Goal: Use online tool/utility: Utilize a website feature to perform a specific function

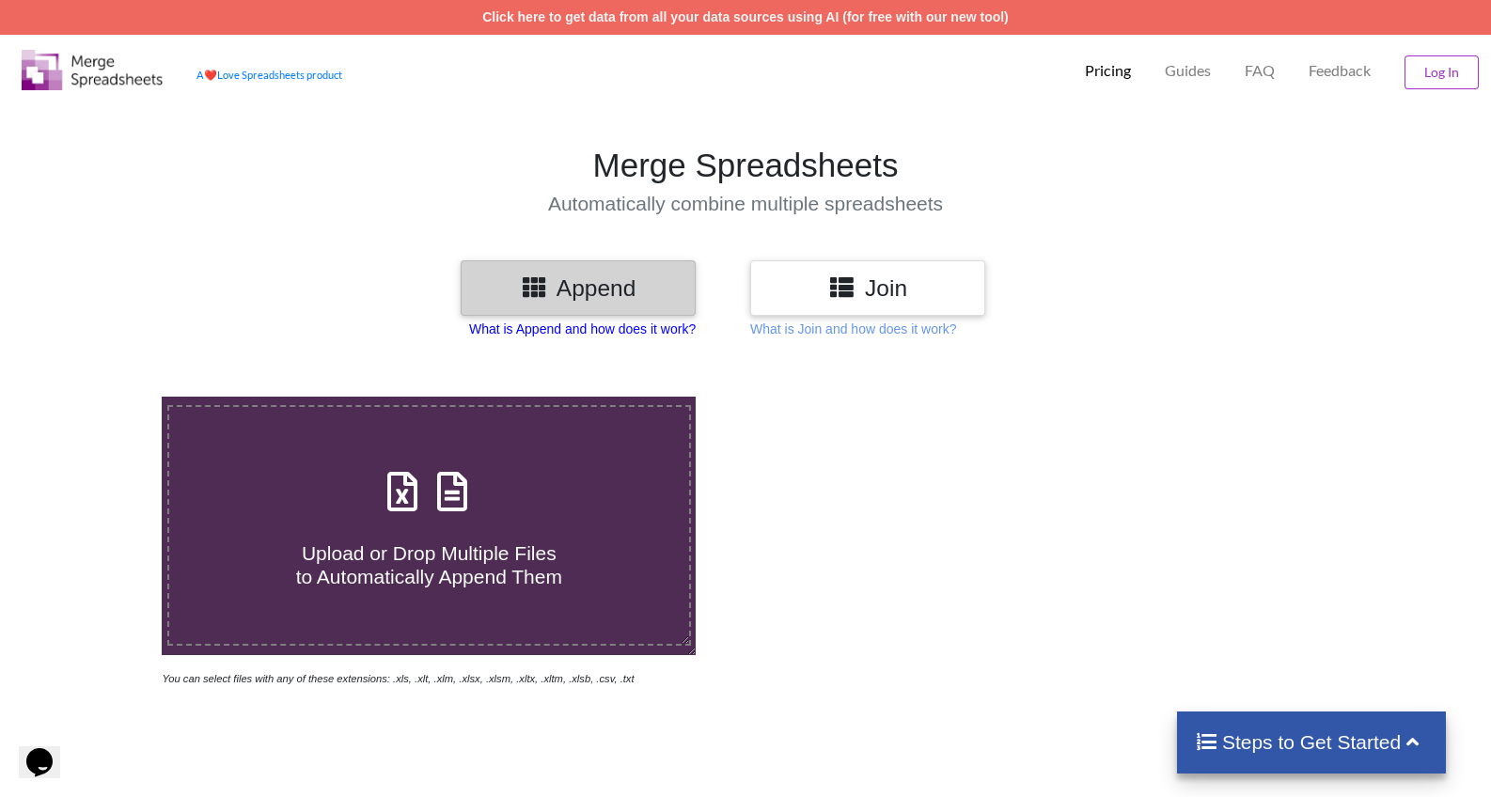
click at [588, 326] on p "What is Append and how does it work?" at bounding box center [582, 329] width 227 height 19
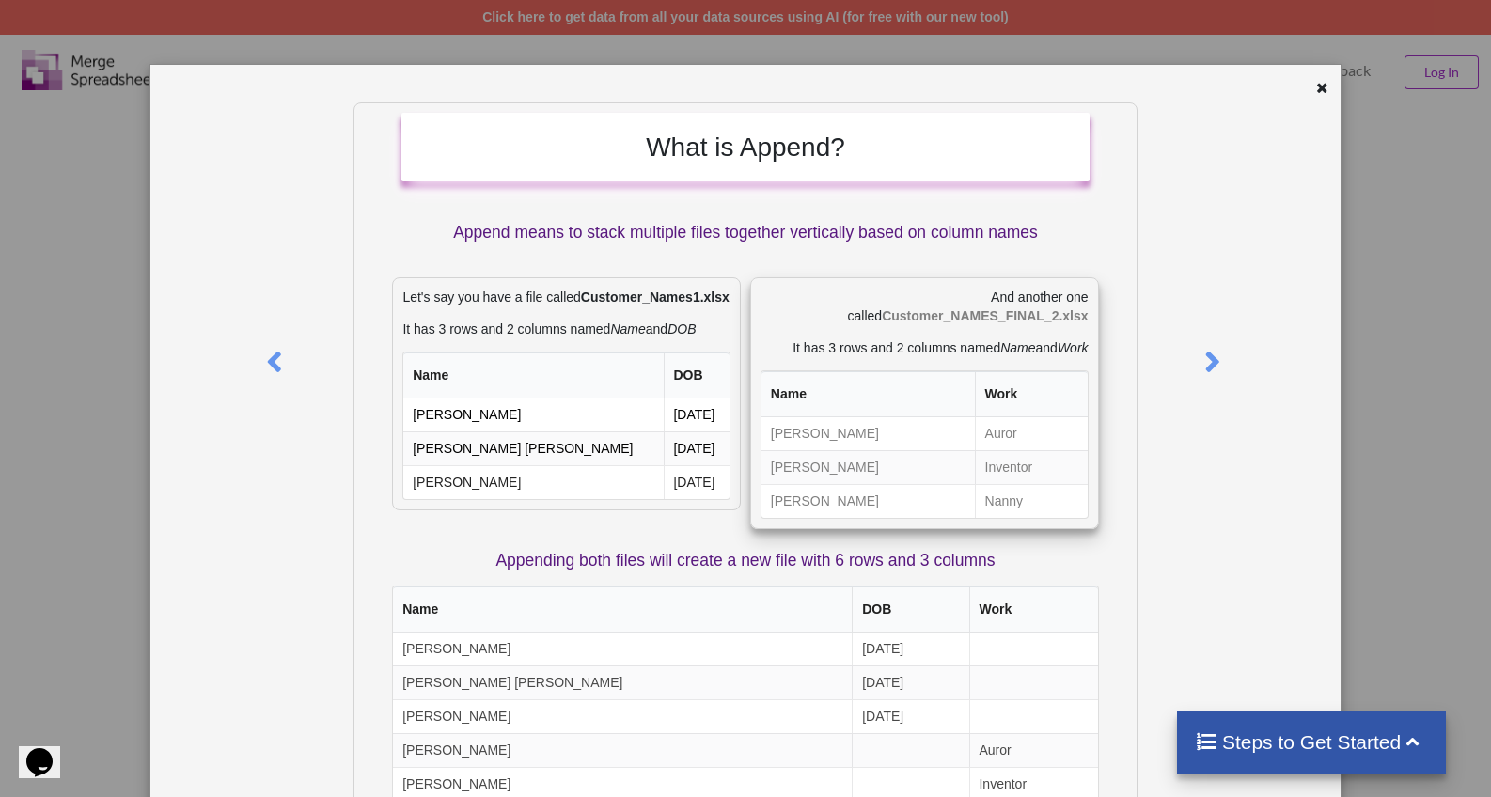
scroll to position [94, 0]
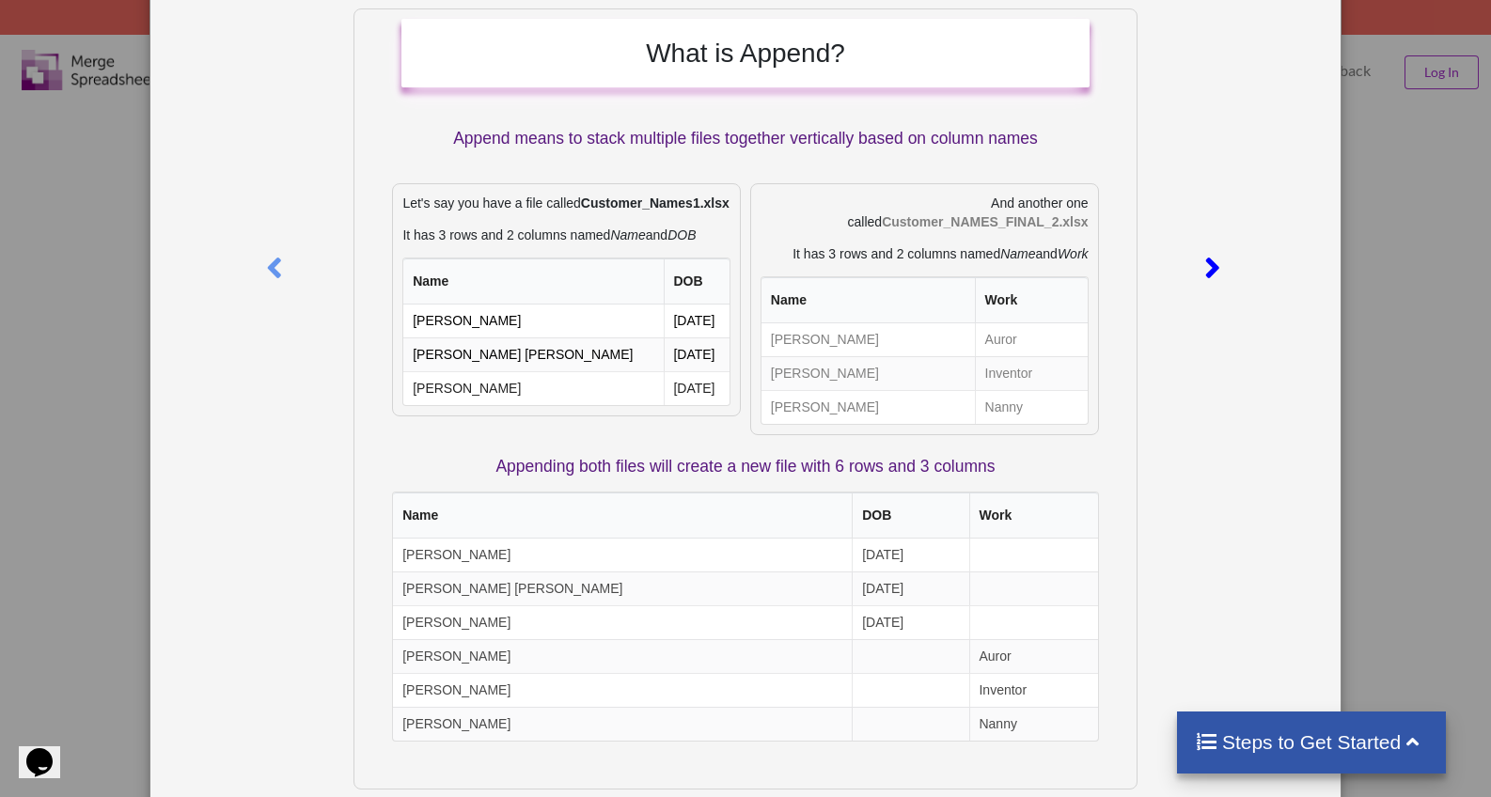
click at [1215, 263] on icon at bounding box center [1213, 260] width 39 height 33
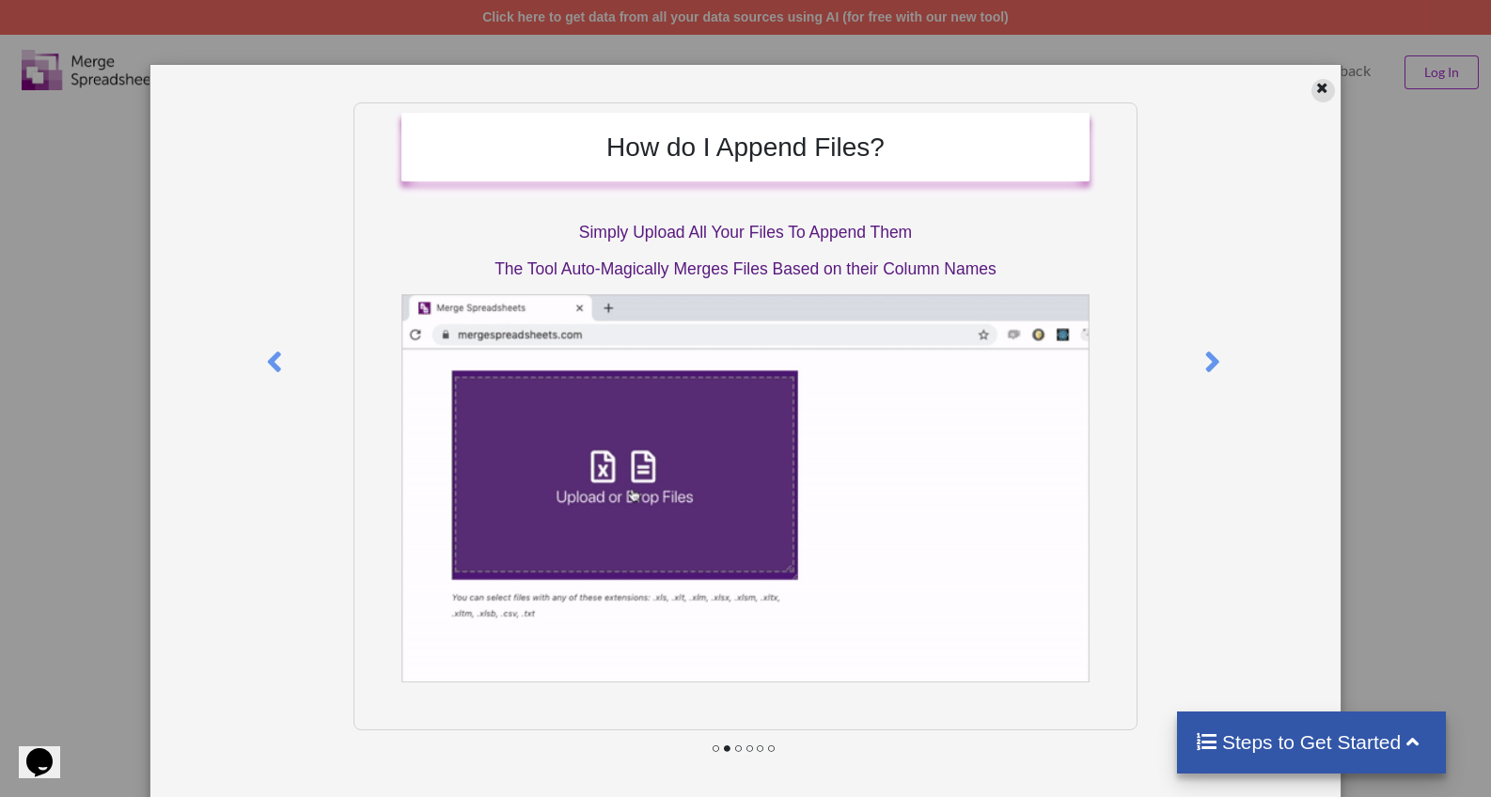
click at [1314, 87] on icon at bounding box center [1322, 85] width 16 height 13
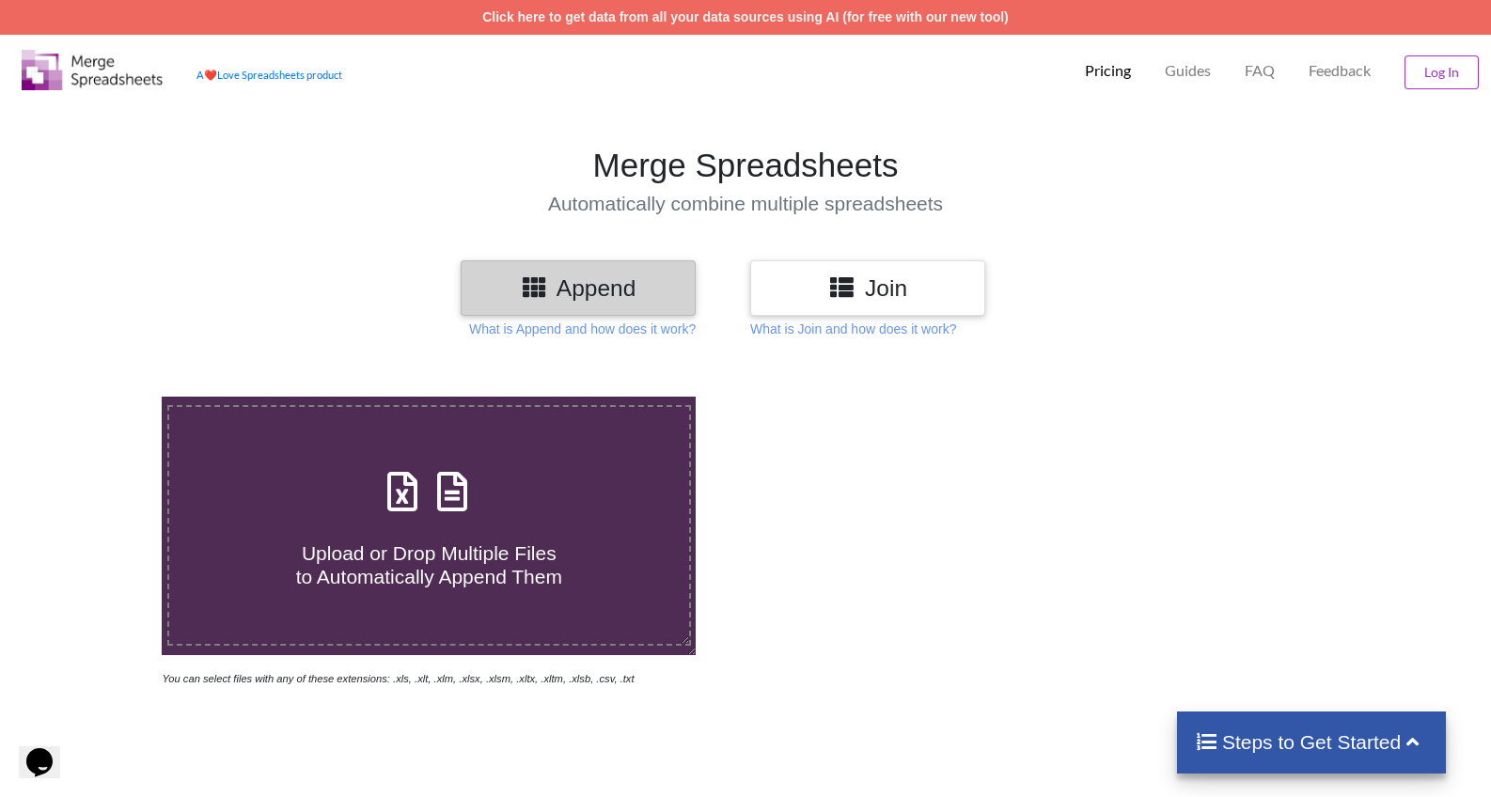
click at [792, 288] on h3 "Join" at bounding box center [867, 288] width 207 height 27
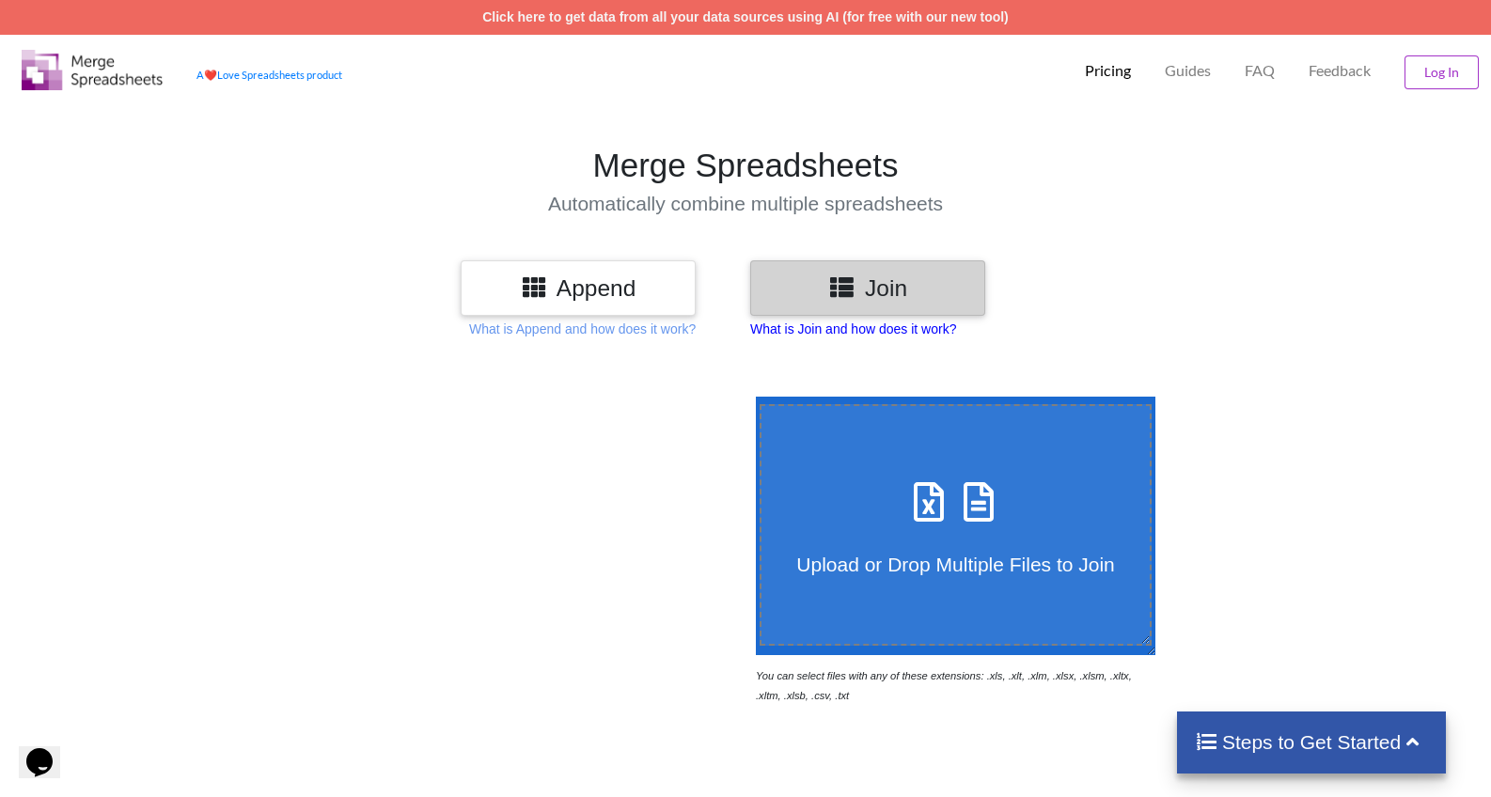
click at [696, 338] on p "What is Join and how does it work?" at bounding box center [582, 329] width 227 height 19
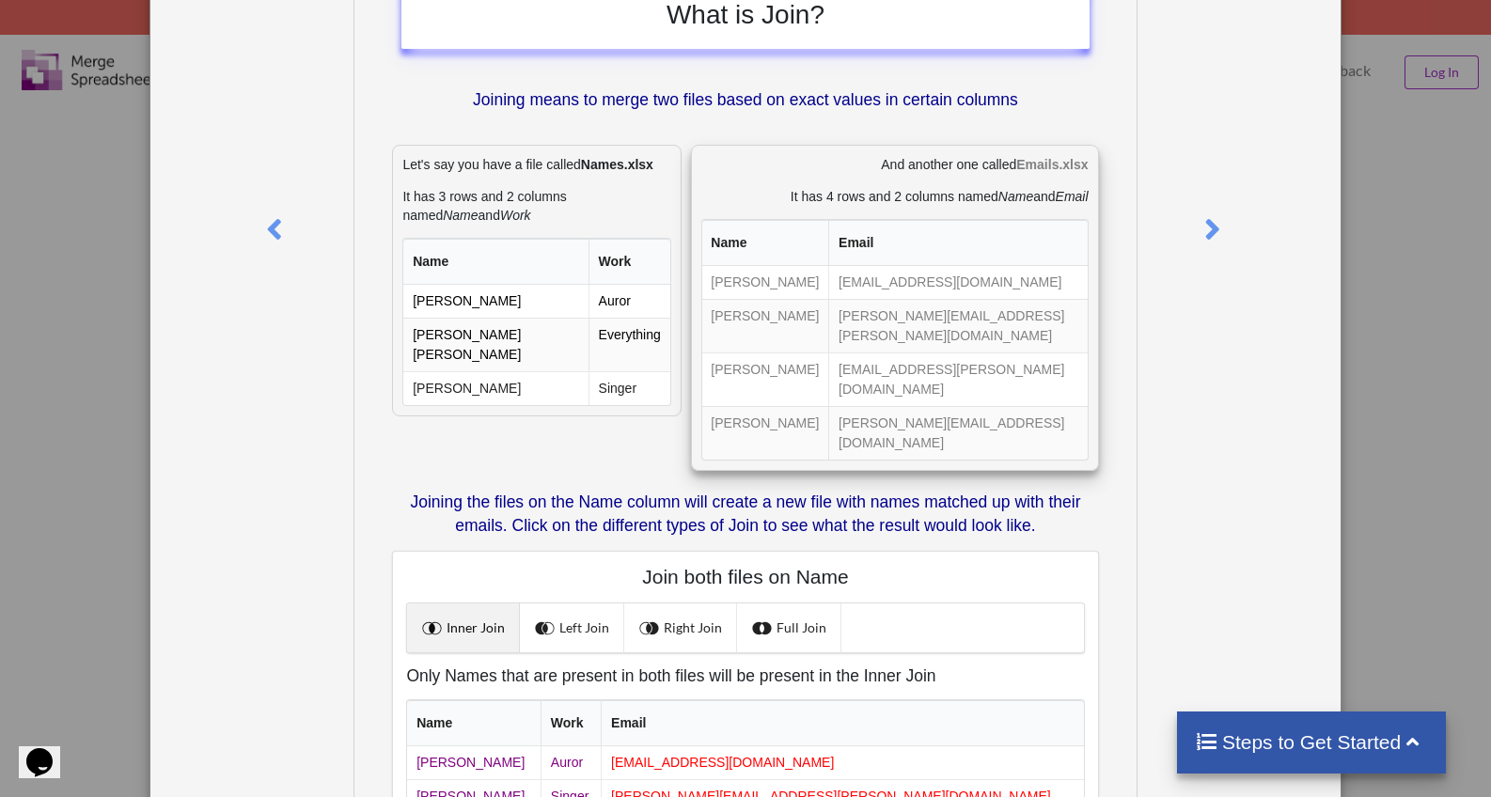
scroll to position [274, 0]
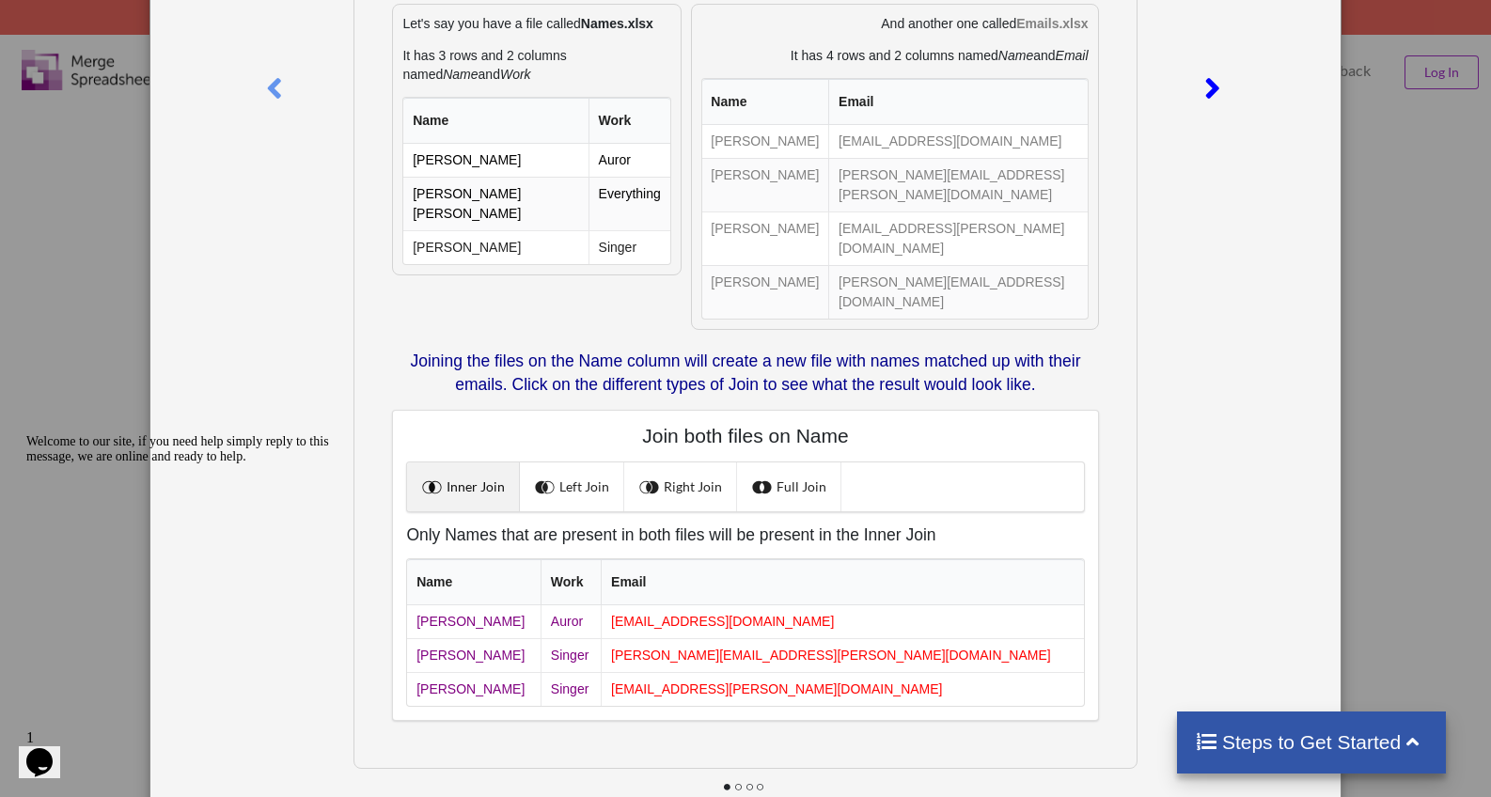
click at [1217, 93] on icon at bounding box center [1213, 80] width 39 height 33
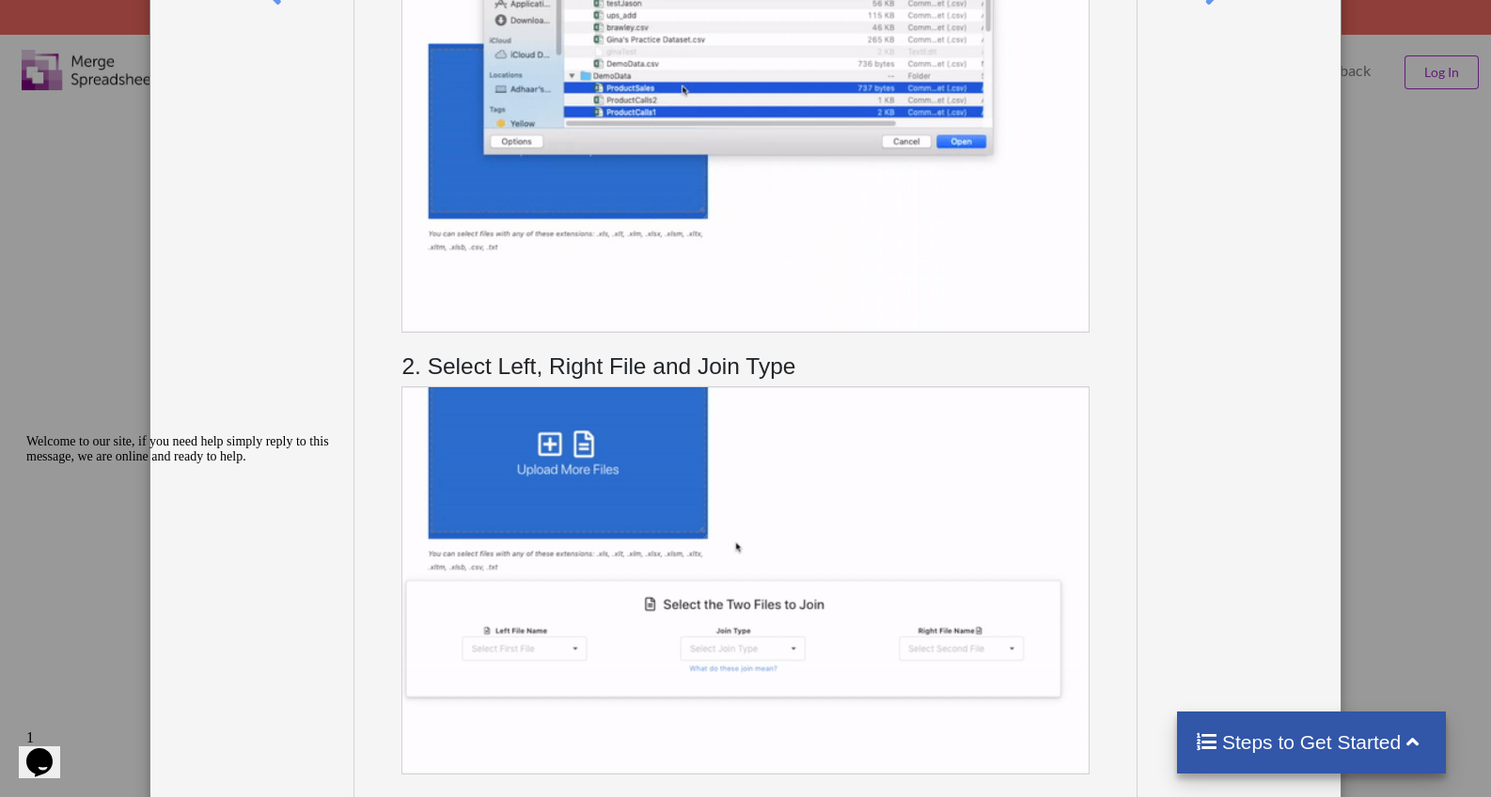
scroll to position [0, 0]
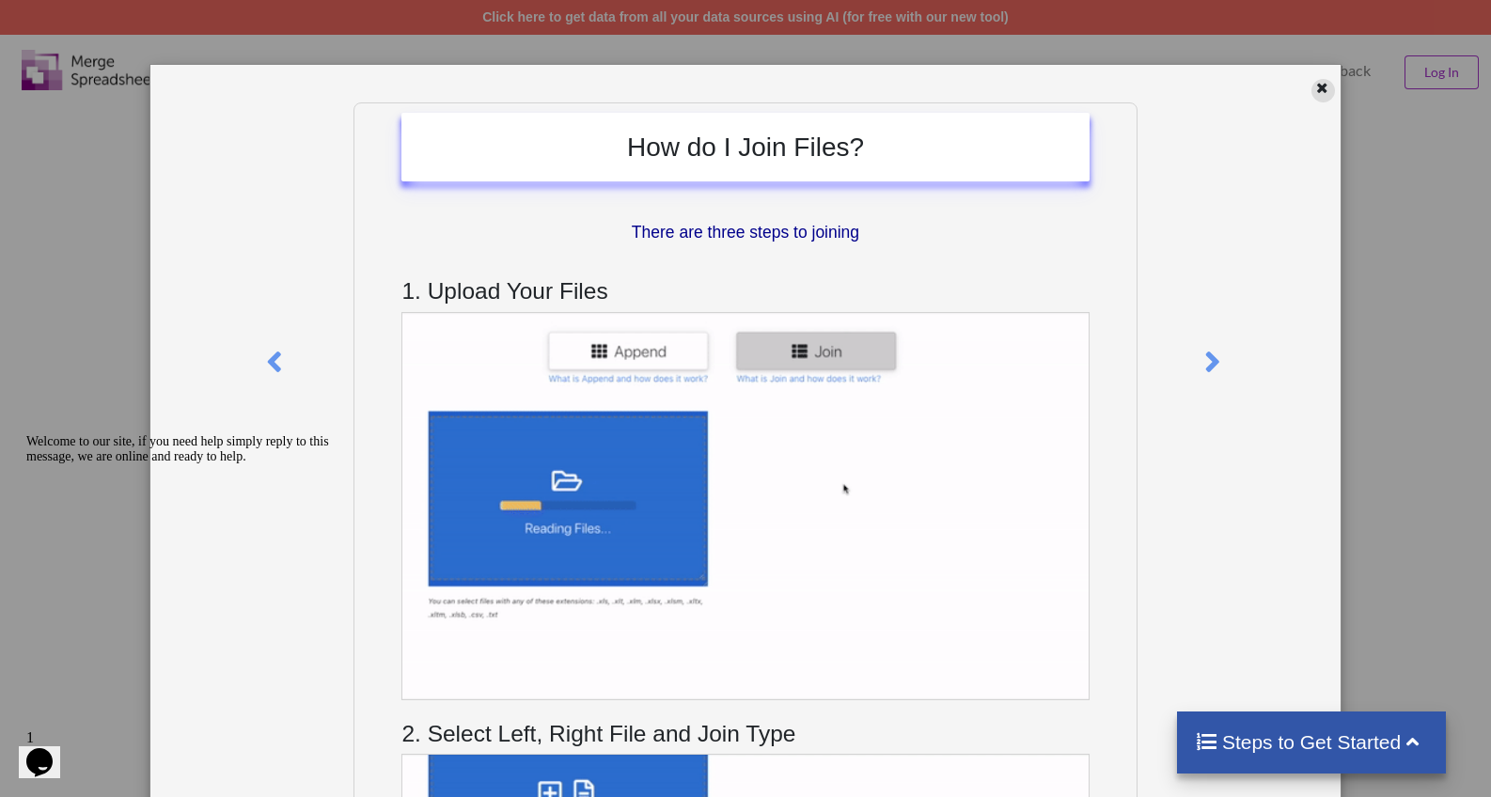
click at [1314, 89] on icon at bounding box center [1322, 85] width 16 height 13
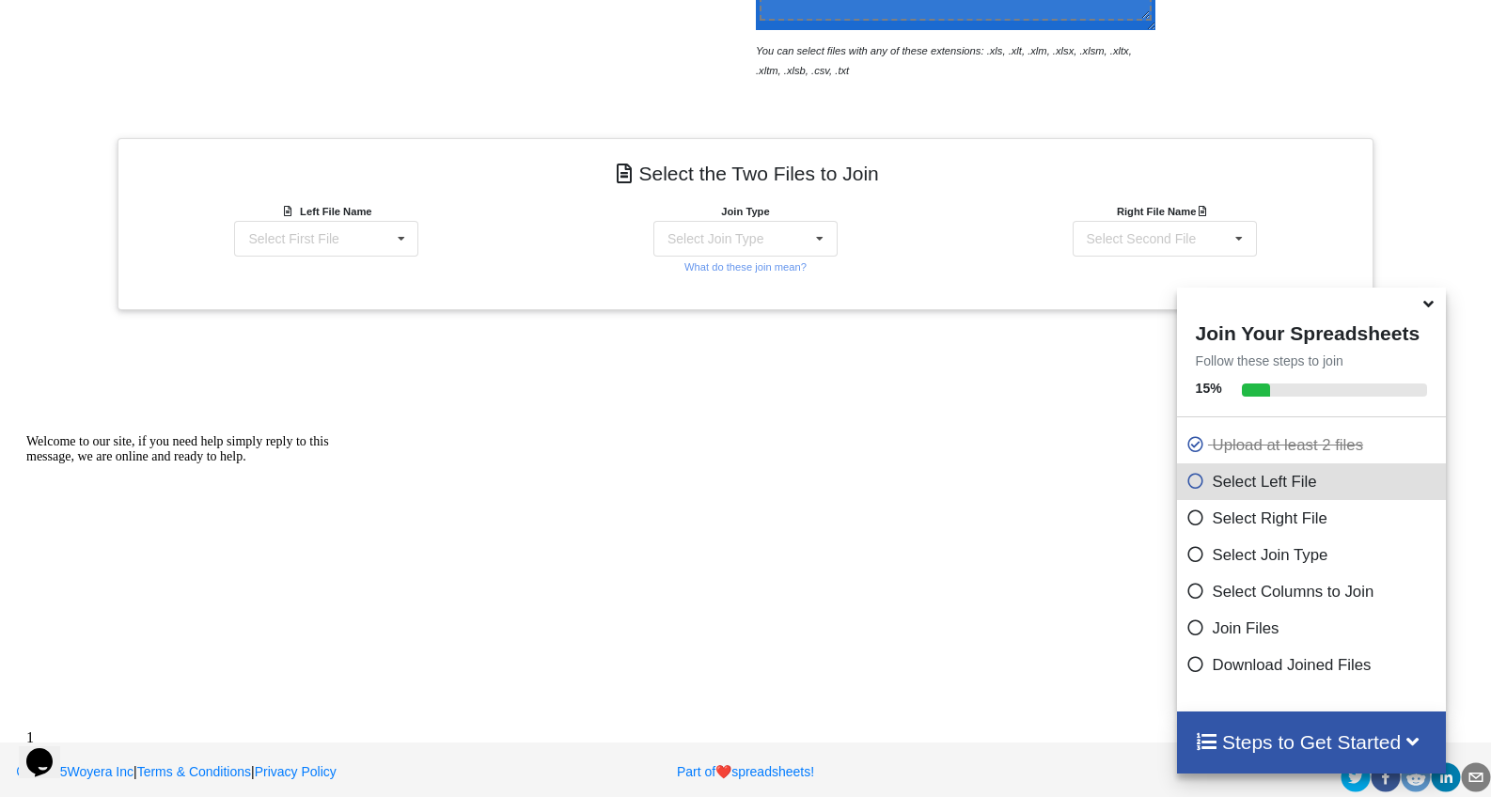
scroll to position [639, 0]
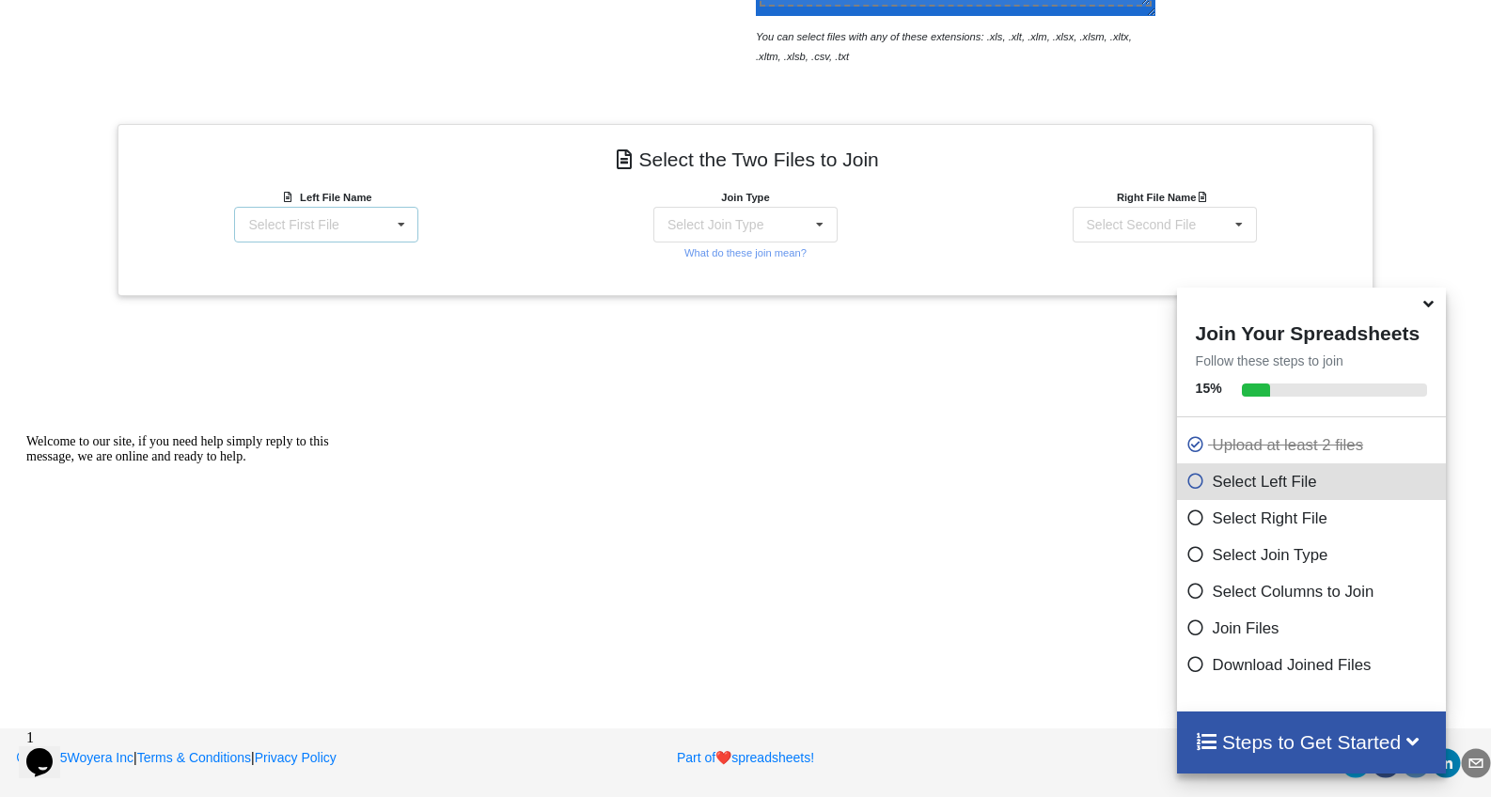
click at [363, 228] on div "Select First File New Center 720070 Showroom List.xlsx : Sheet1 Part Numbers fo…" at bounding box center [326, 225] width 184 height 36
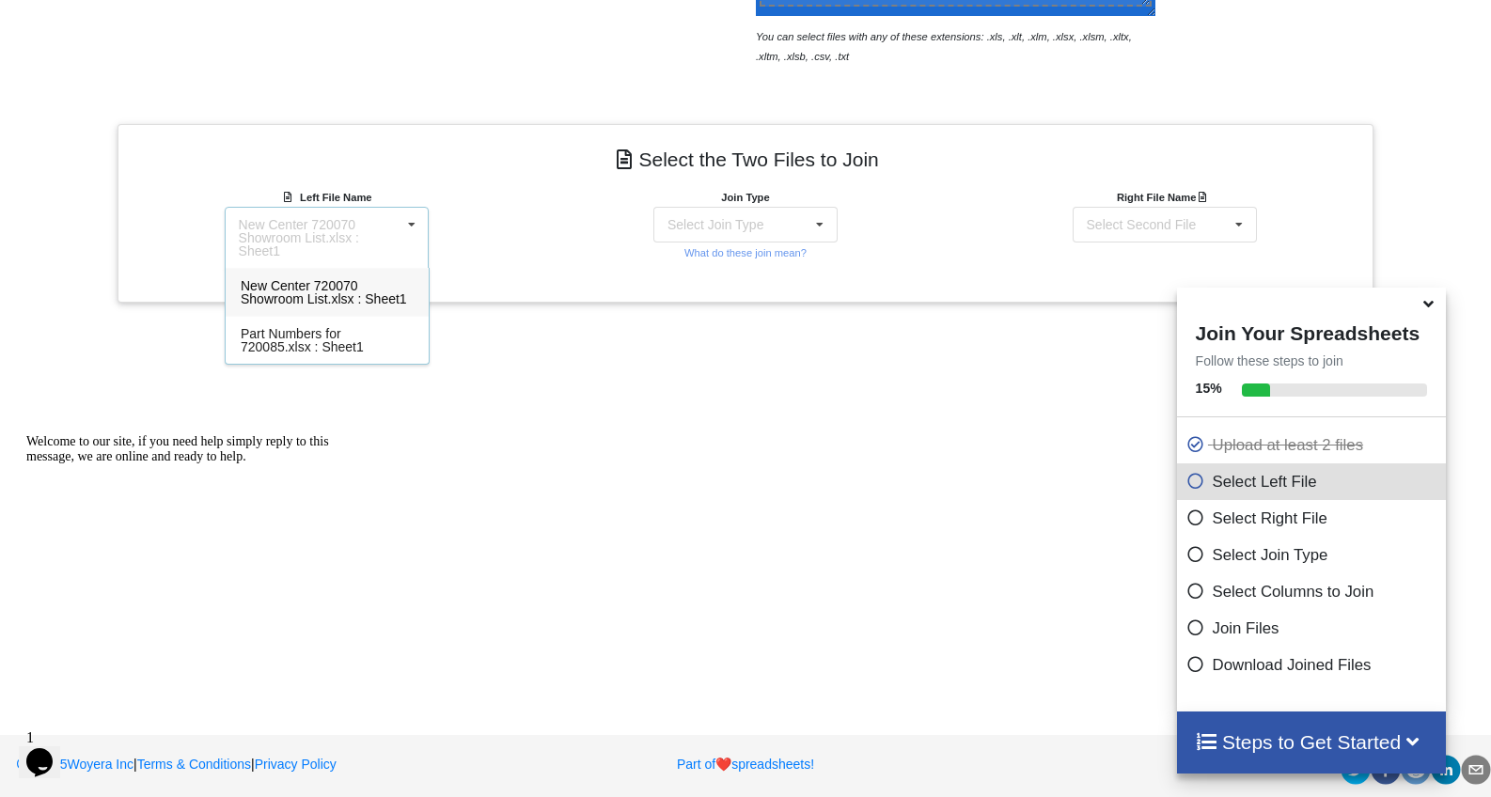
click at [359, 279] on span "New Center 720070 Showroom List.xlsx : Sheet1" at bounding box center [324, 292] width 166 height 28
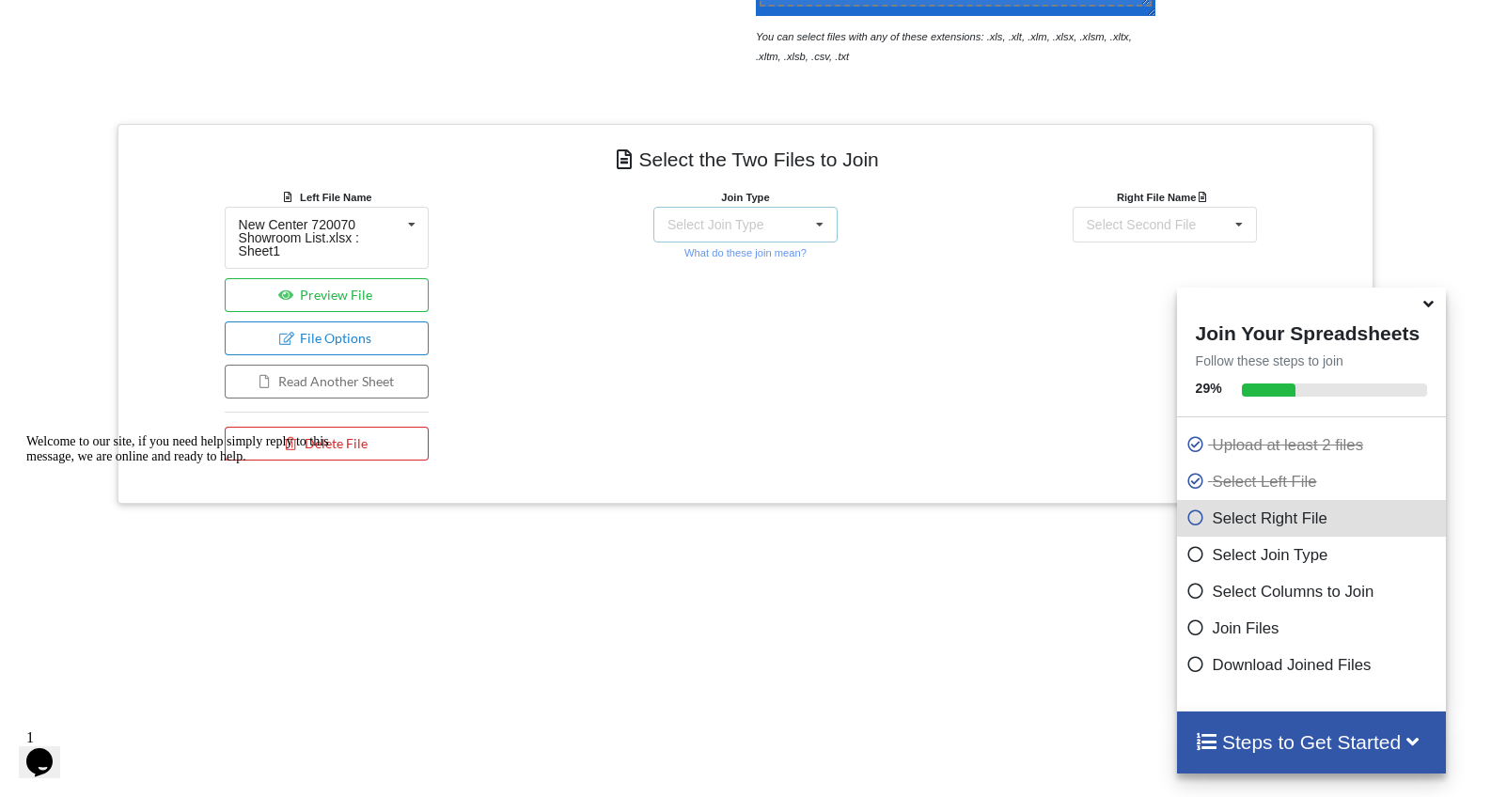
click at [748, 224] on div "Select Join Type" at bounding box center [716, 224] width 96 height 13
click at [768, 265] on span "INNER JOIN" at bounding box center [737, 272] width 74 height 15
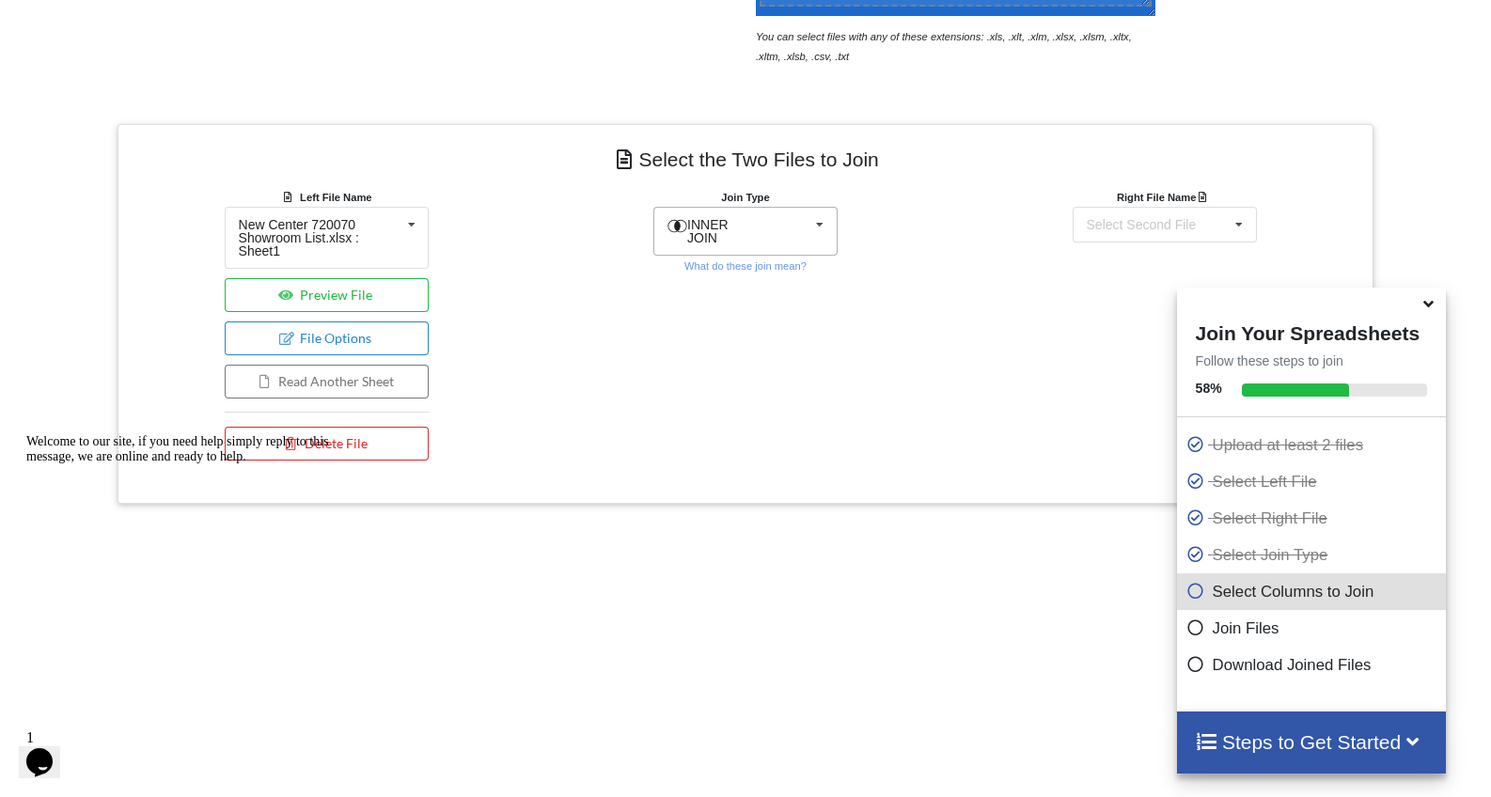
click at [768, 260] on small "What do these join mean?" at bounding box center [745, 265] width 122 height 11
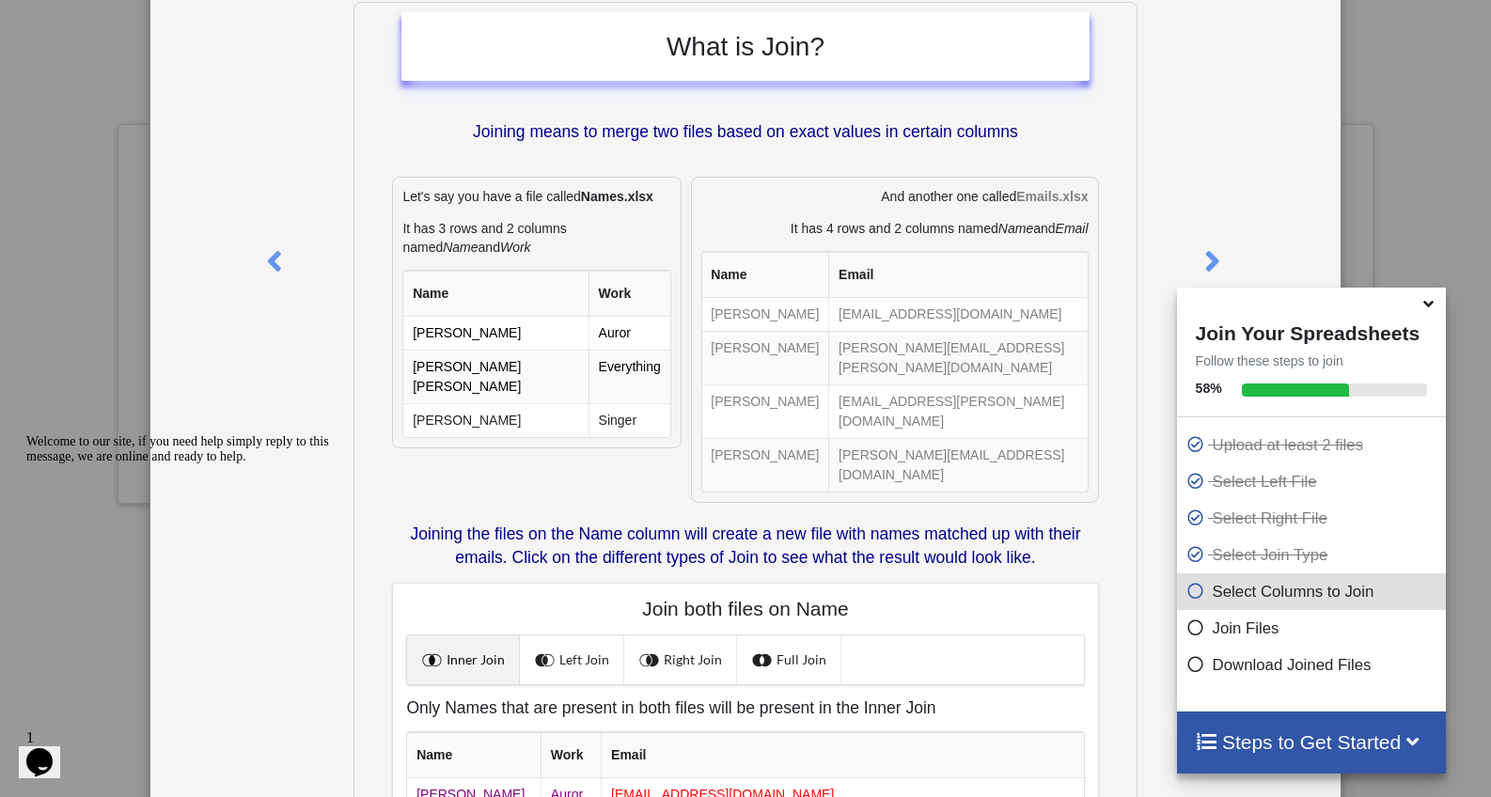
scroll to position [274, 0]
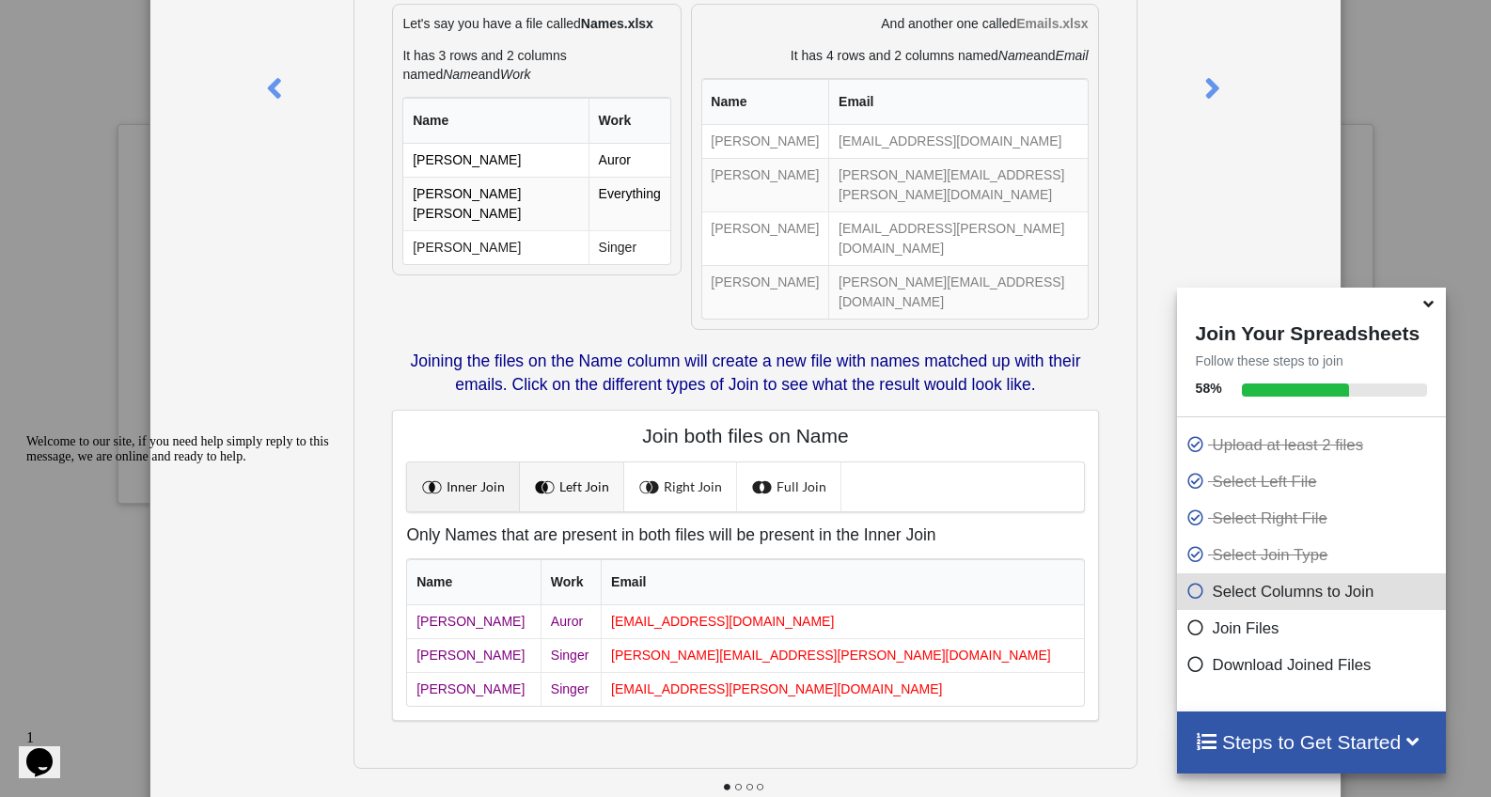
click at [611, 463] on link "Left Join" at bounding box center [572, 487] width 104 height 49
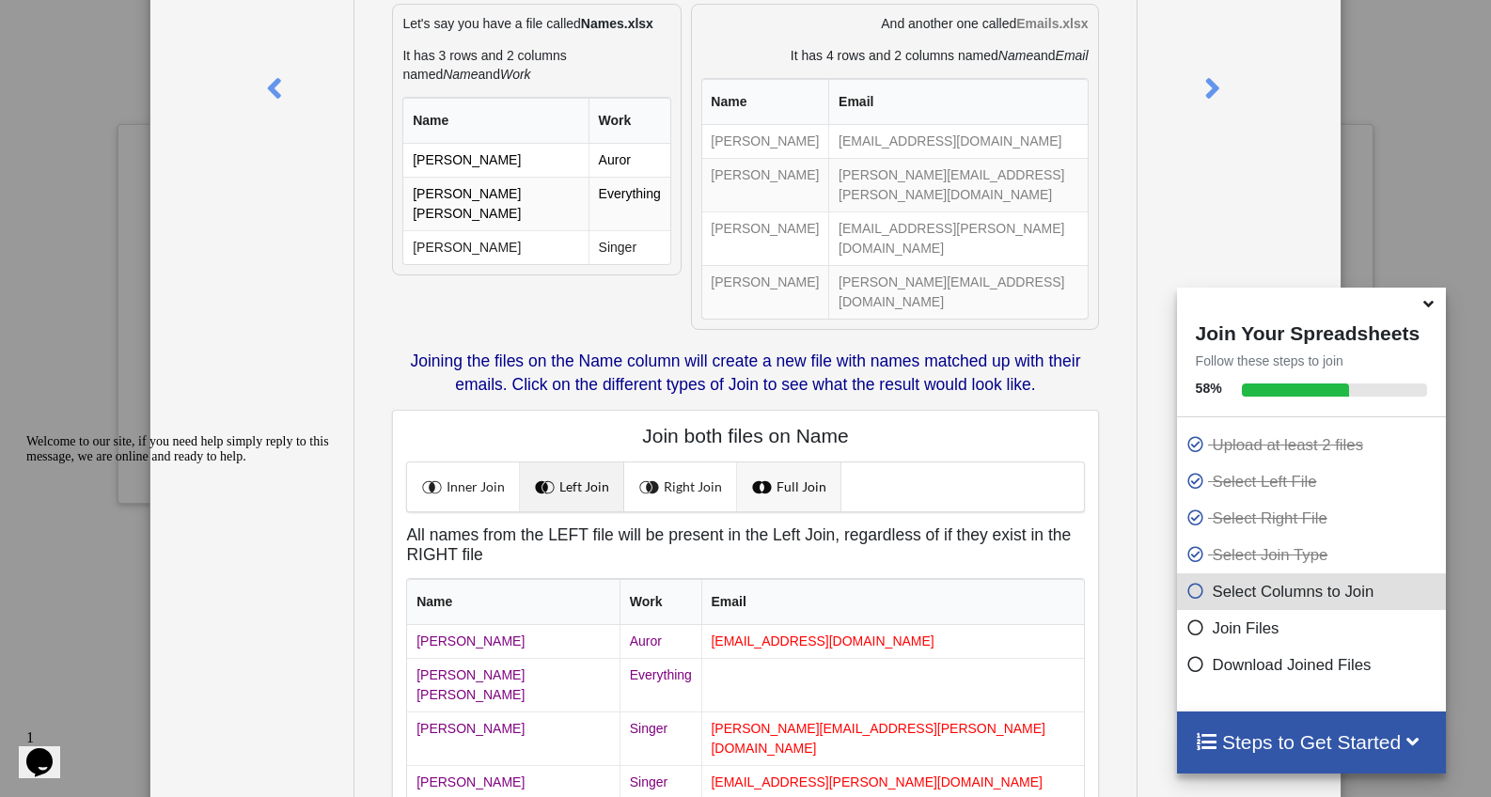
click at [759, 475] on span at bounding box center [764, 487] width 24 height 24
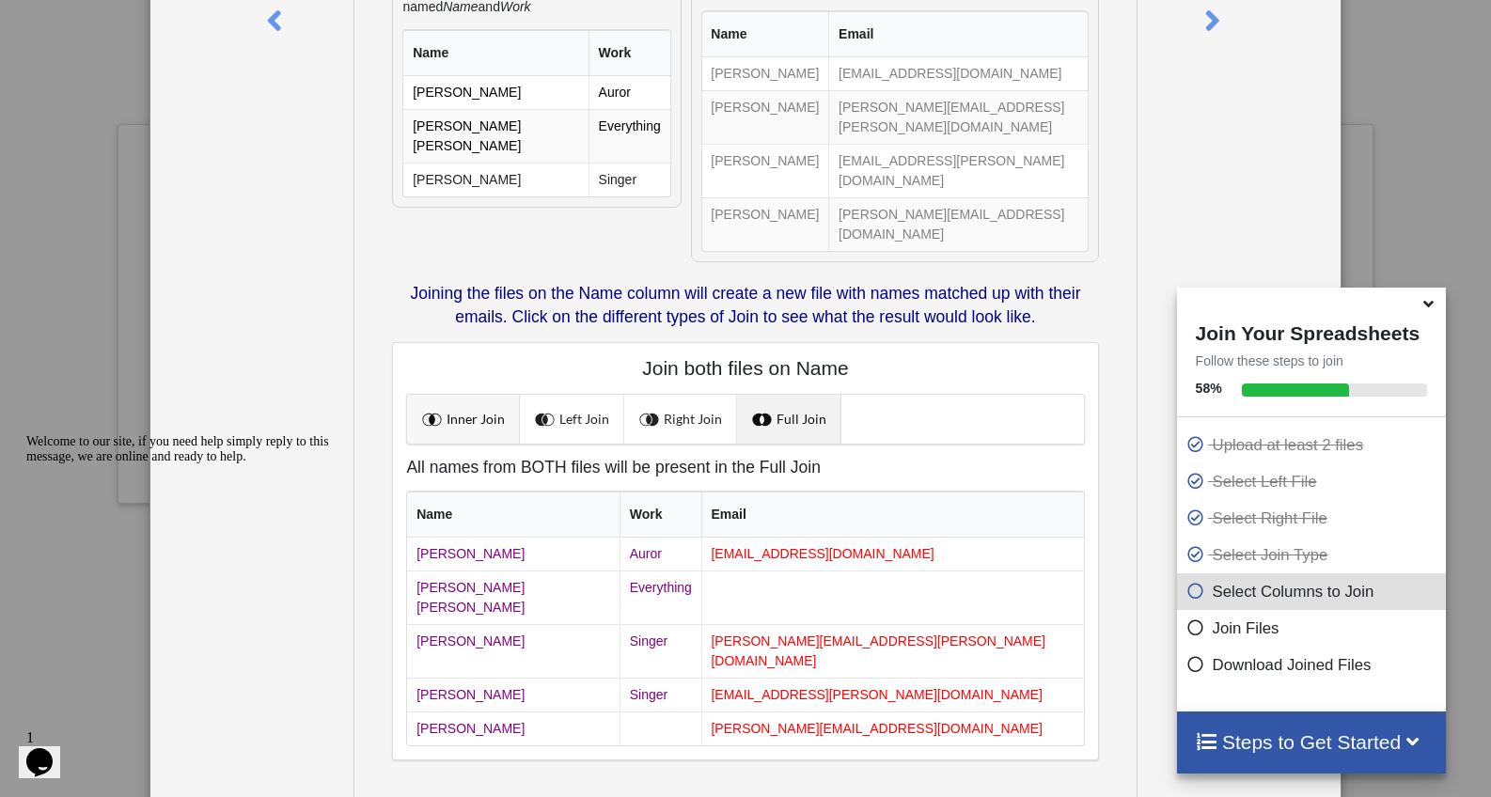
click at [446, 395] on link "Inner Join" at bounding box center [463, 419] width 113 height 49
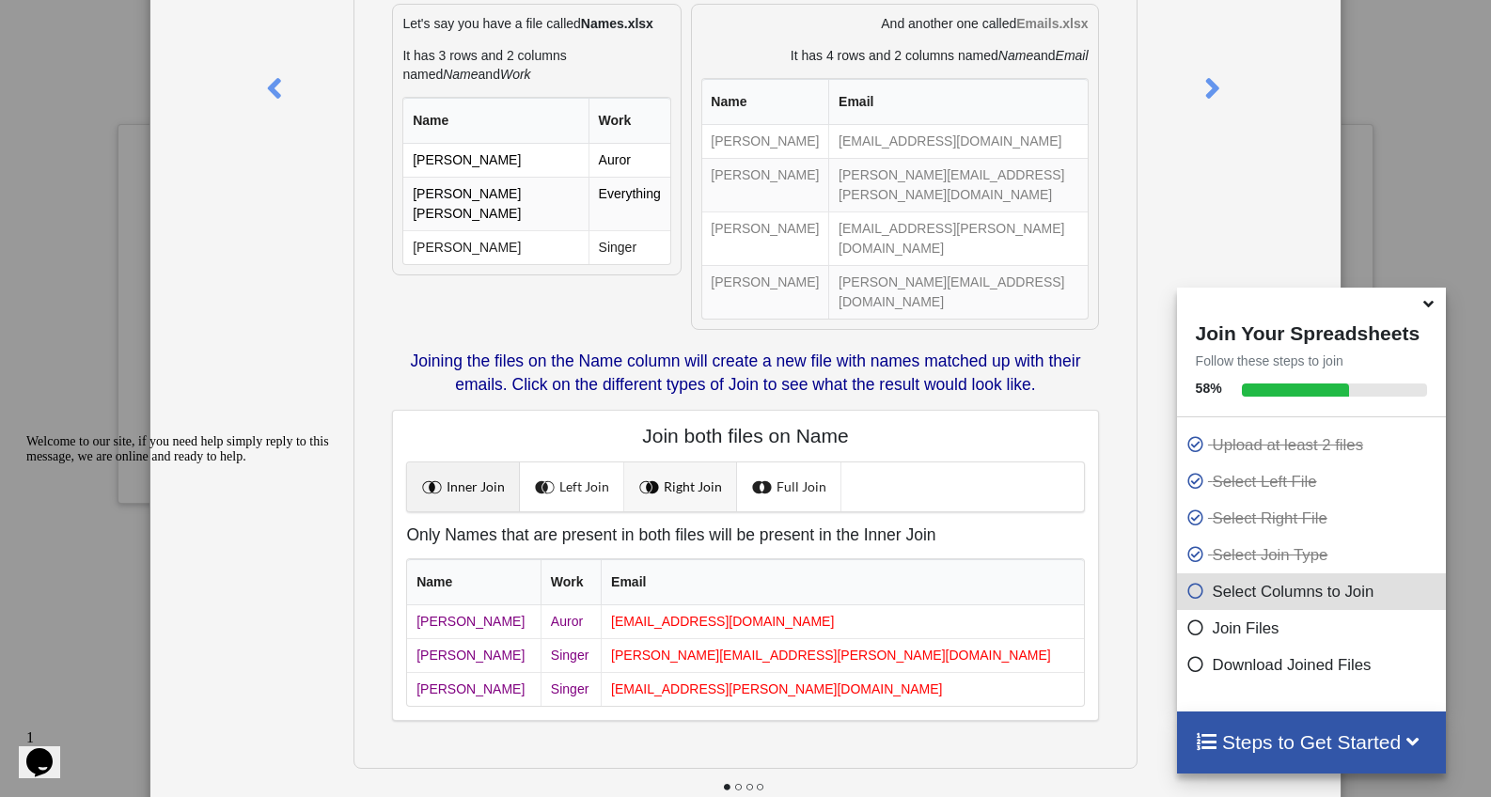
click at [685, 463] on link "Right Join" at bounding box center [680, 487] width 113 height 49
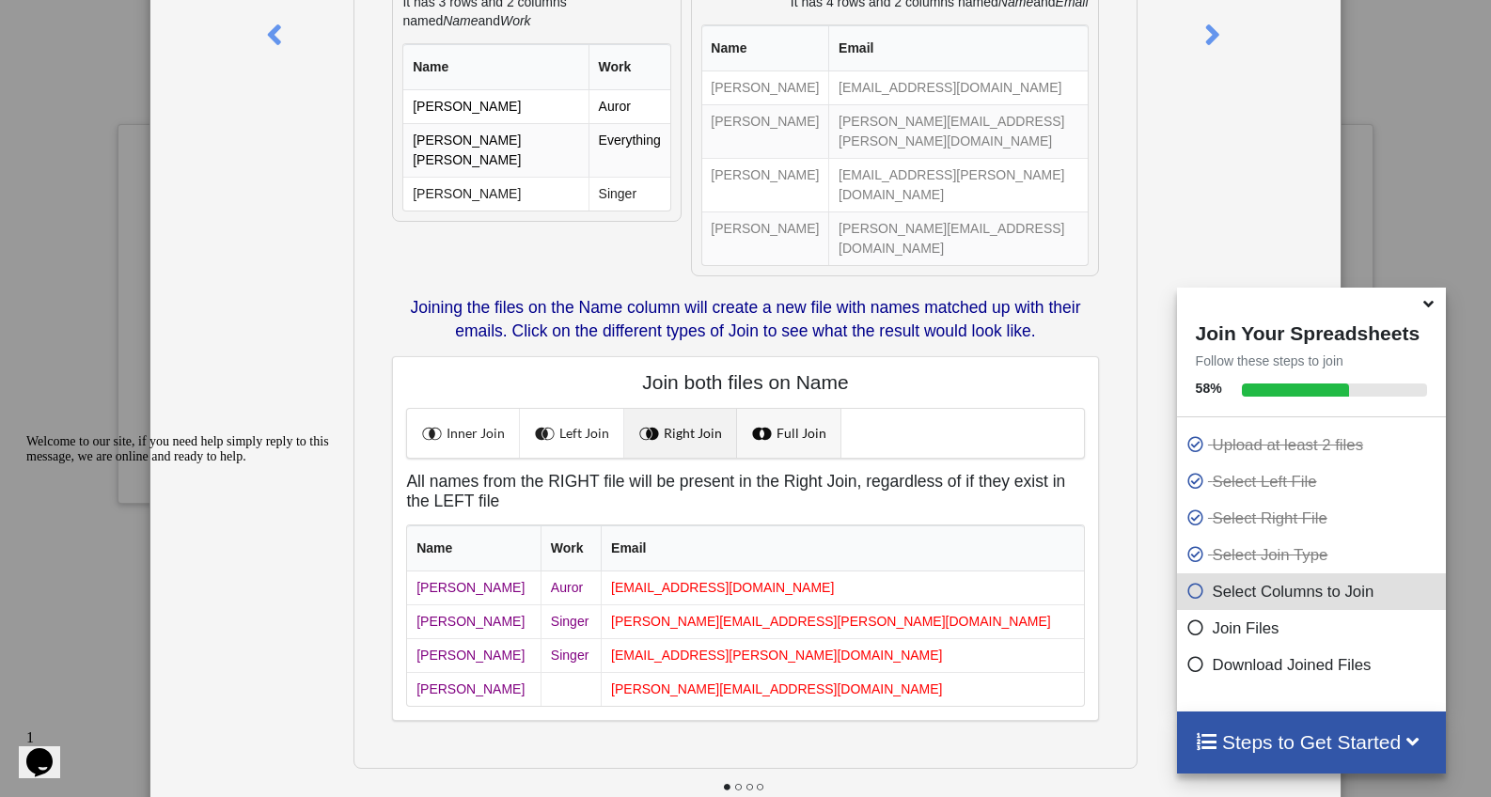
click at [817, 409] on link "Full Join" at bounding box center [789, 433] width 104 height 49
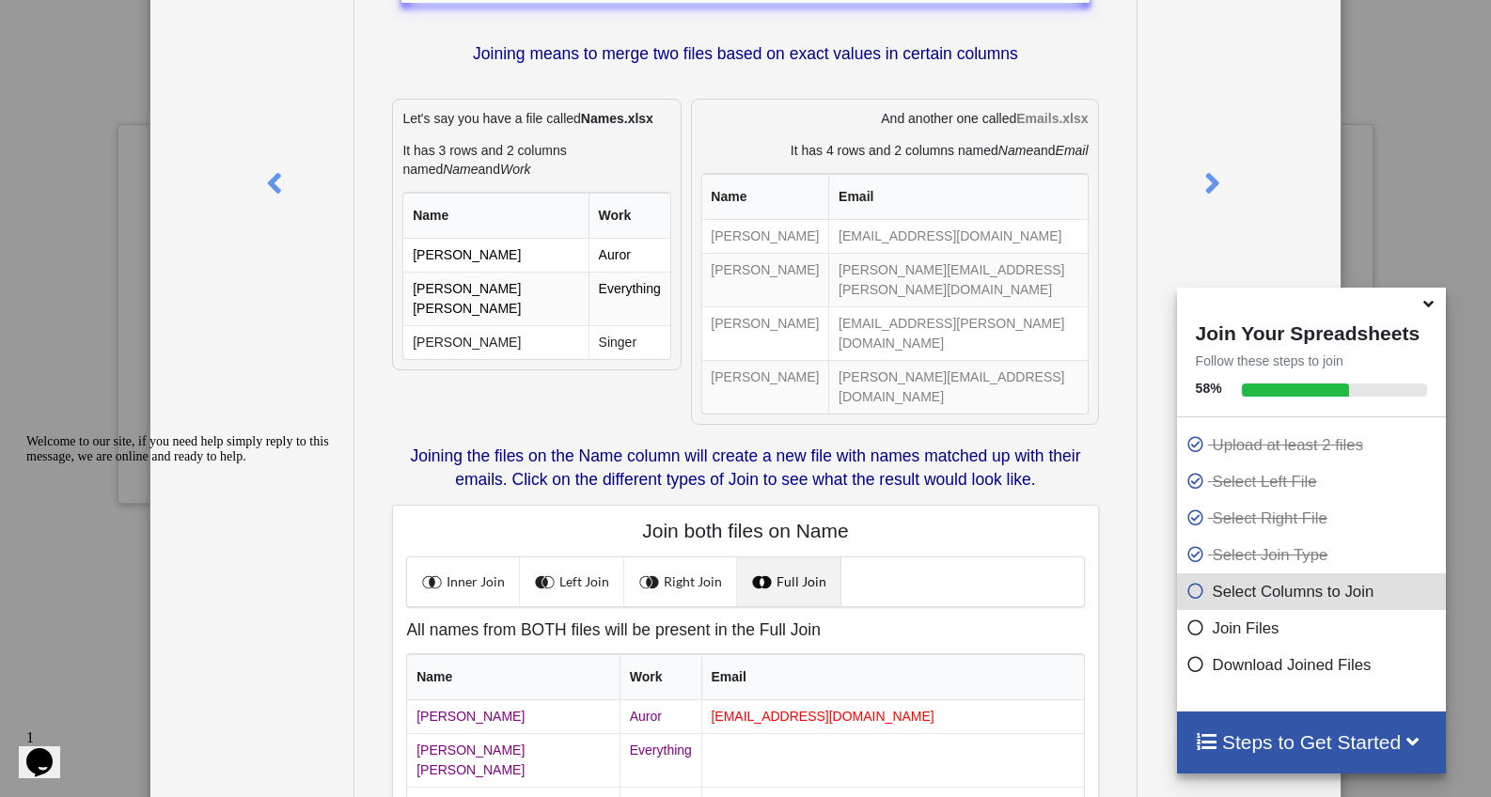
scroll to position [0, 0]
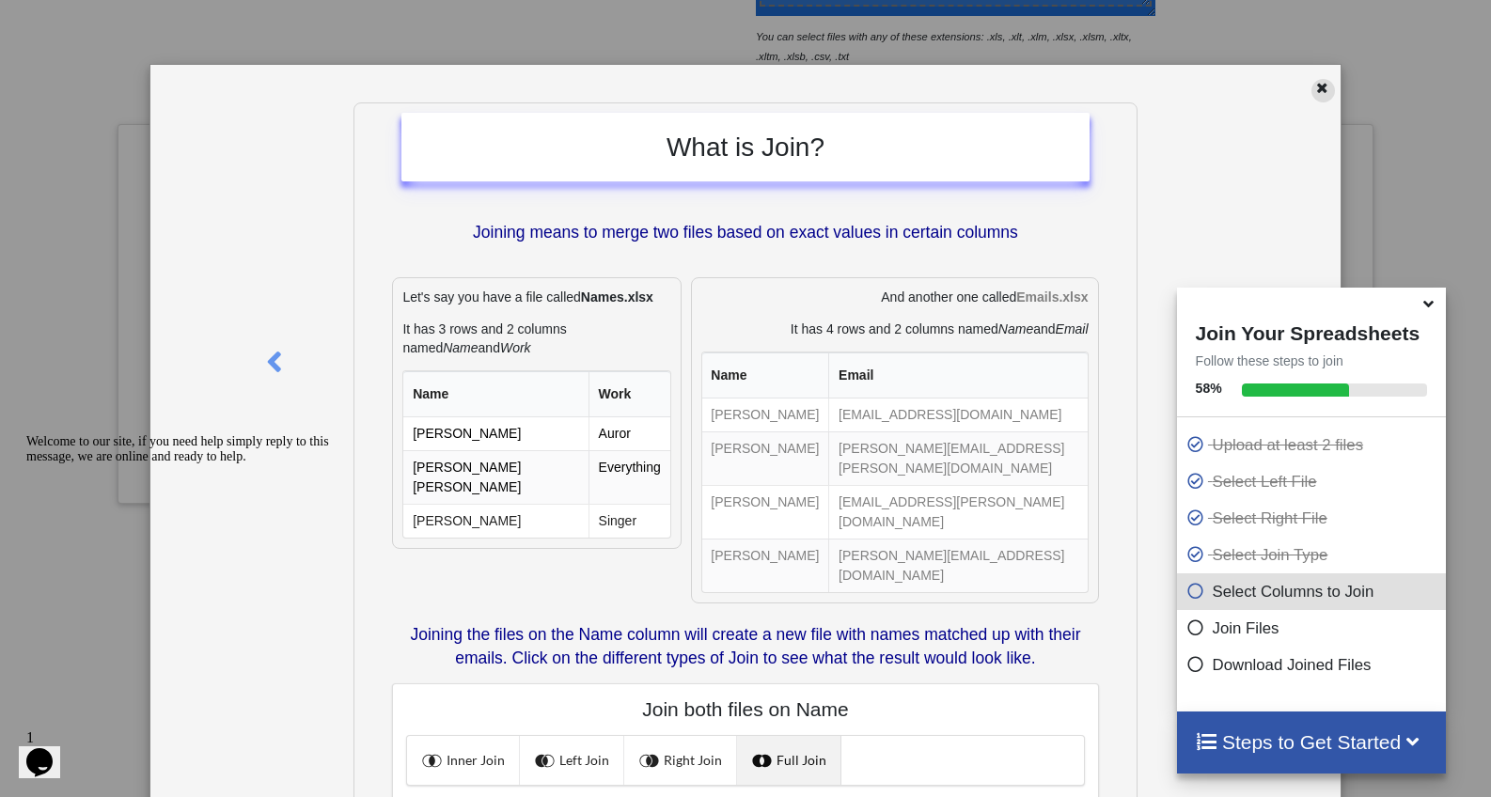
click at [1314, 81] on icon at bounding box center [1322, 85] width 16 height 13
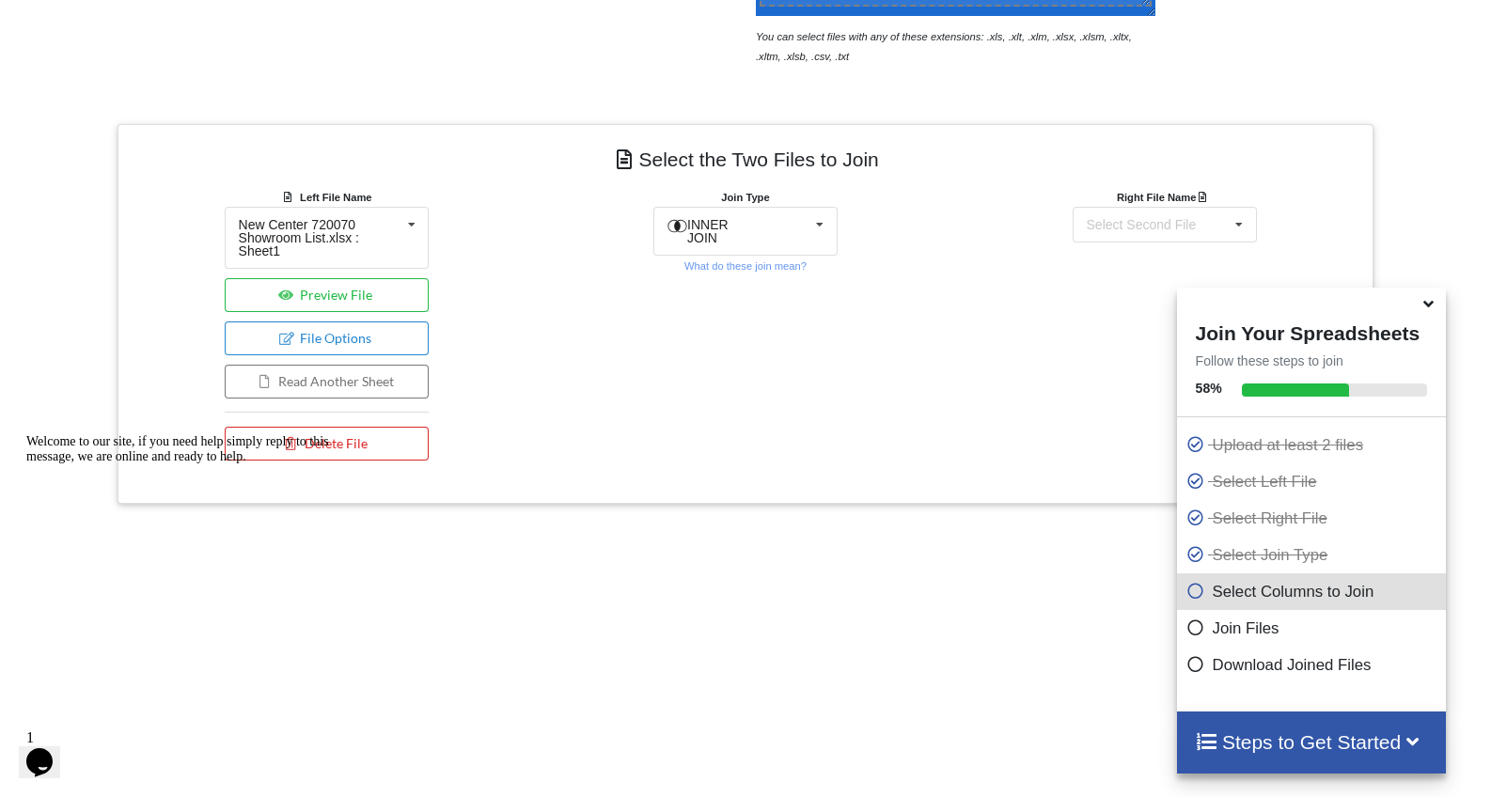
click at [1435, 308] on icon at bounding box center [1429, 300] width 20 height 17
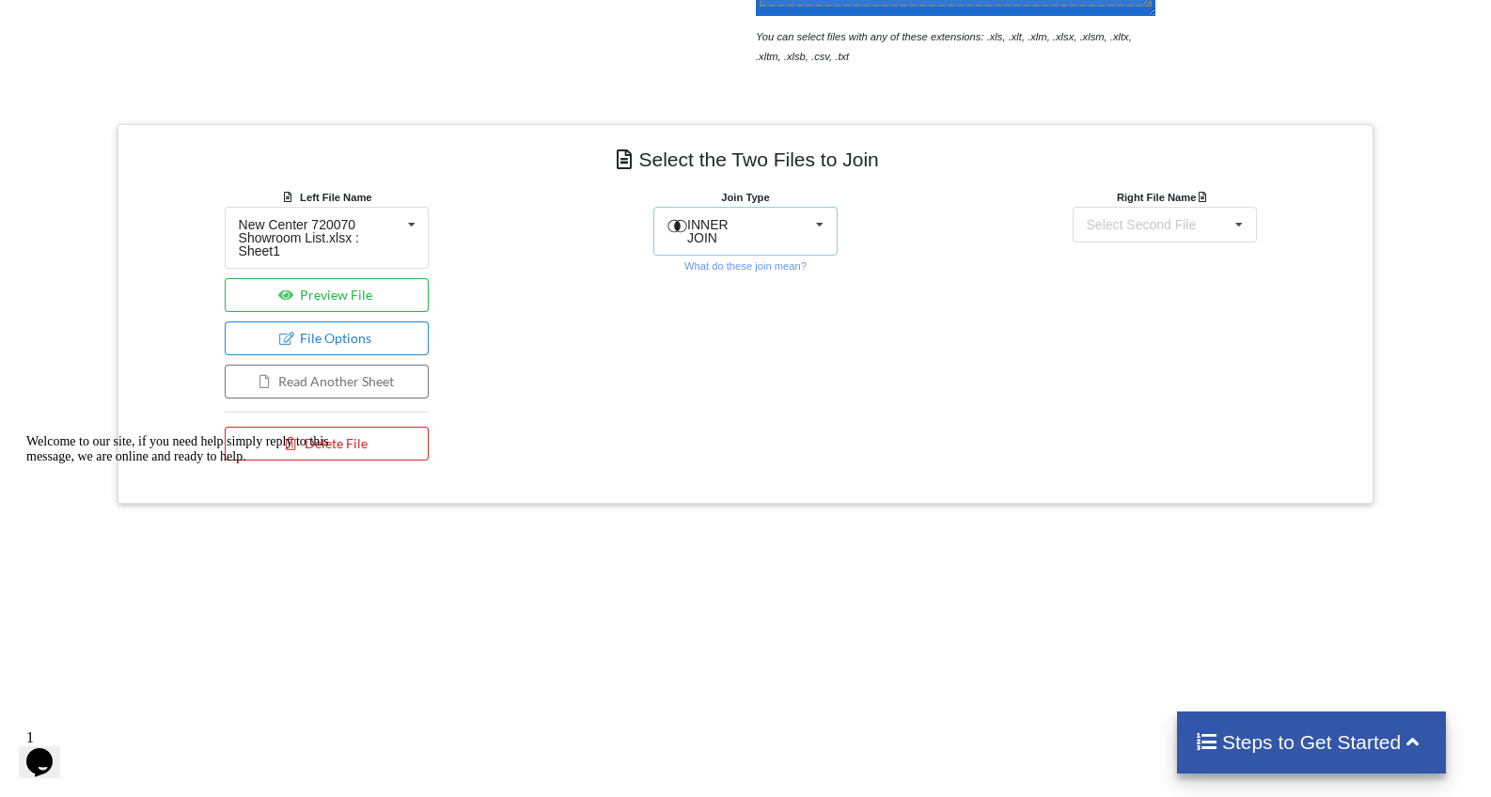
click at [725, 228] on span "INNER JOIN" at bounding box center [707, 231] width 41 height 28
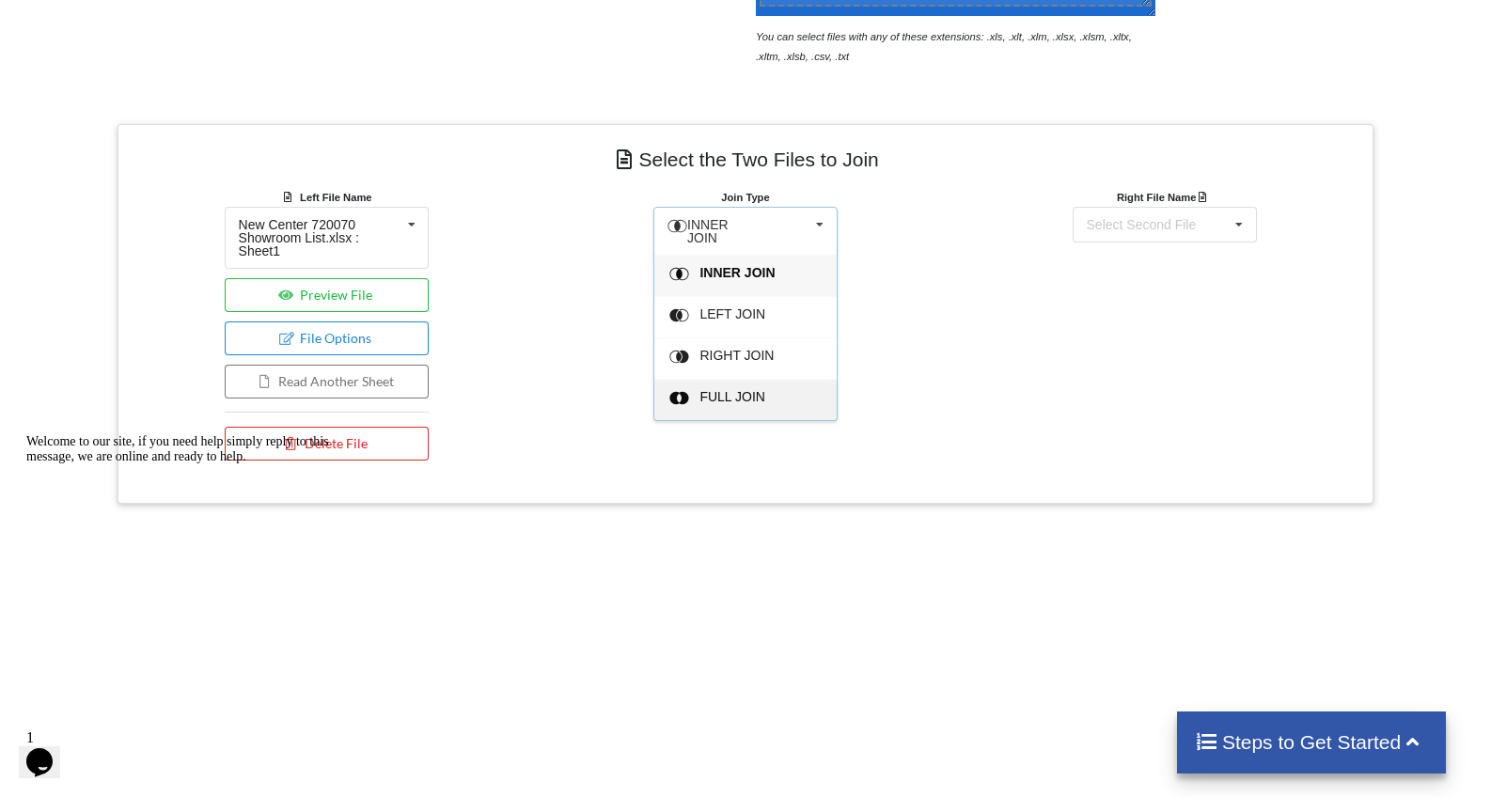
click at [725, 280] on span "FULL JOIN" at bounding box center [737, 272] width 75 height 15
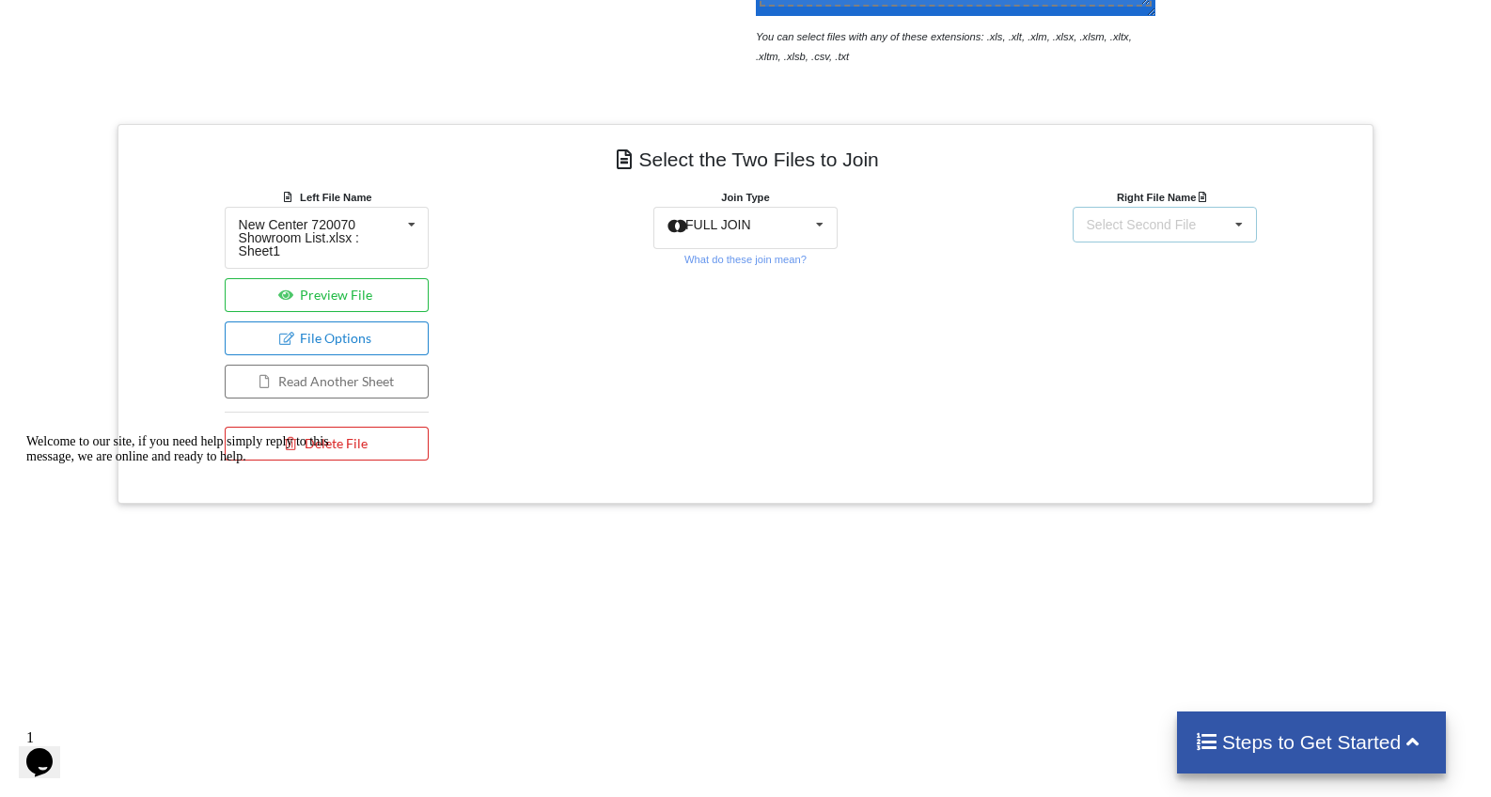
click at [1124, 208] on div "Select Second File New Center 720070 Showroom List.xlsx : Sheet1 Part Numbers f…" at bounding box center [1165, 225] width 184 height 36
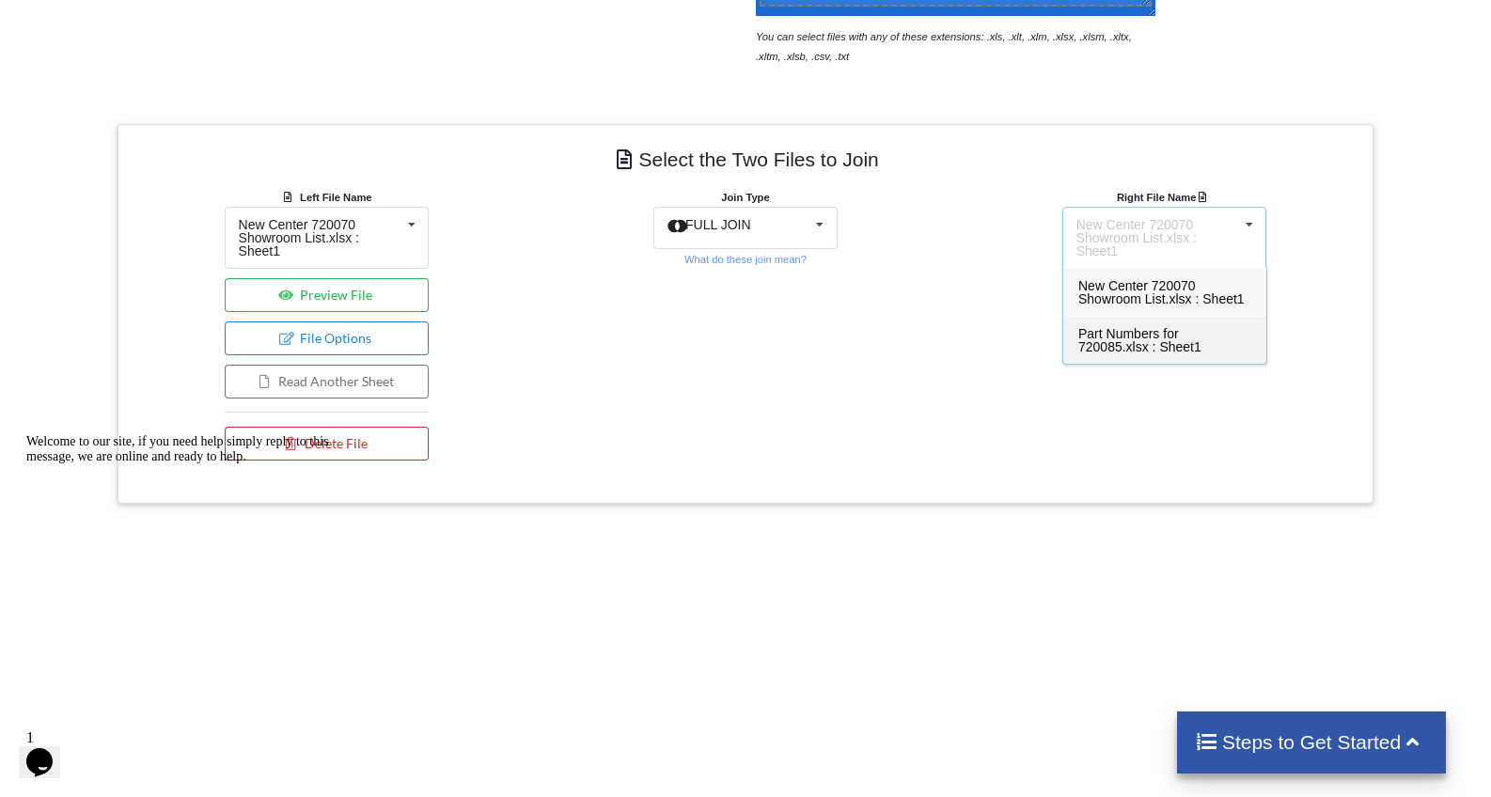
click at [1172, 326] on span "Part Numbers for 720085.xlsx : Sheet1" at bounding box center [1139, 340] width 123 height 28
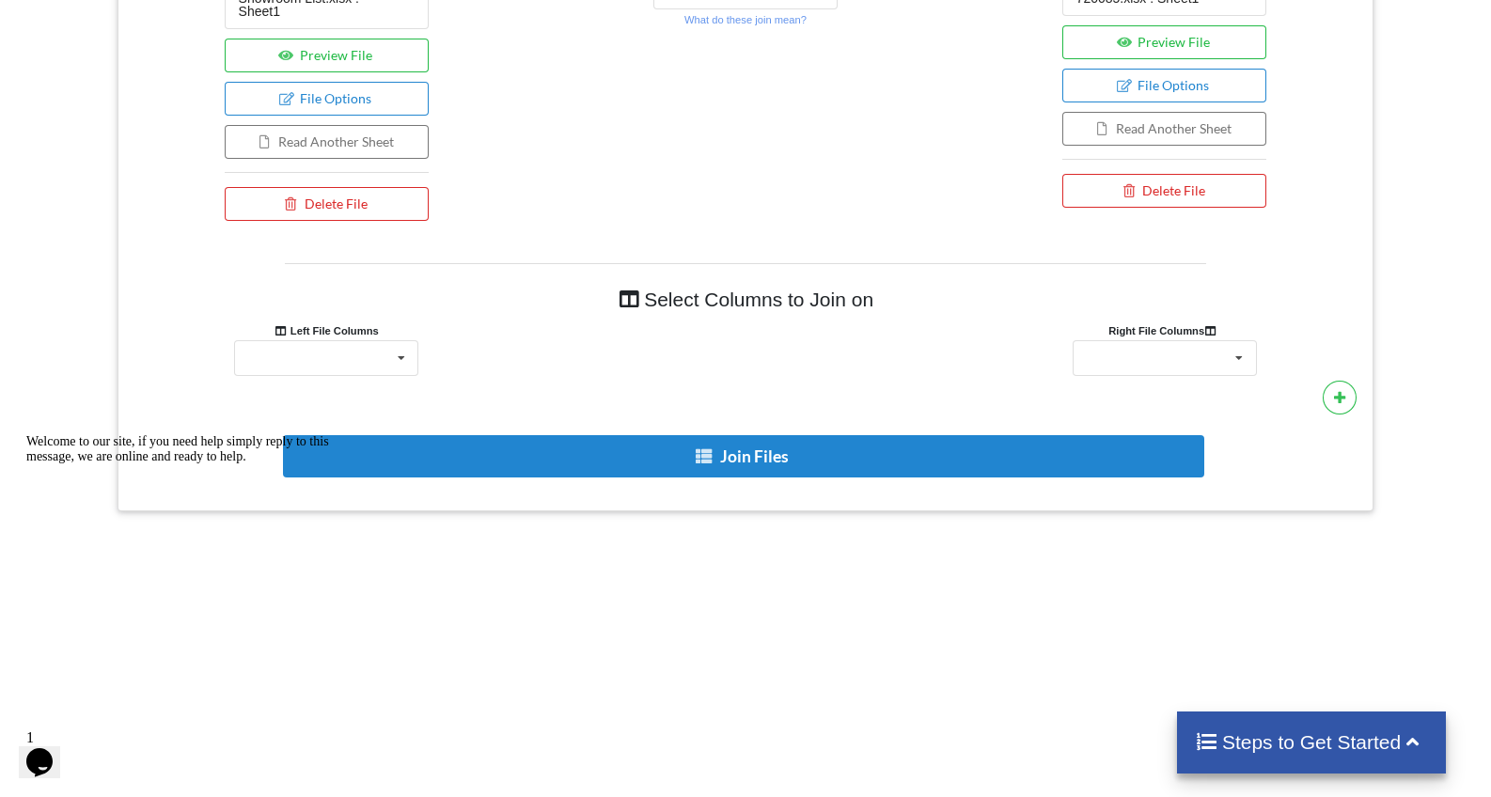
scroll to position [960, 0]
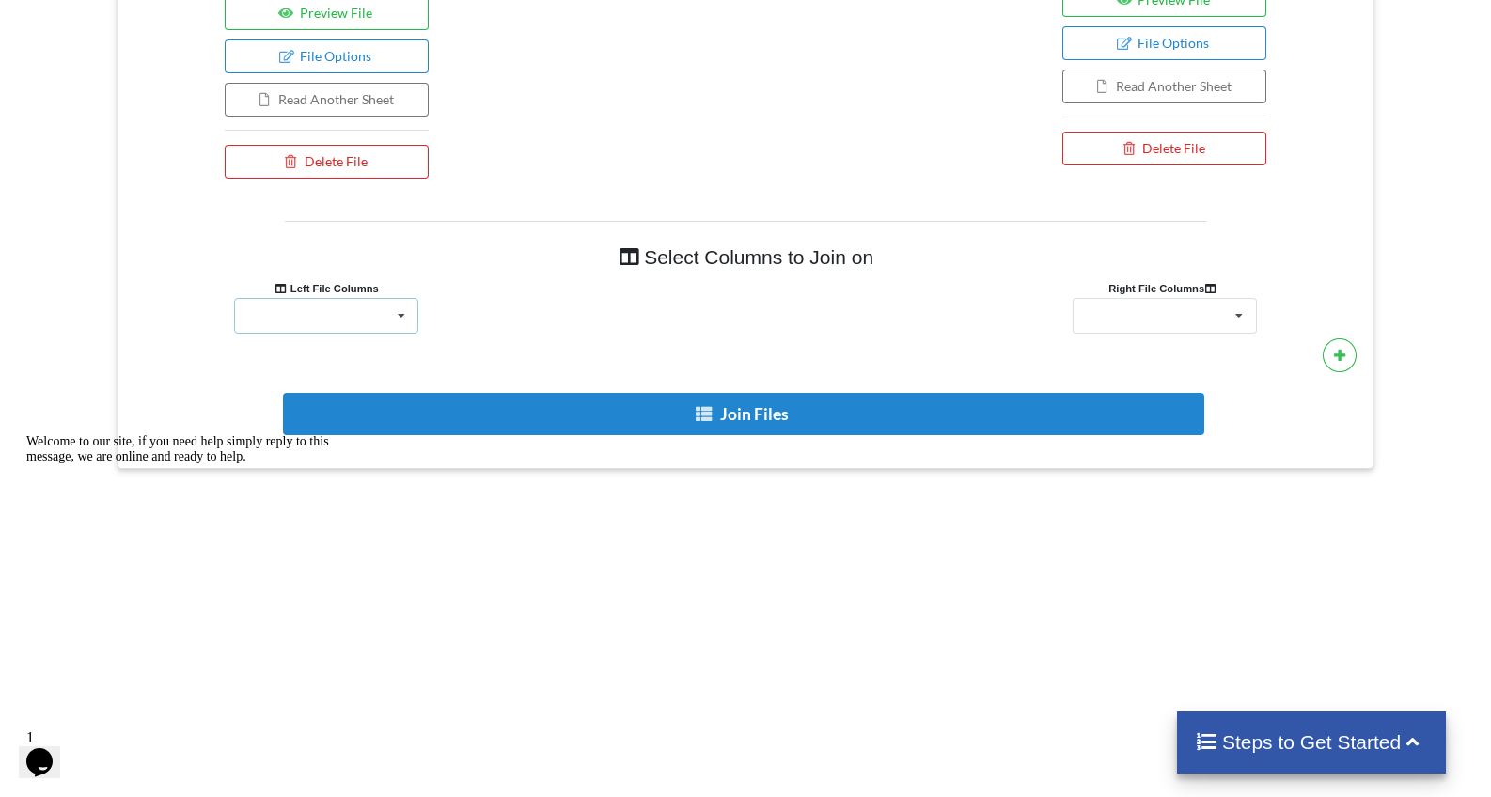
click at [360, 298] on div "Description Product Number Quantity Unnamed: 3" at bounding box center [326, 316] width 184 height 36
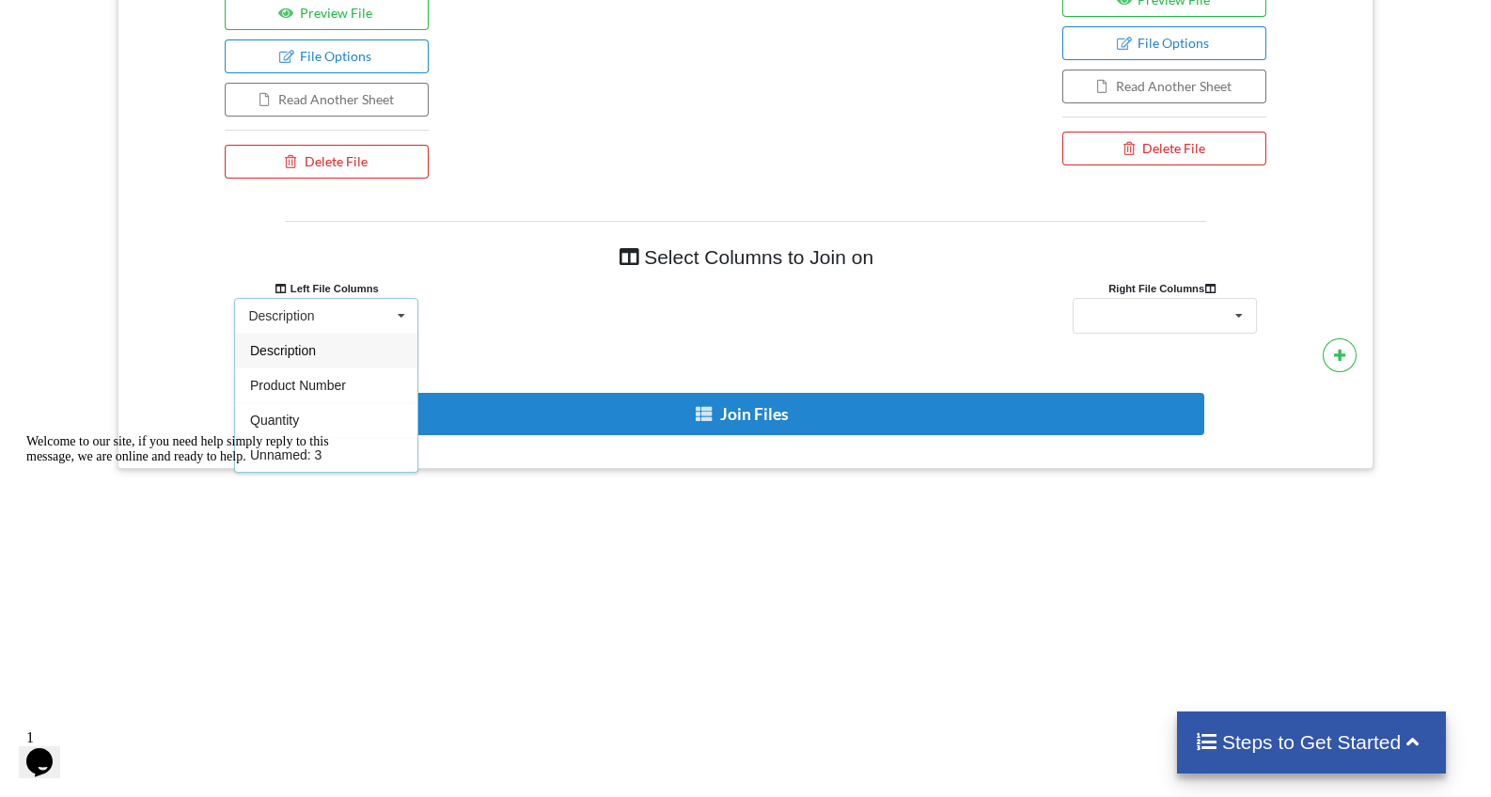
click at [329, 340] on div "Description" at bounding box center [326, 350] width 182 height 35
click at [1111, 303] on div "Part Numbers for 720085 Order List Unnamed: 1 Unnamed: 2 Unnamed: 3" at bounding box center [1165, 316] width 184 height 36
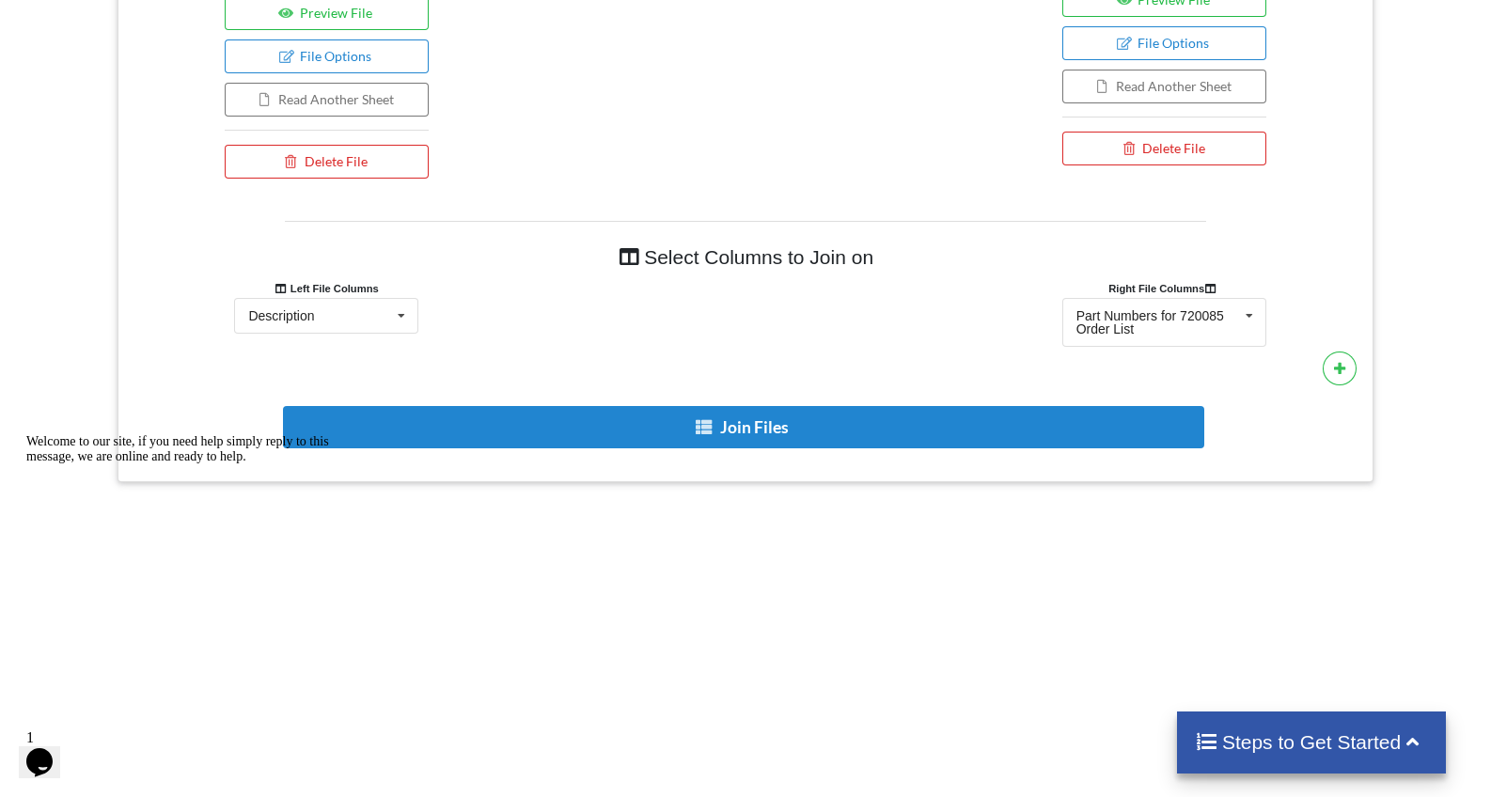
click at [977, 298] on div "Part Numbers for 720085 Order List Part Numbers for 720085 Order List Unnamed: …" at bounding box center [1164, 322] width 419 height 49
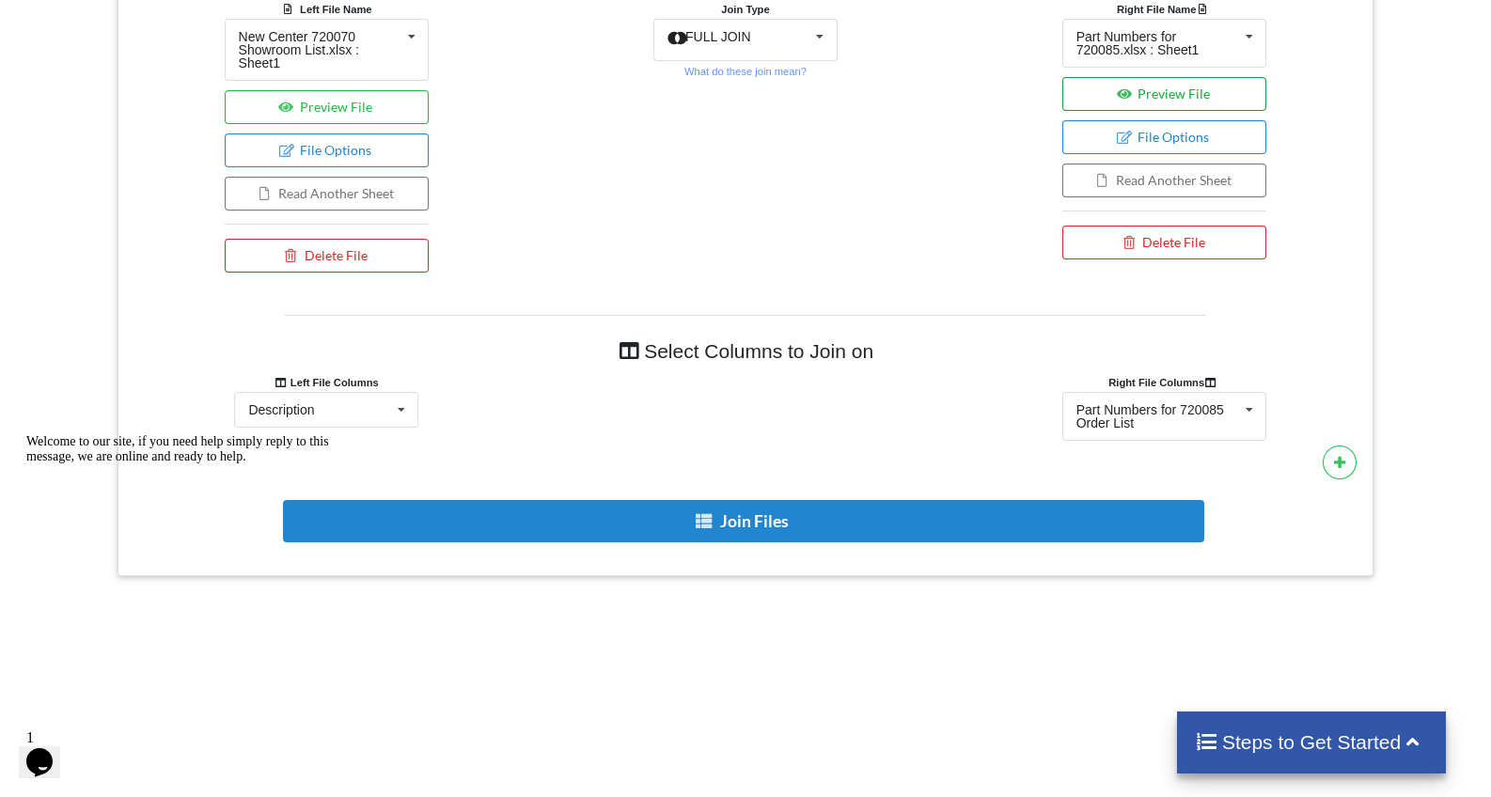
click at [1194, 88] on button "Preview File" at bounding box center [1164, 94] width 205 height 34
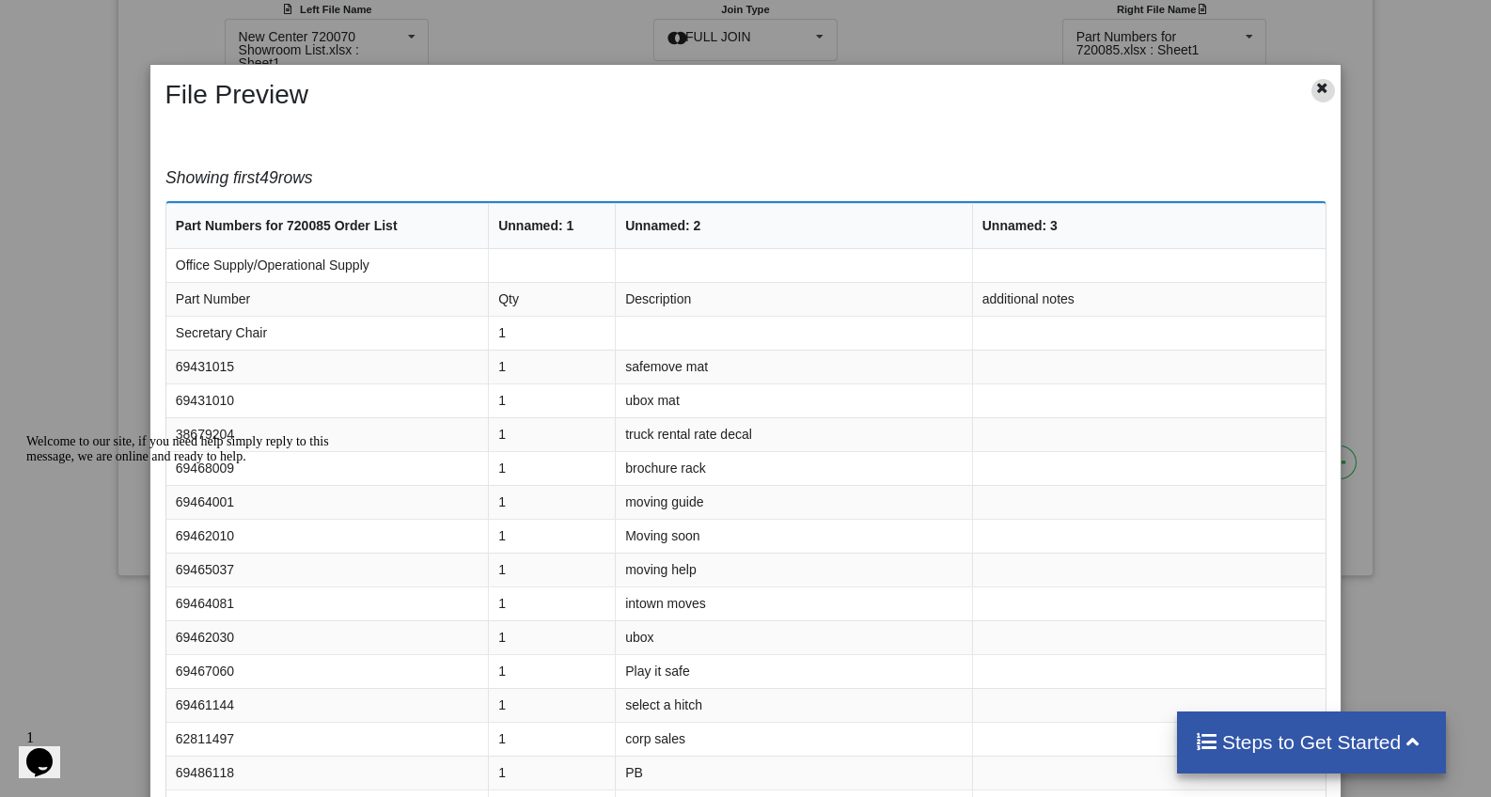
click at [1316, 81] on icon at bounding box center [1322, 85] width 16 height 13
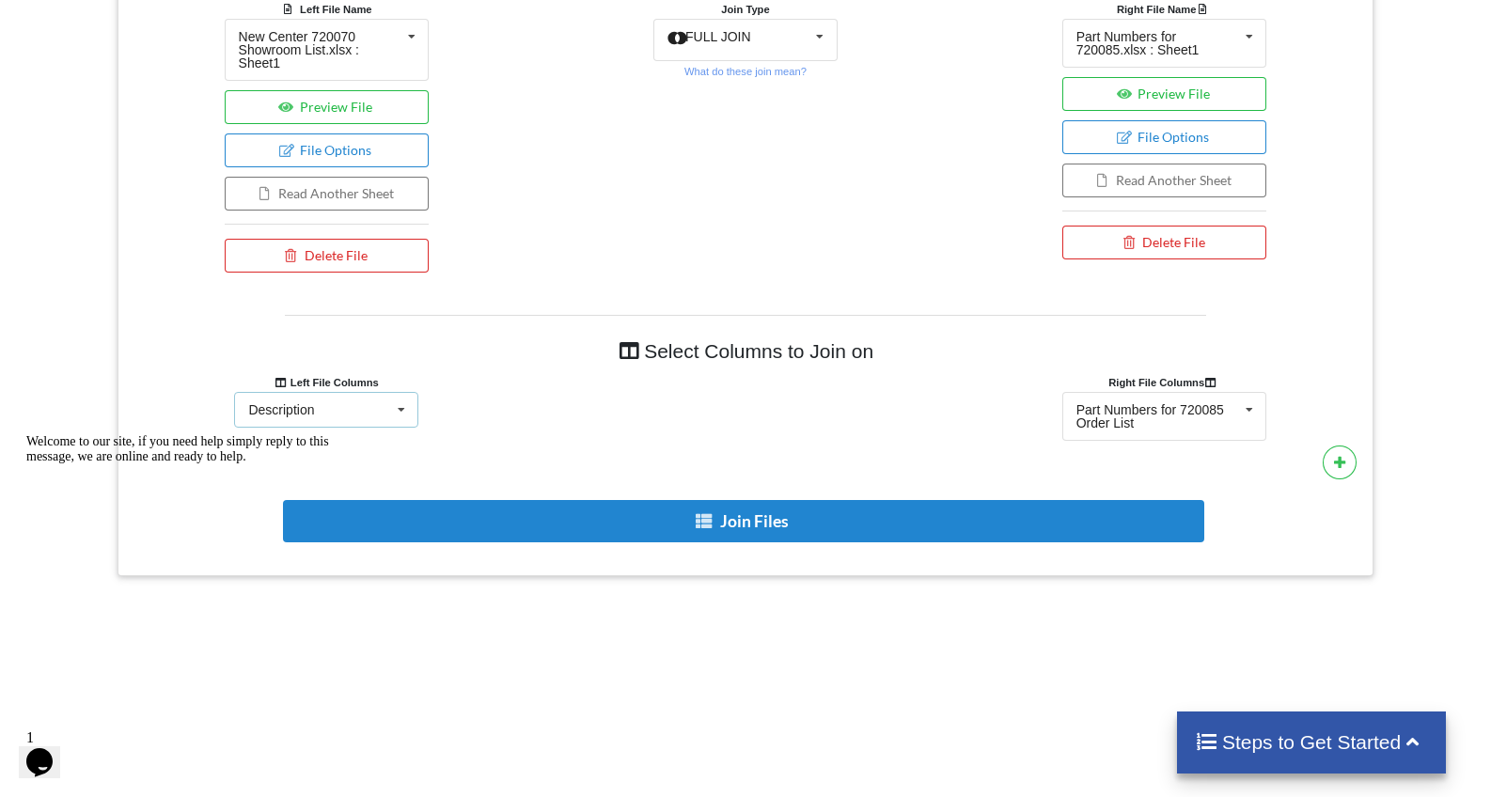
click at [305, 403] on div "Description" at bounding box center [281, 409] width 66 height 13
click at [314, 90] on button "Preview File" at bounding box center [327, 107] width 205 height 34
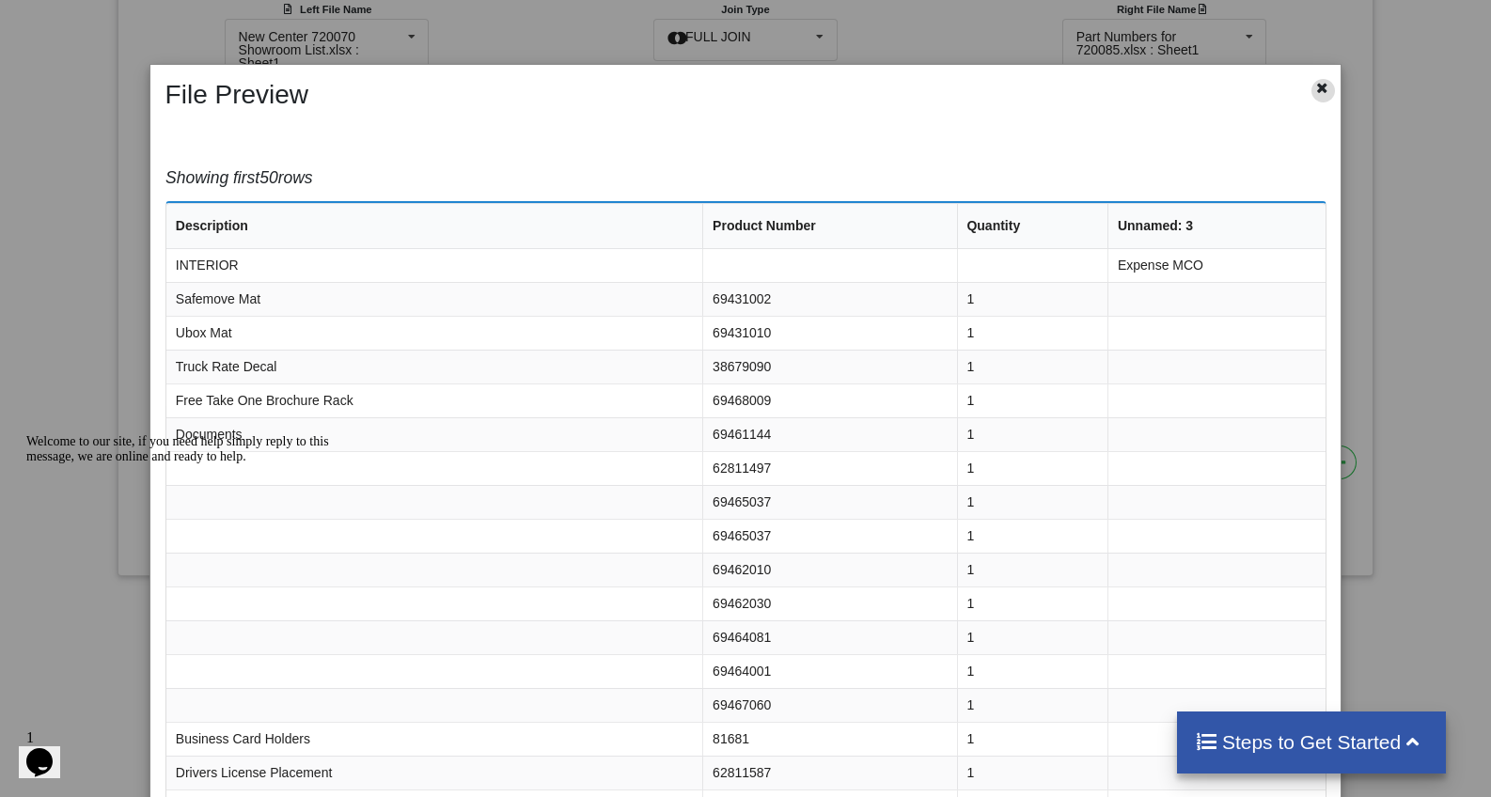
click at [1314, 87] on icon at bounding box center [1322, 85] width 16 height 13
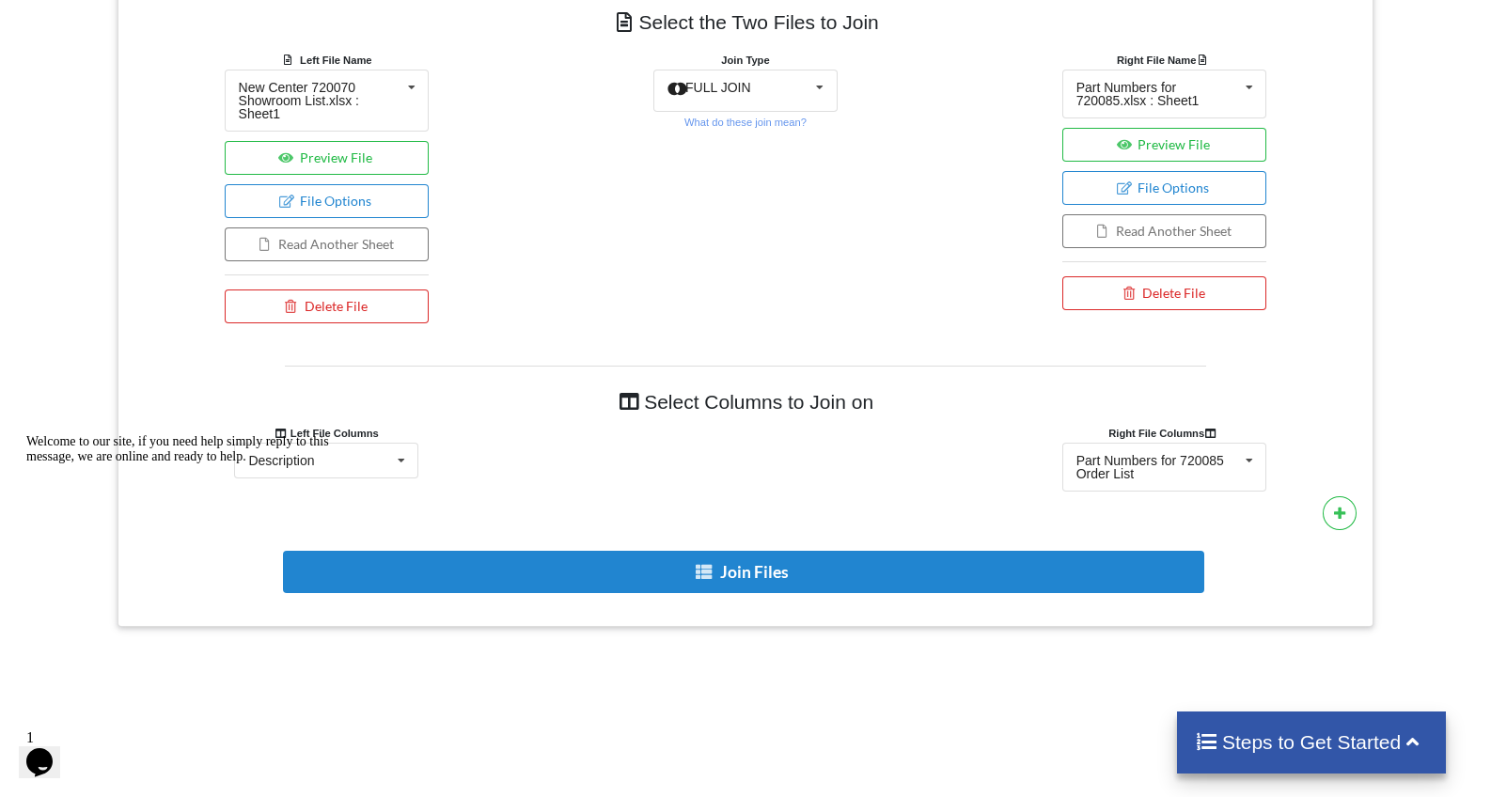
scroll to position [733, 0]
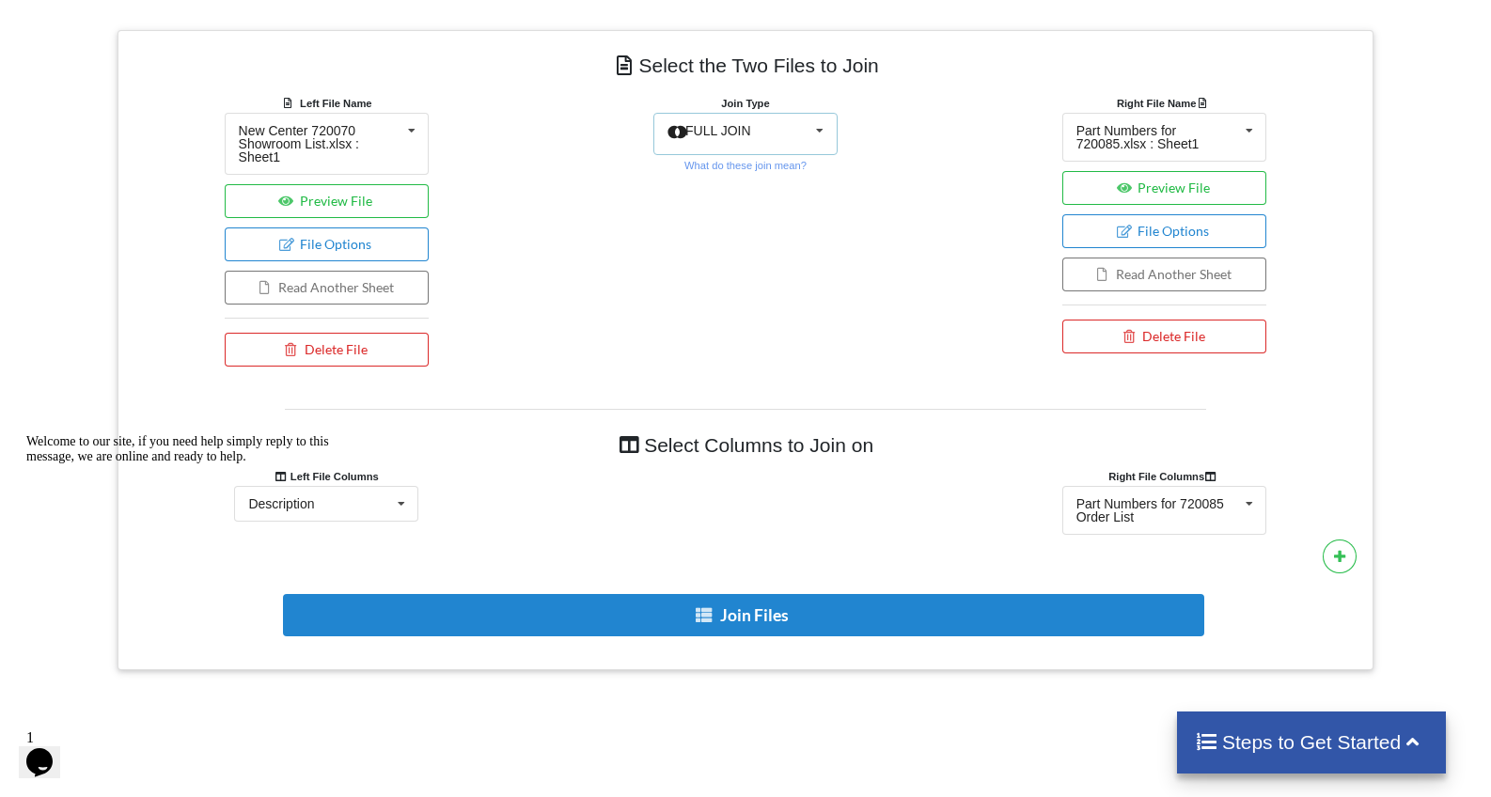
click at [723, 128] on span "FULL JOIN" at bounding box center [718, 130] width 66 height 15
click at [881, 301] on div "Join Type FULL JOIN INNER JOIN LEFT JOIN RIGHT JOIN FULL JOIN What do these joi…" at bounding box center [745, 234] width 419 height 283
click at [720, 169] on small "What do these join mean?" at bounding box center [745, 165] width 122 height 11
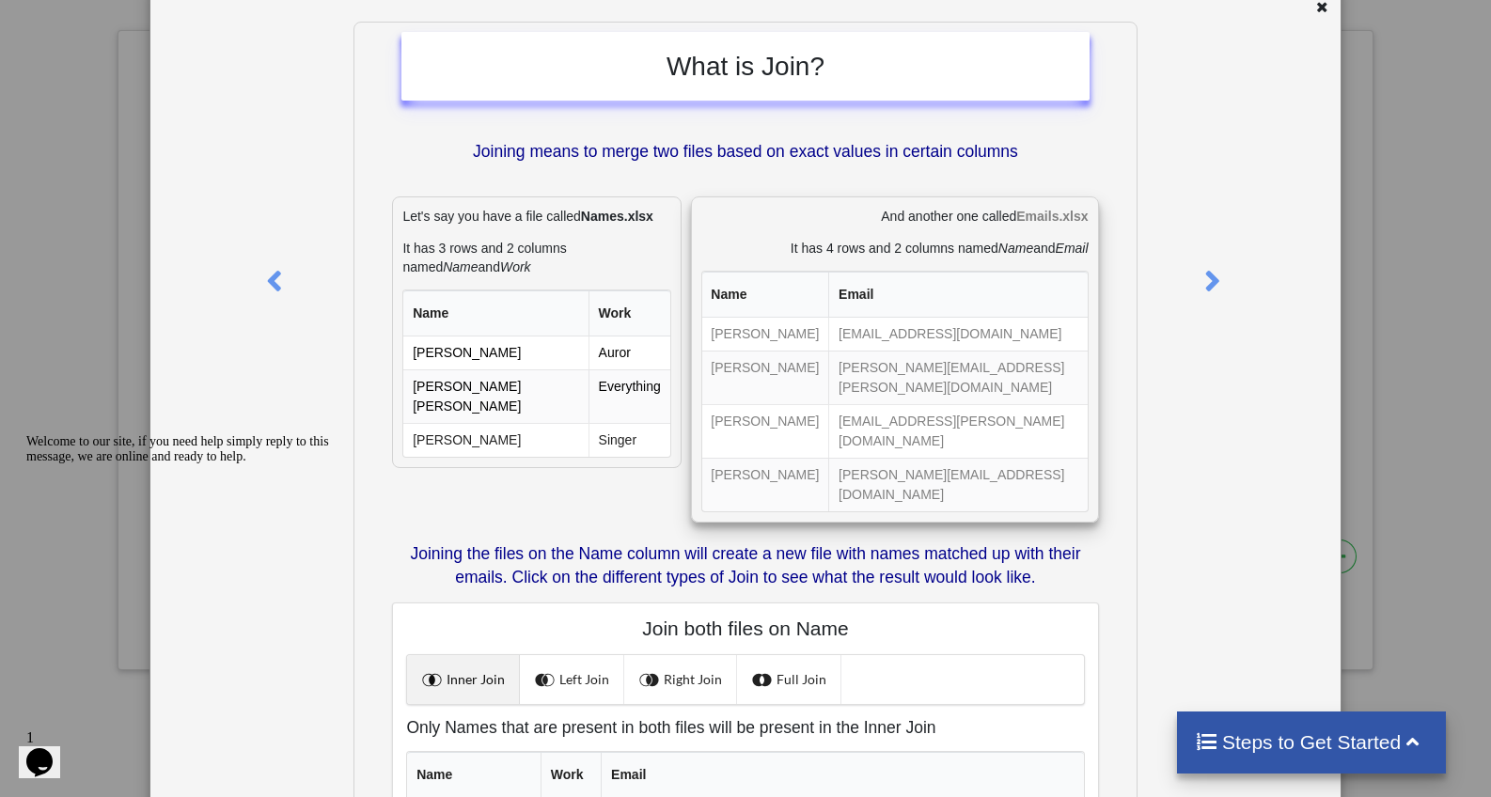
scroll to position [188, 0]
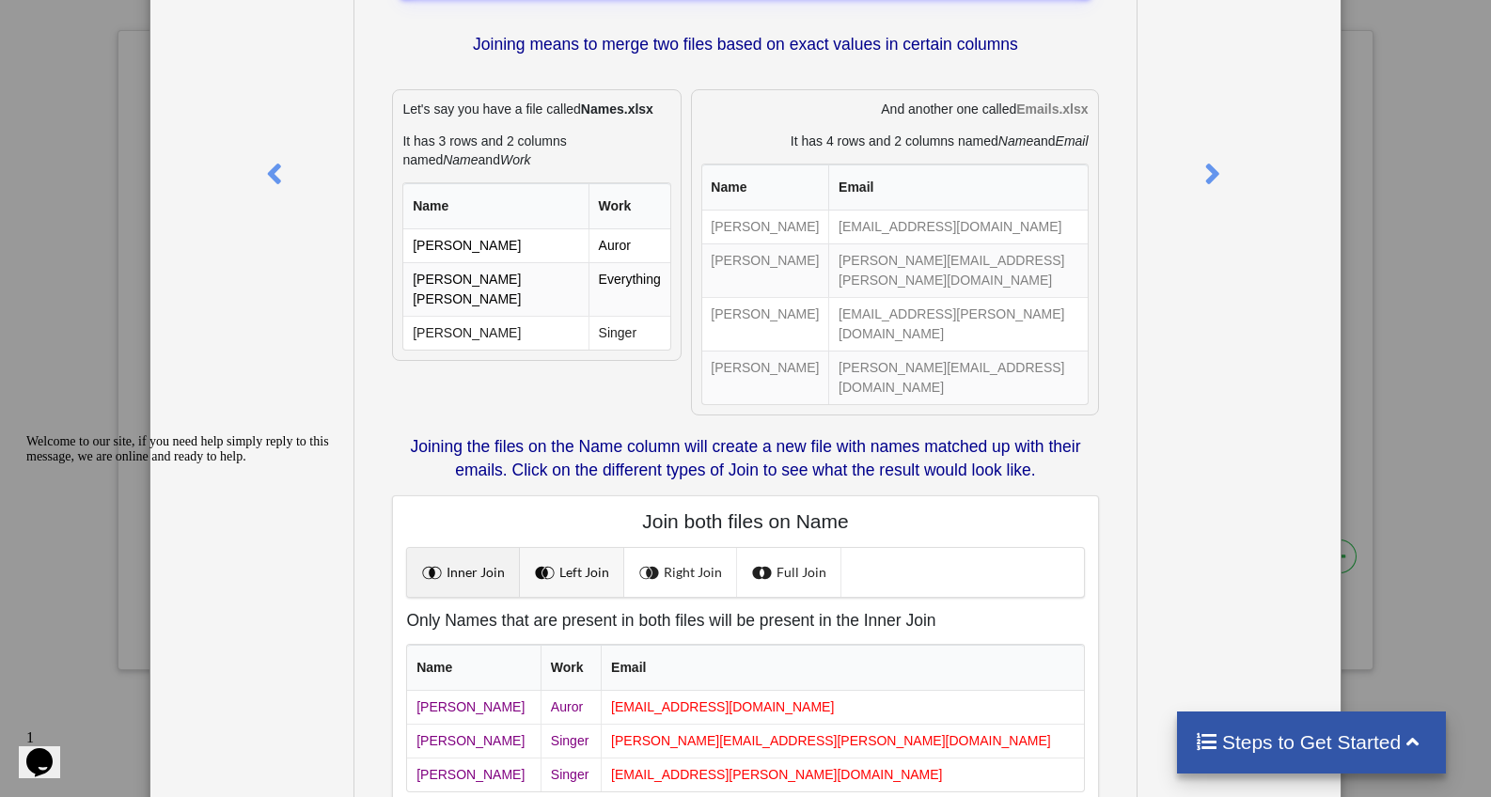
click at [590, 548] on link "Left Join" at bounding box center [572, 572] width 104 height 49
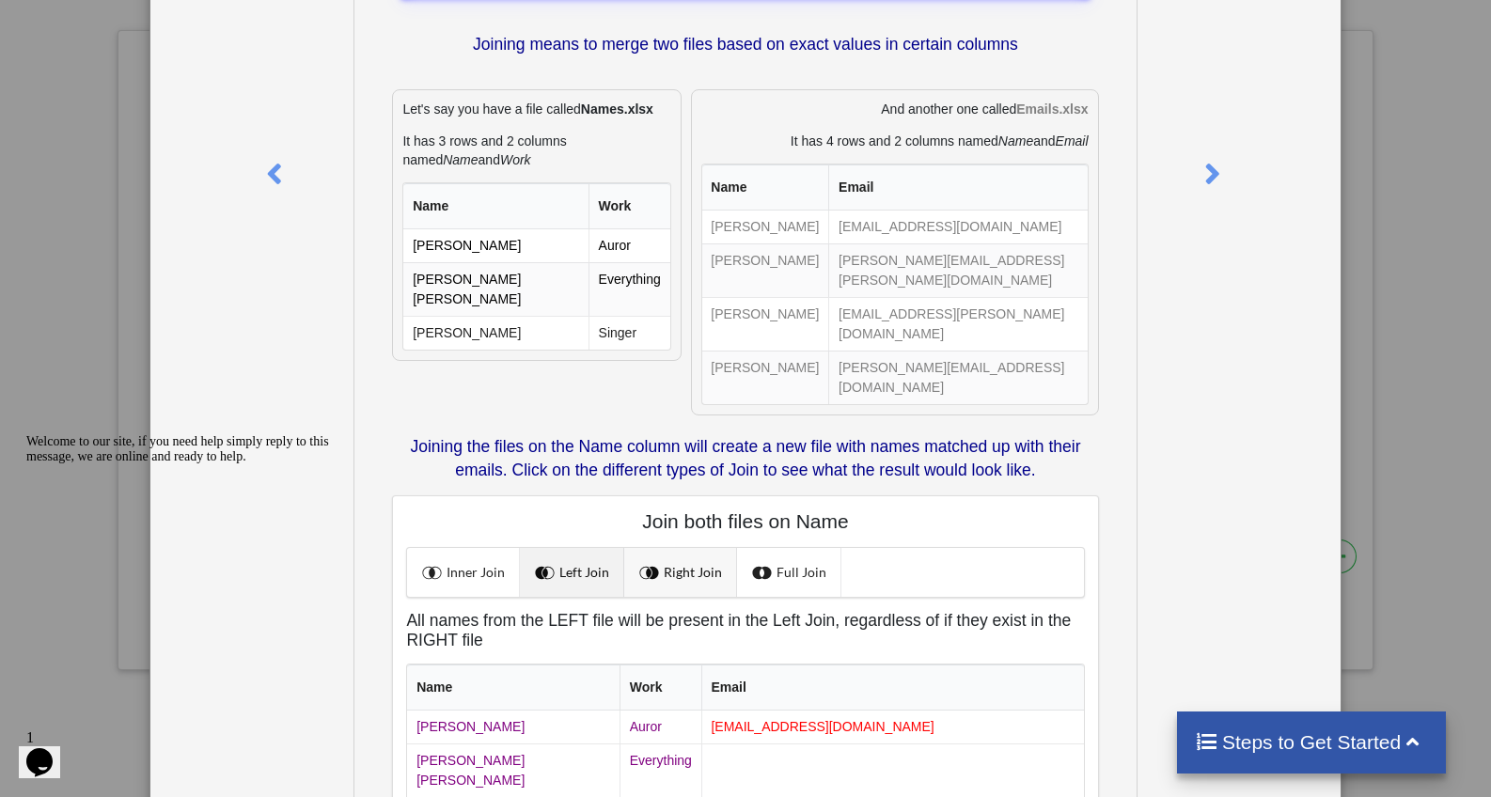
click at [626, 548] on link "Right Join" at bounding box center [680, 572] width 113 height 49
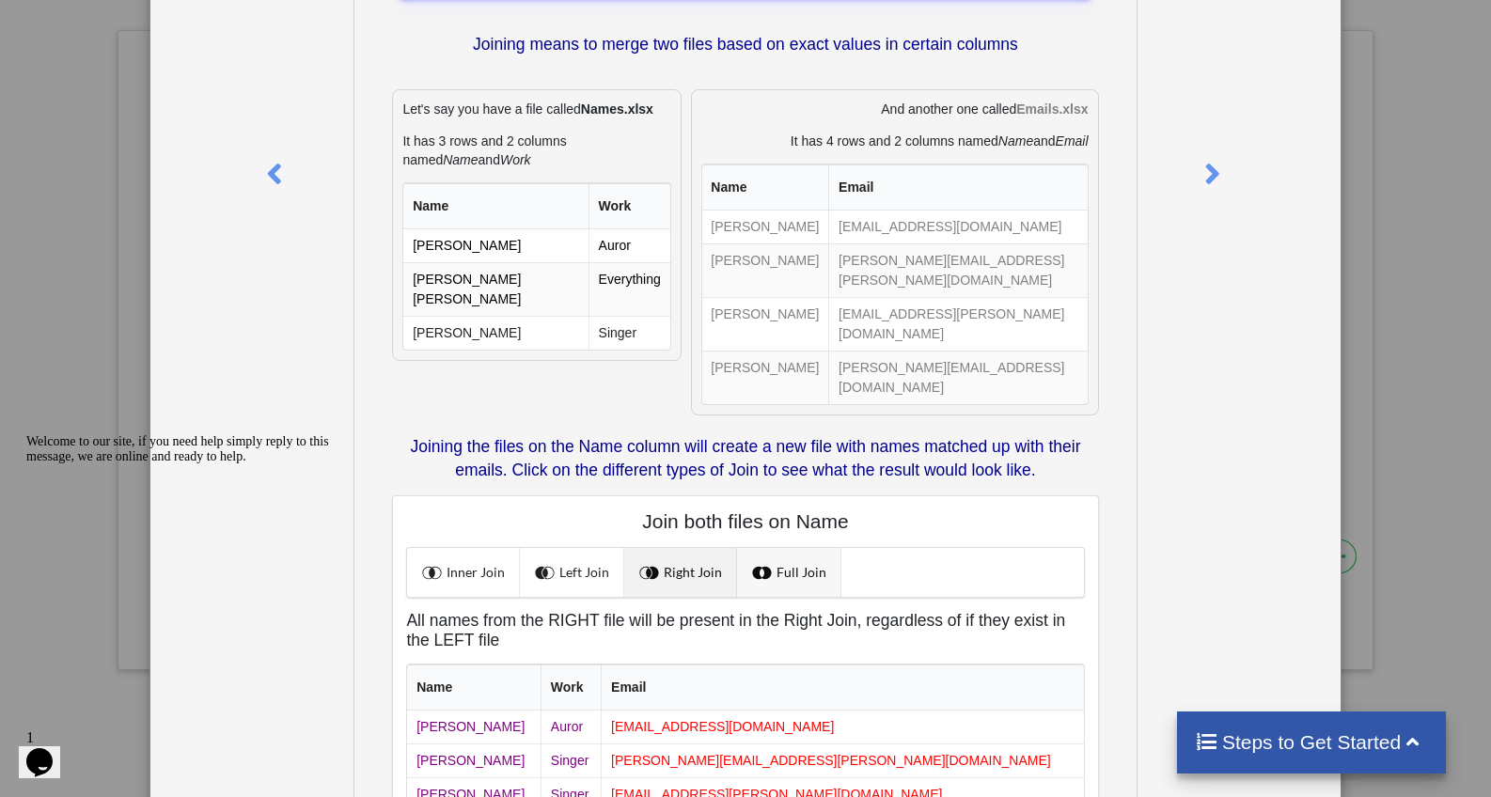
click at [776, 548] on link "Full Join" at bounding box center [789, 572] width 104 height 49
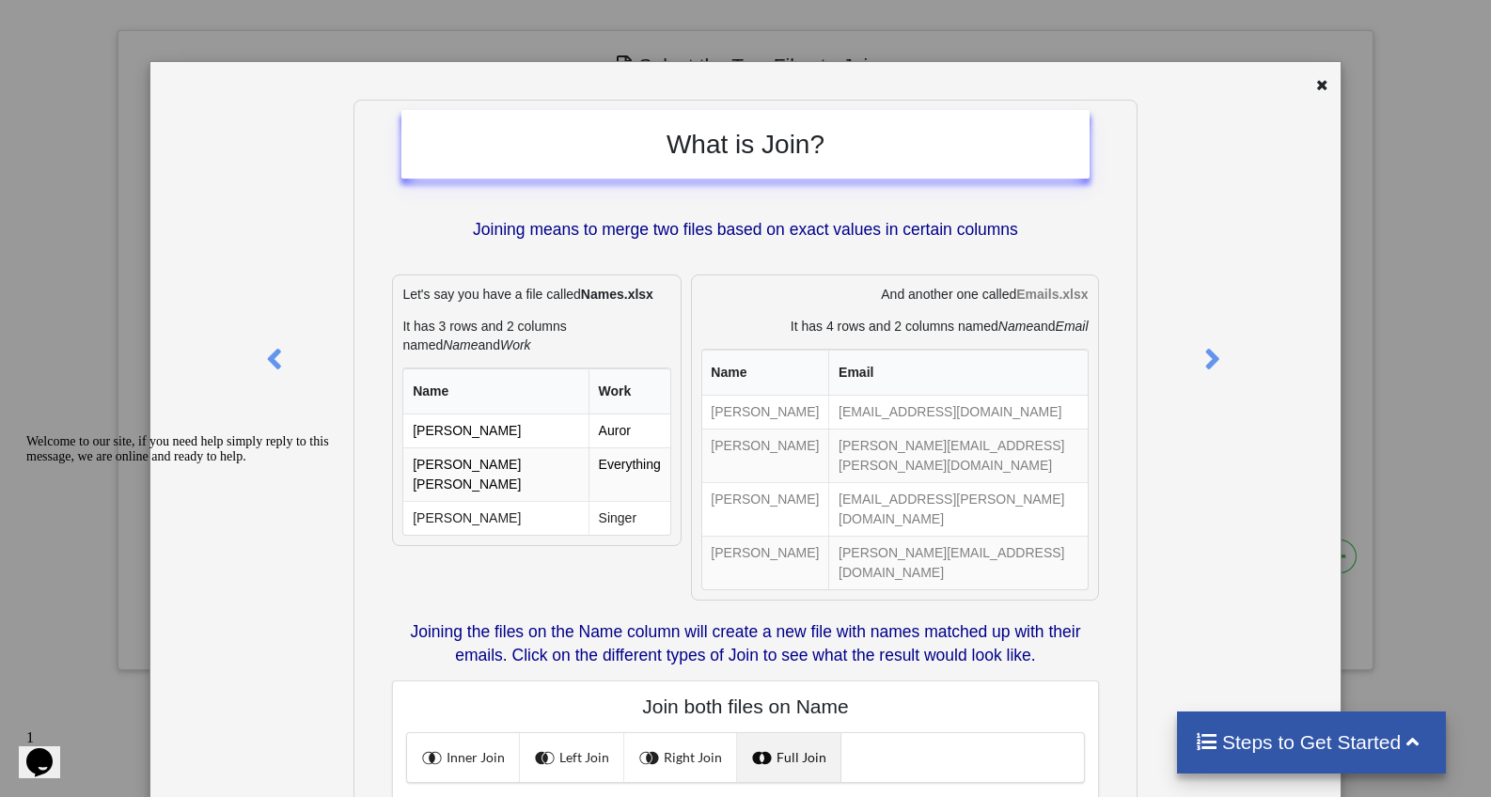
scroll to position [0, 0]
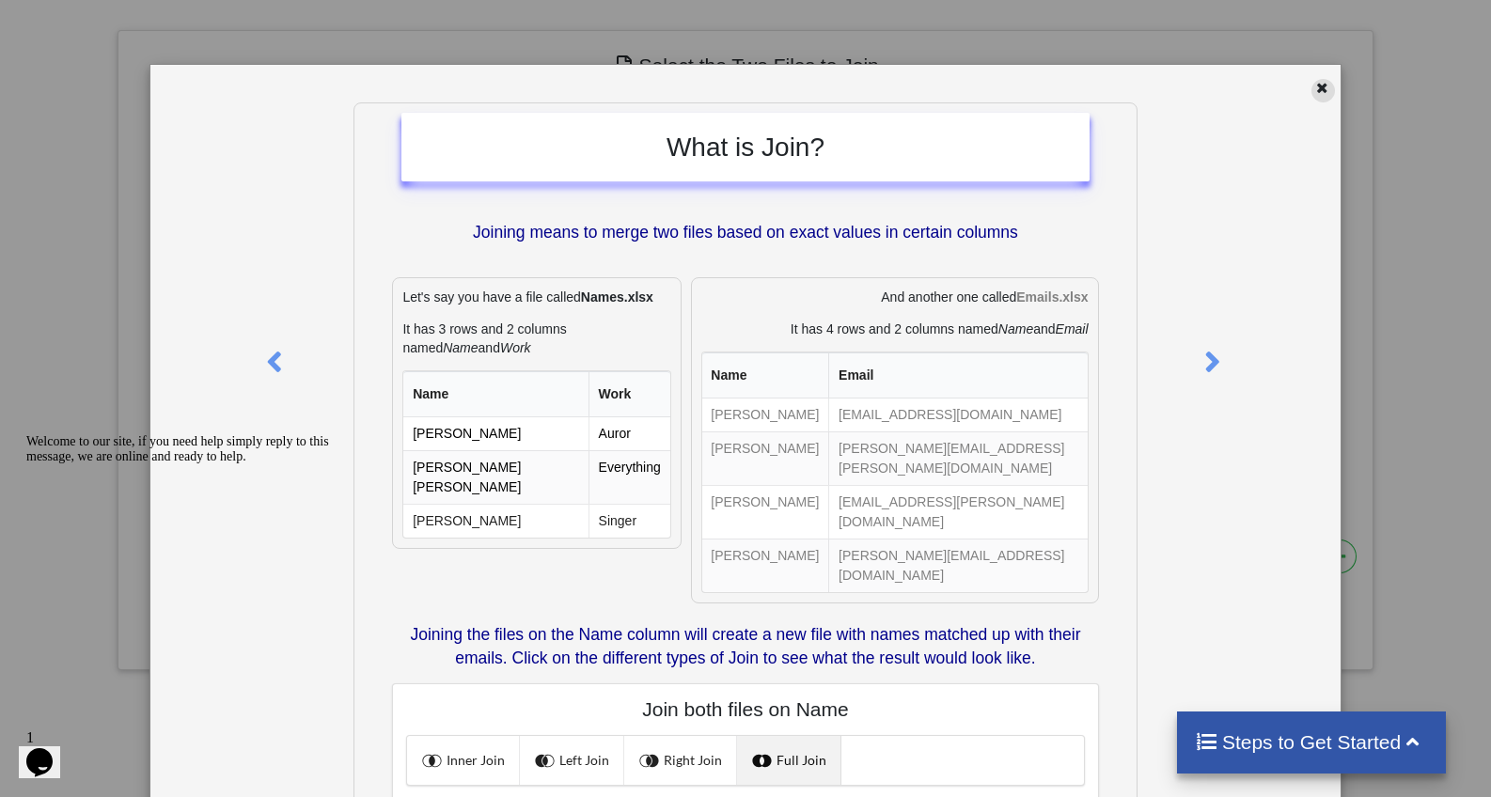
click at [1315, 92] on icon at bounding box center [1322, 85] width 16 height 13
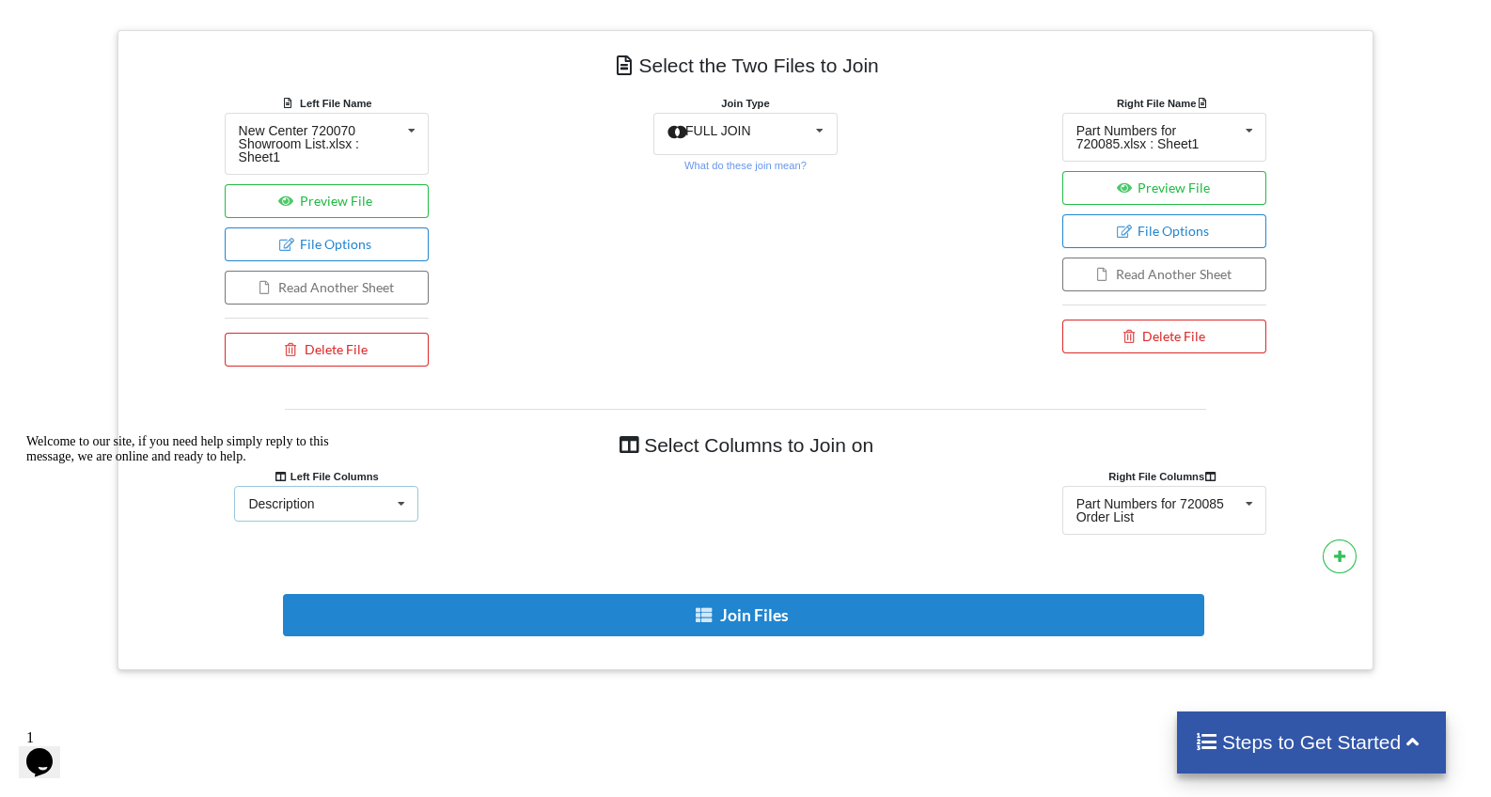
click at [371, 486] on div "Description Description Product Number Quantity Unnamed: 3" at bounding box center [326, 504] width 184 height 36
click at [1215, 497] on div "Part Numbers for 720085 Order List" at bounding box center [1158, 510] width 162 height 26
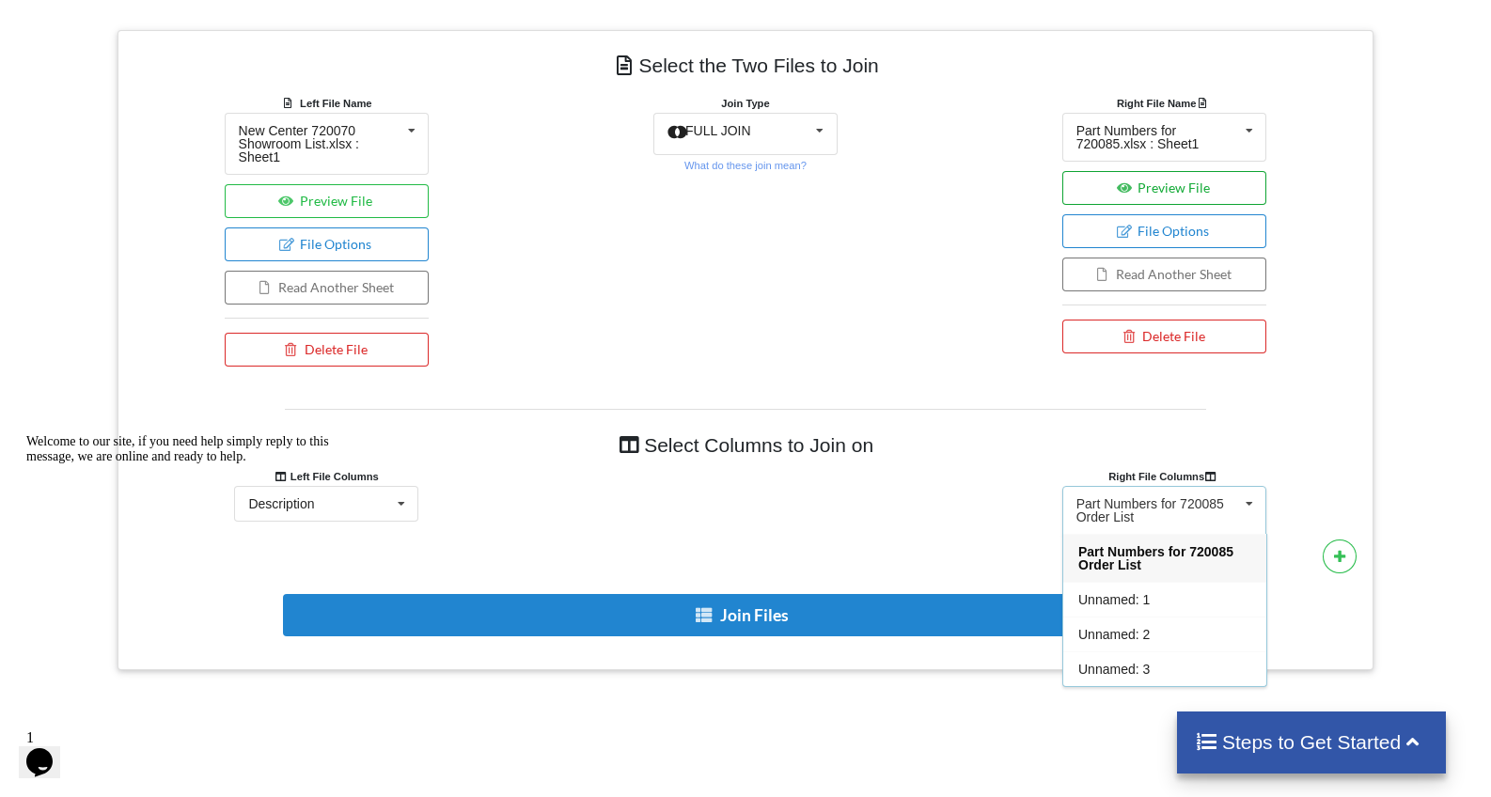
click at [1203, 178] on button "Preview File" at bounding box center [1164, 188] width 205 height 34
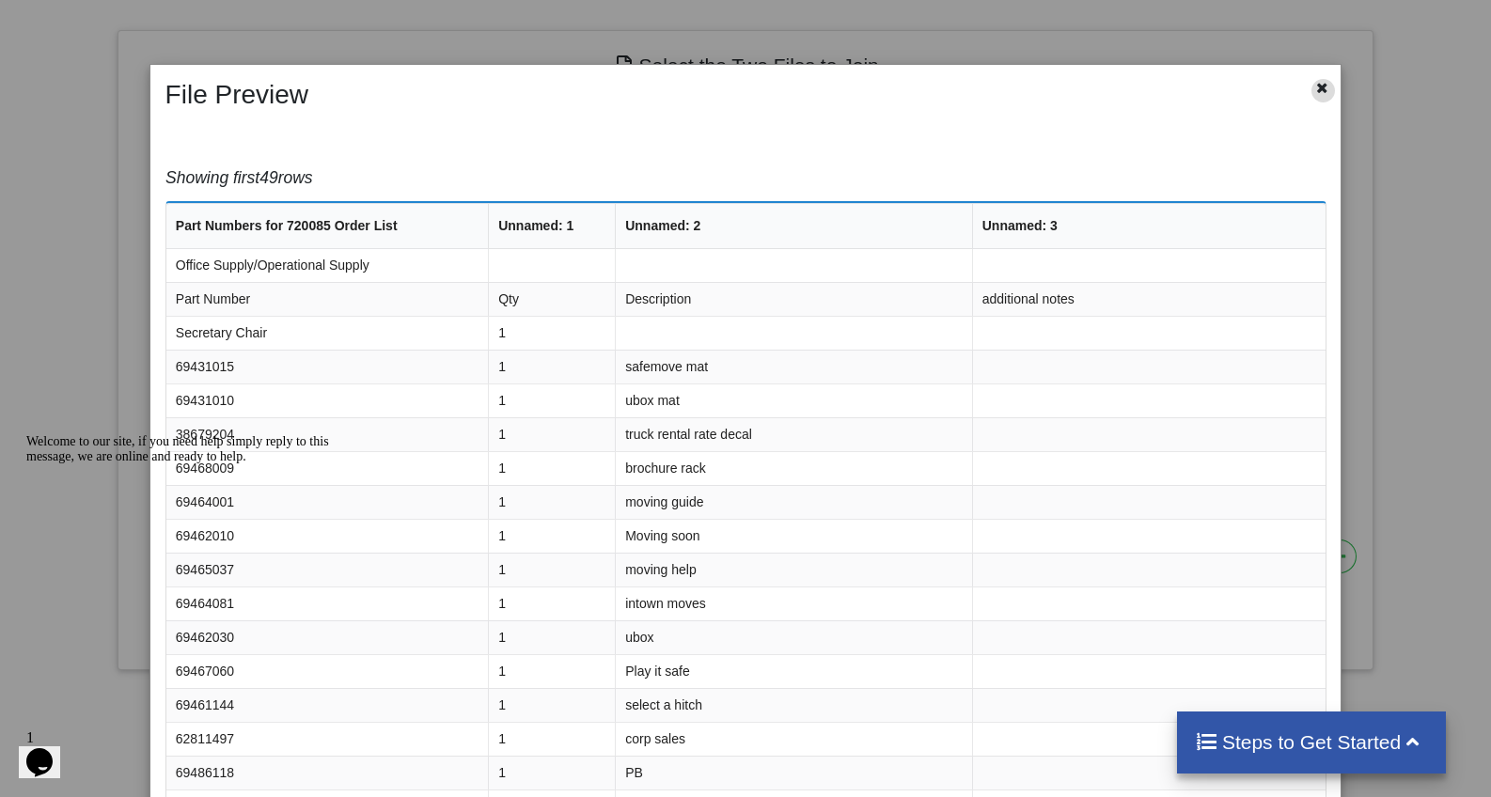
click at [1320, 81] on icon at bounding box center [1322, 85] width 16 height 13
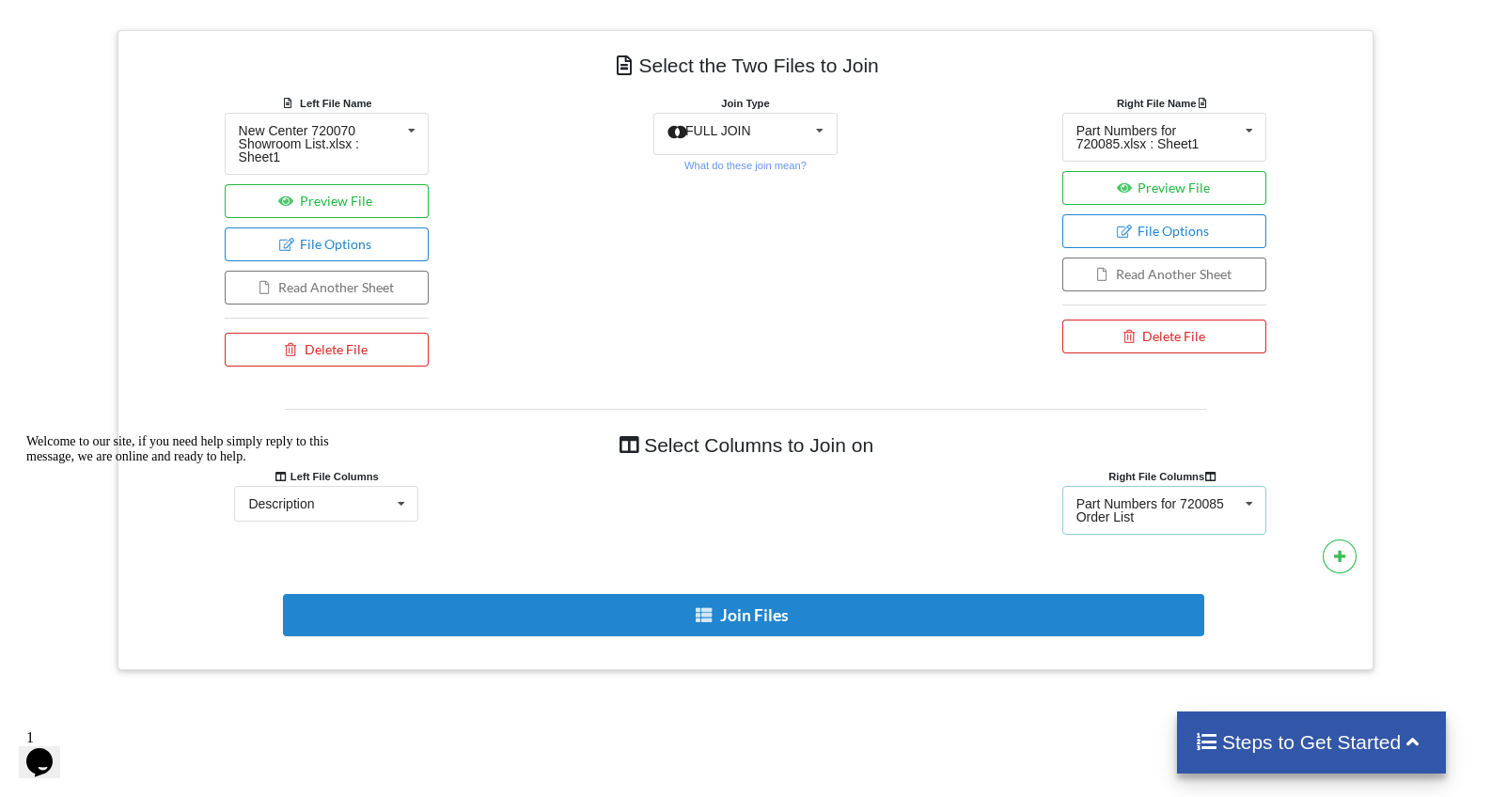
click at [1187, 486] on div "Part Numbers for 720085 Order List Part Numbers for 720085 Order List Unnamed: …" at bounding box center [1164, 510] width 205 height 49
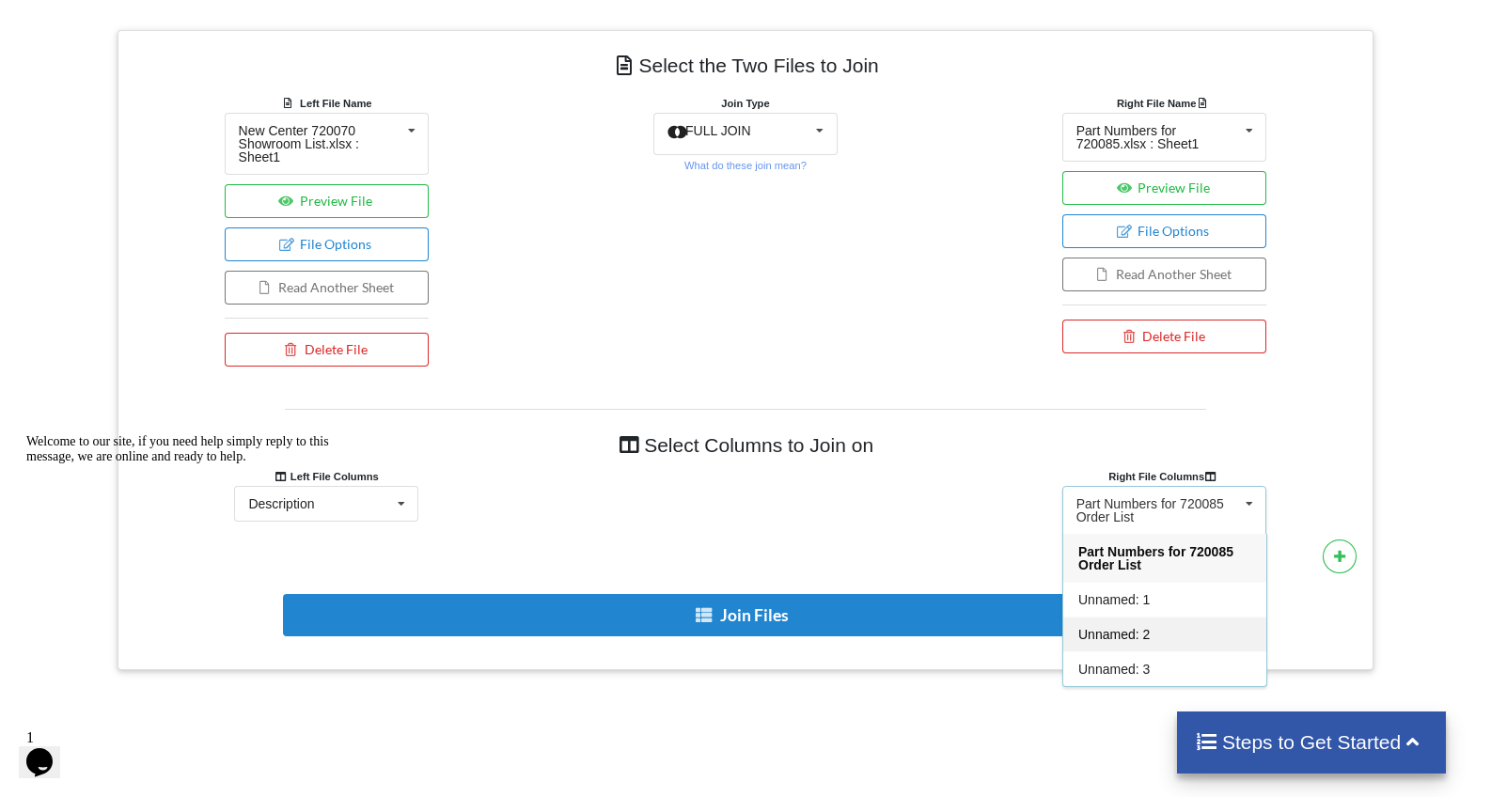
click at [1183, 617] on div "Unnamed: 2" at bounding box center [1164, 634] width 203 height 35
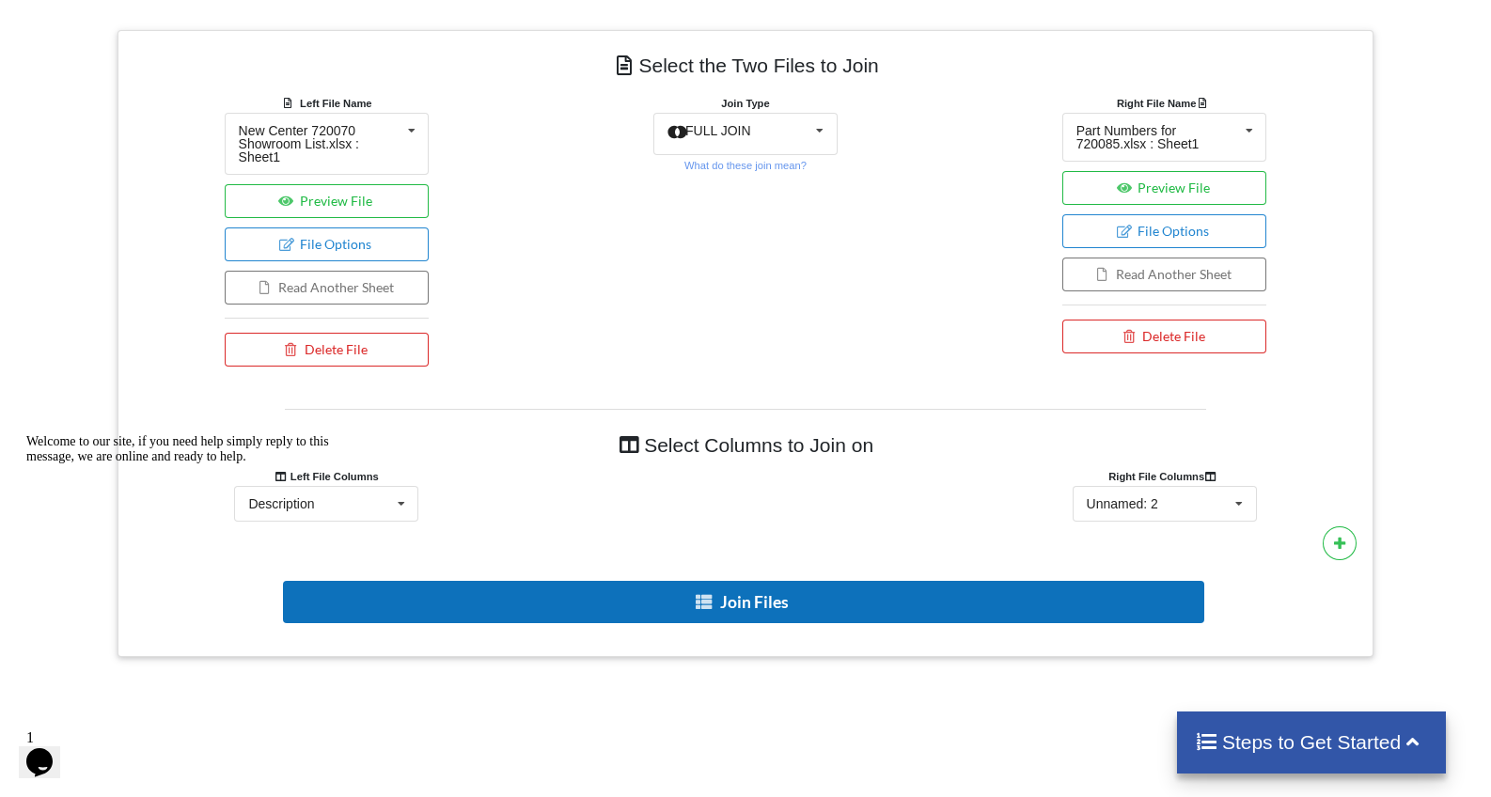
click at [888, 583] on button "Join Files" at bounding box center [743, 602] width 921 height 42
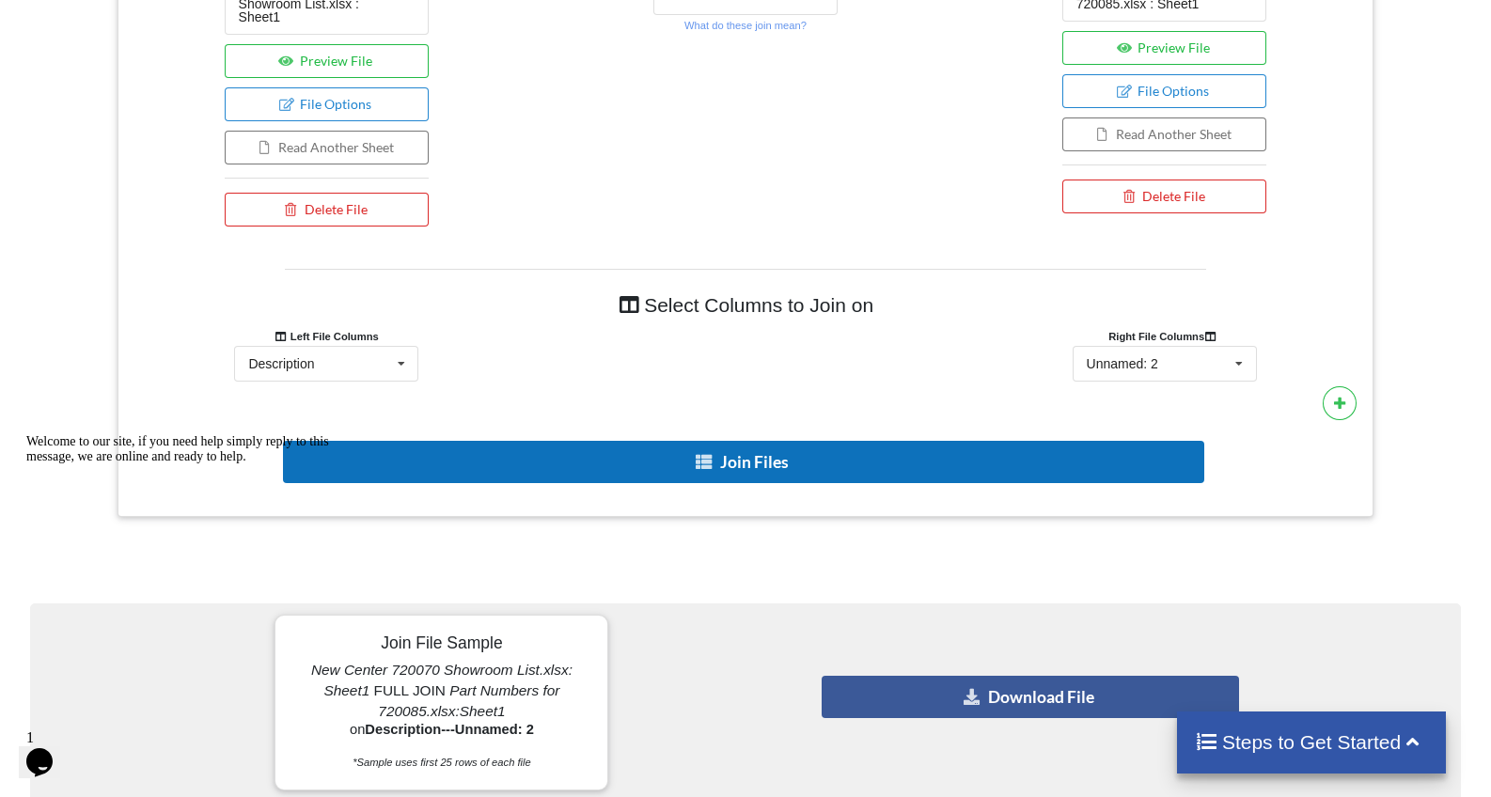
scroll to position [866, 0]
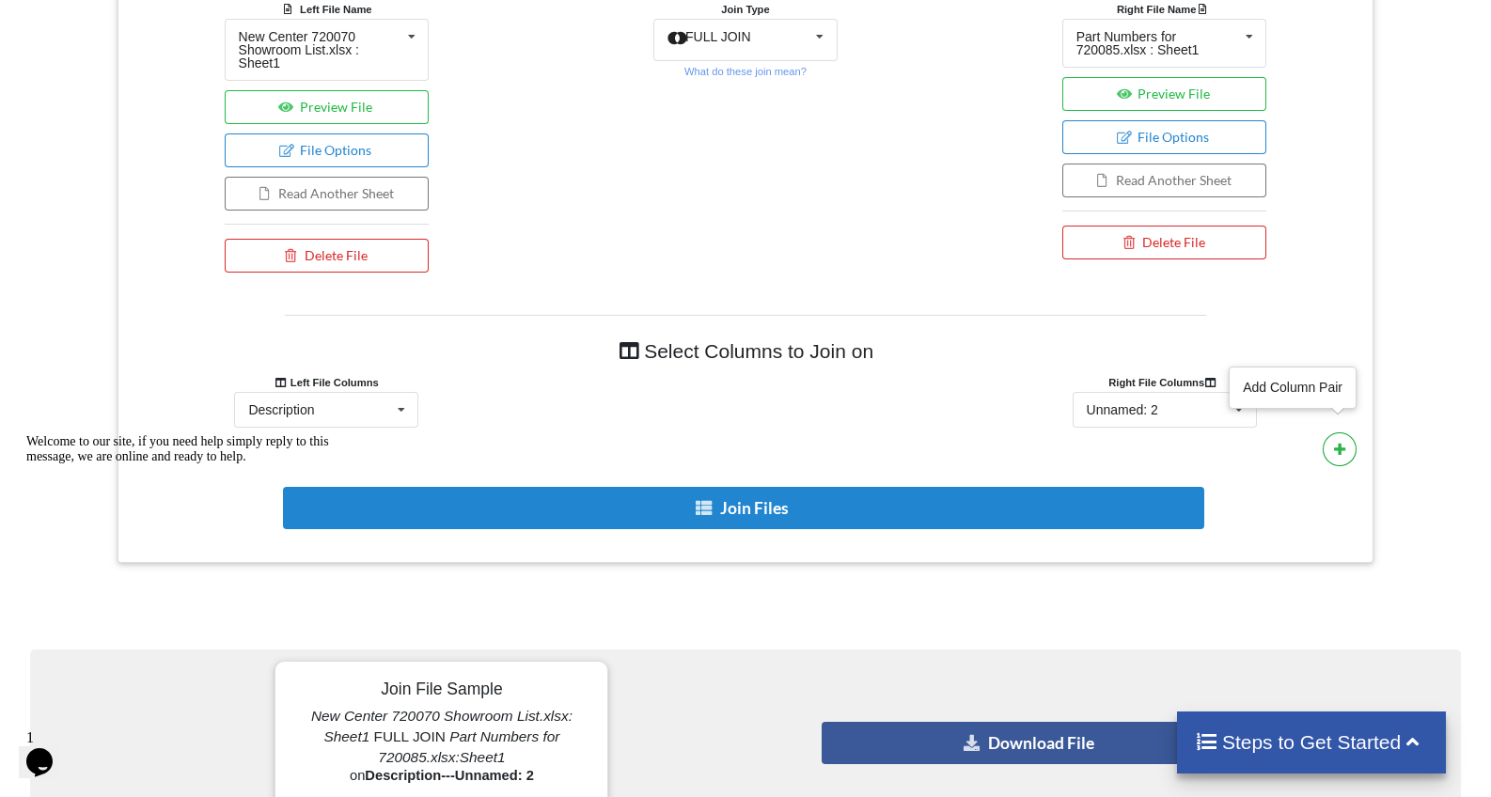
click at [1338, 443] on icon at bounding box center [1339, 448] width 13 height 11
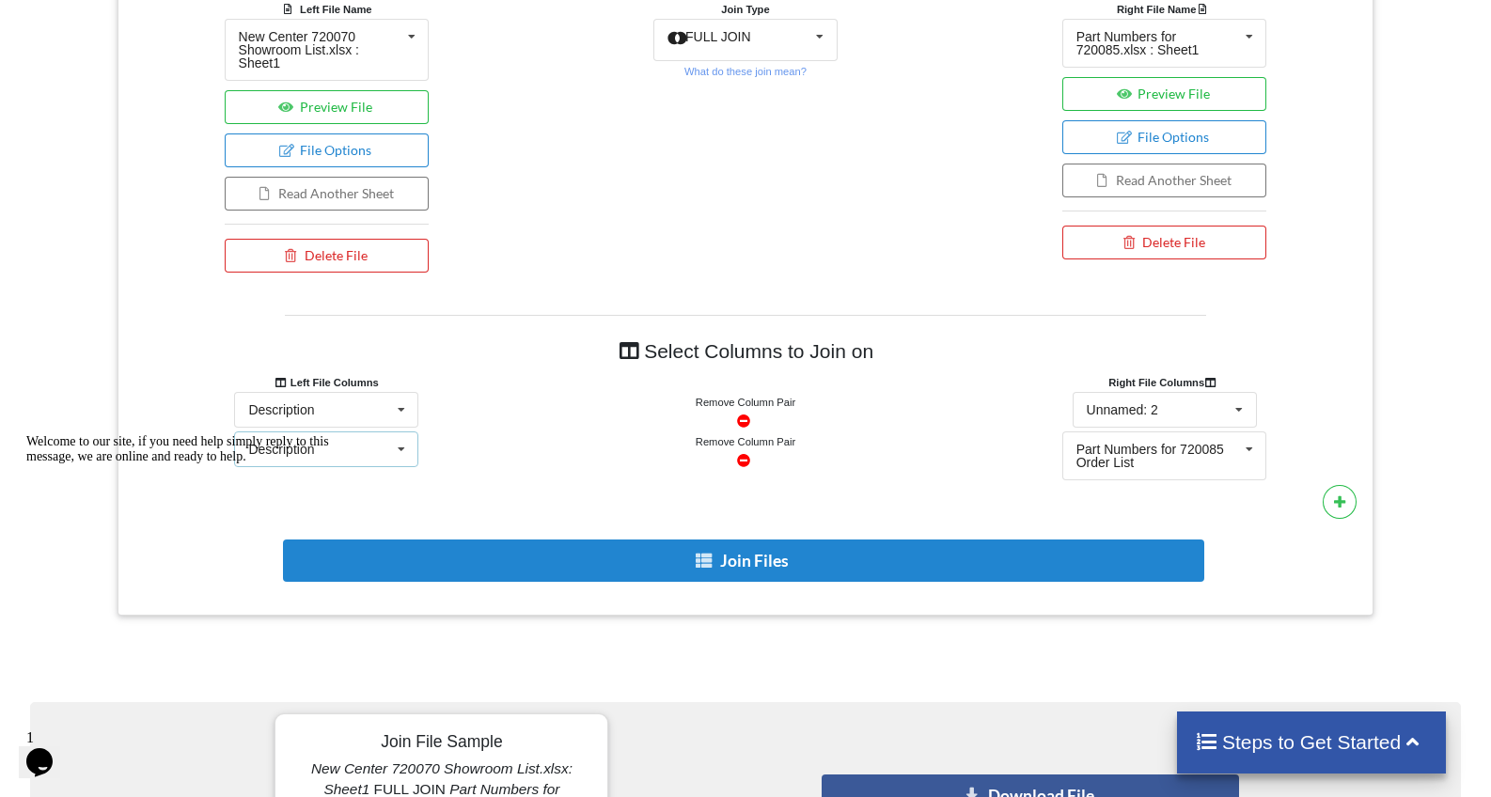
click at [404, 428] on icon at bounding box center [401, 410] width 28 height 35
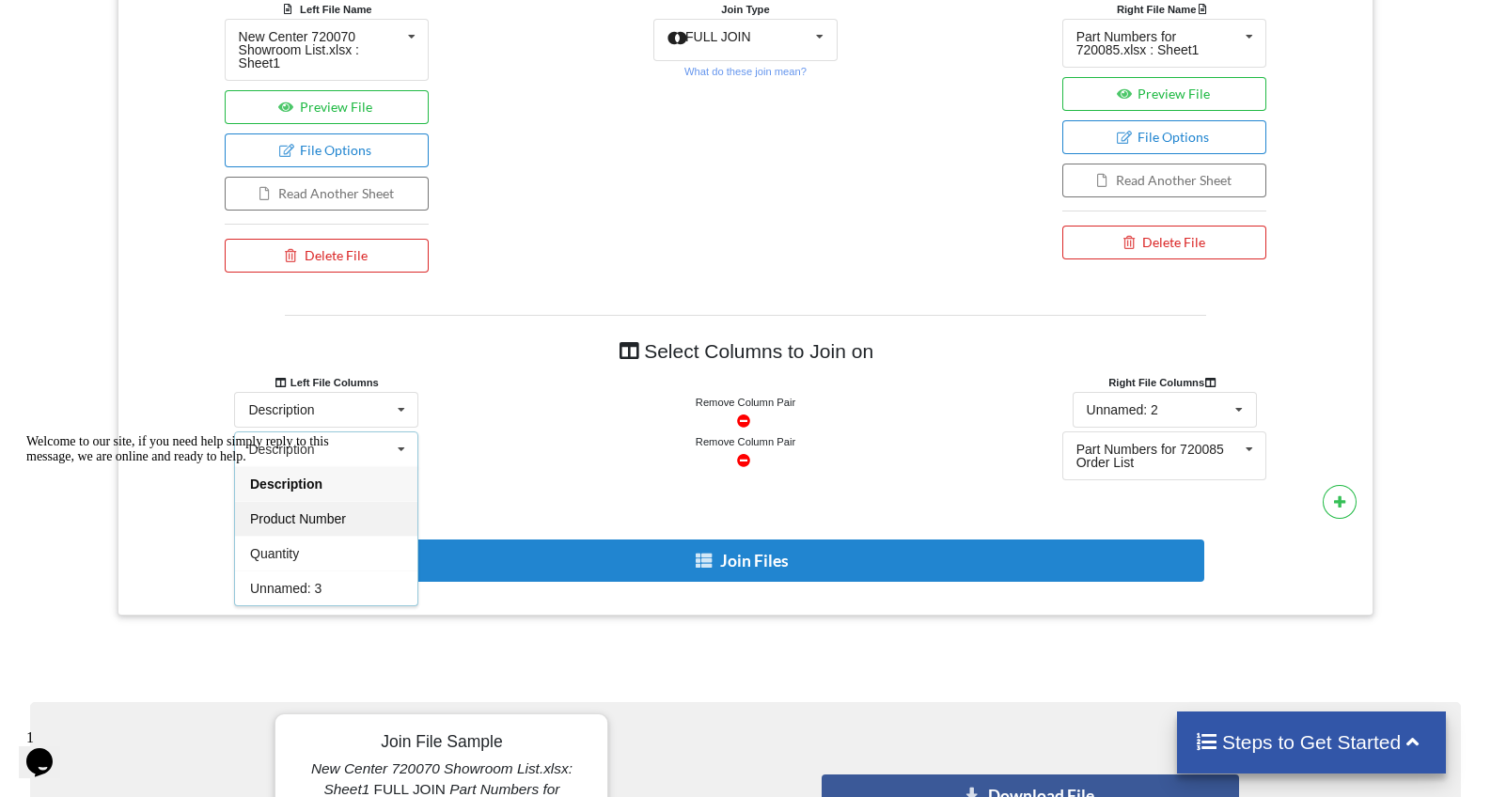
click at [374, 501] on div "Product Number" at bounding box center [326, 518] width 182 height 35
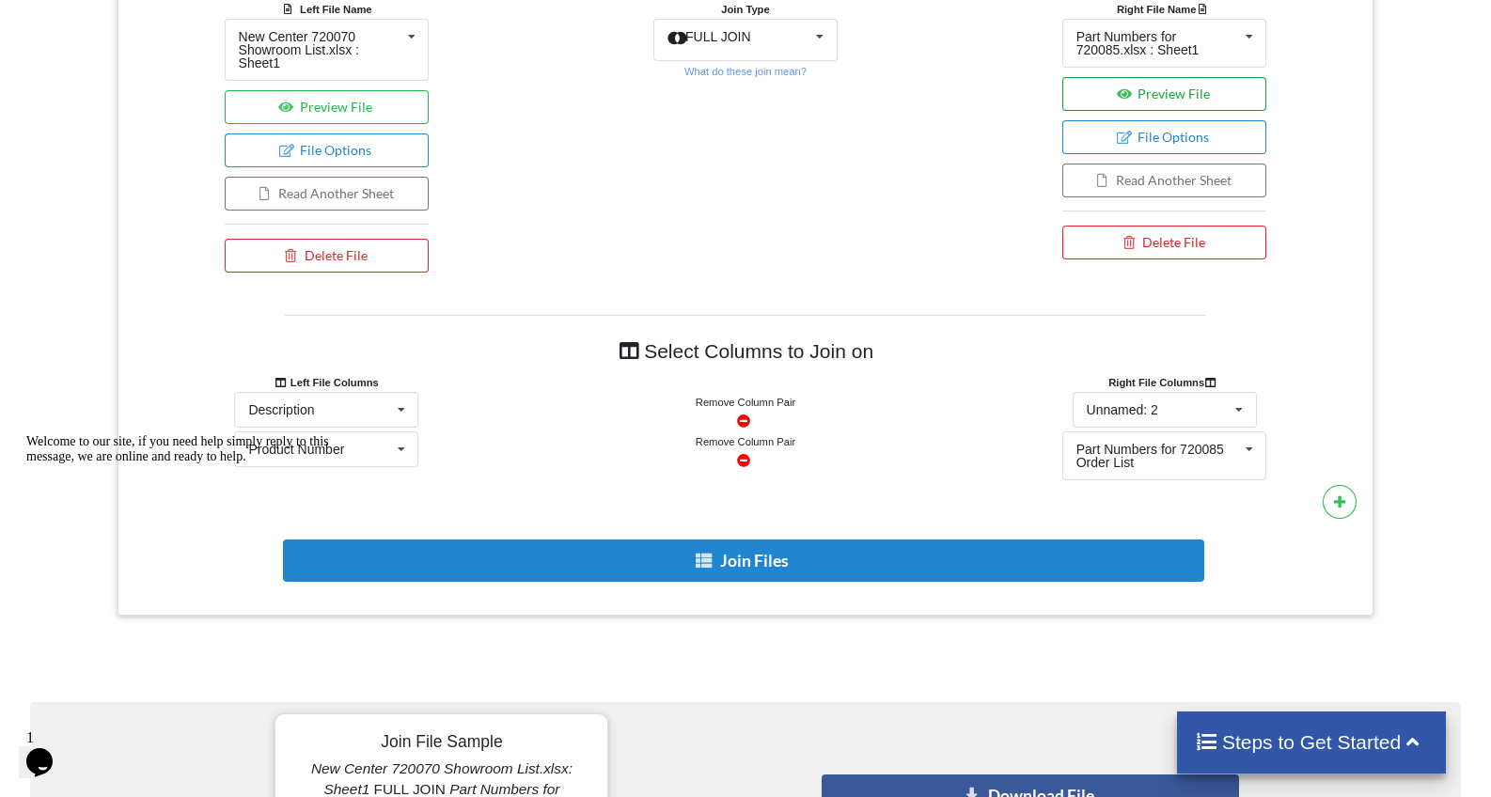
click at [1218, 88] on button "Preview File" at bounding box center [1164, 94] width 205 height 34
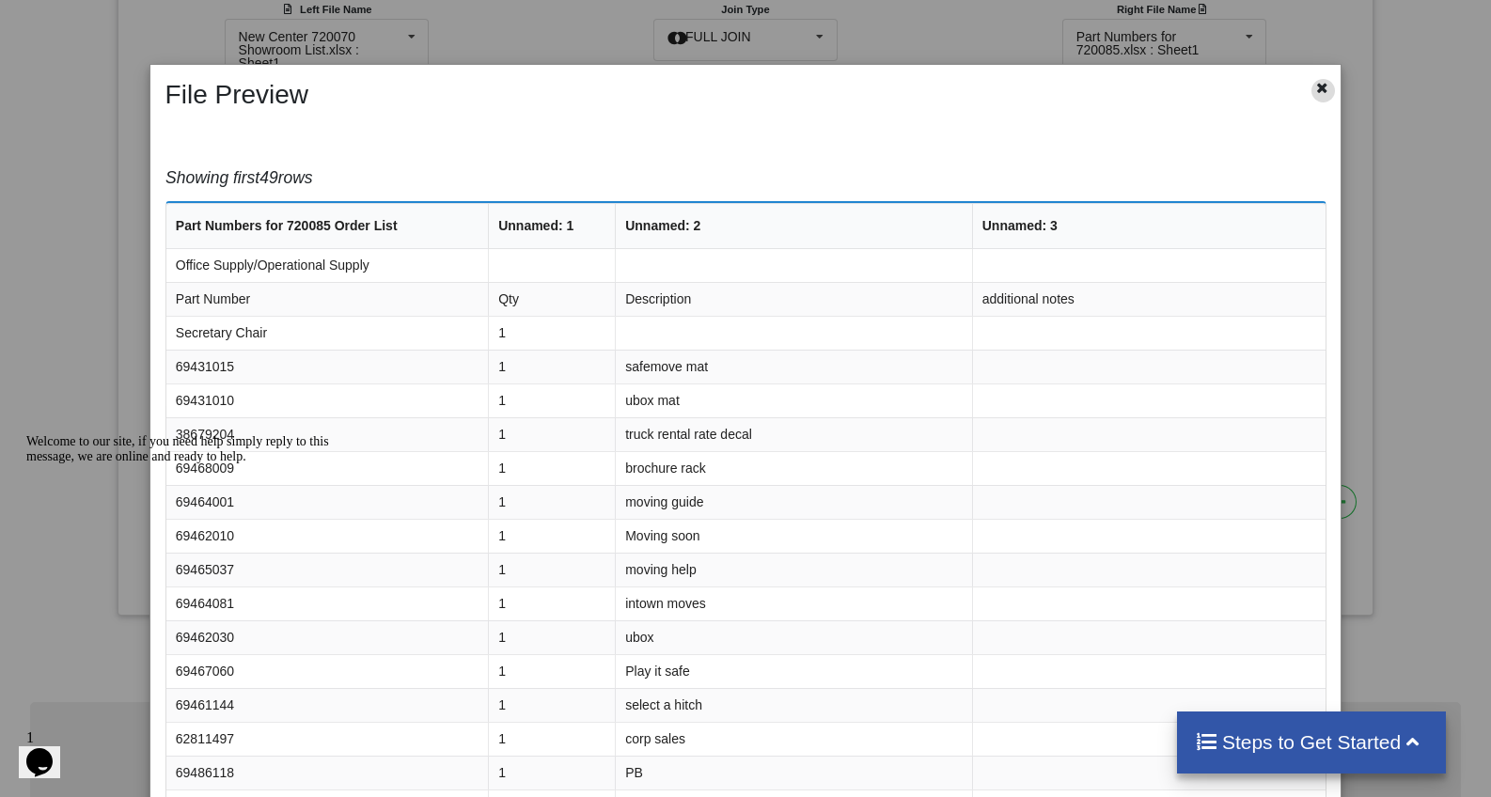
click at [1314, 92] on icon at bounding box center [1322, 85] width 16 height 13
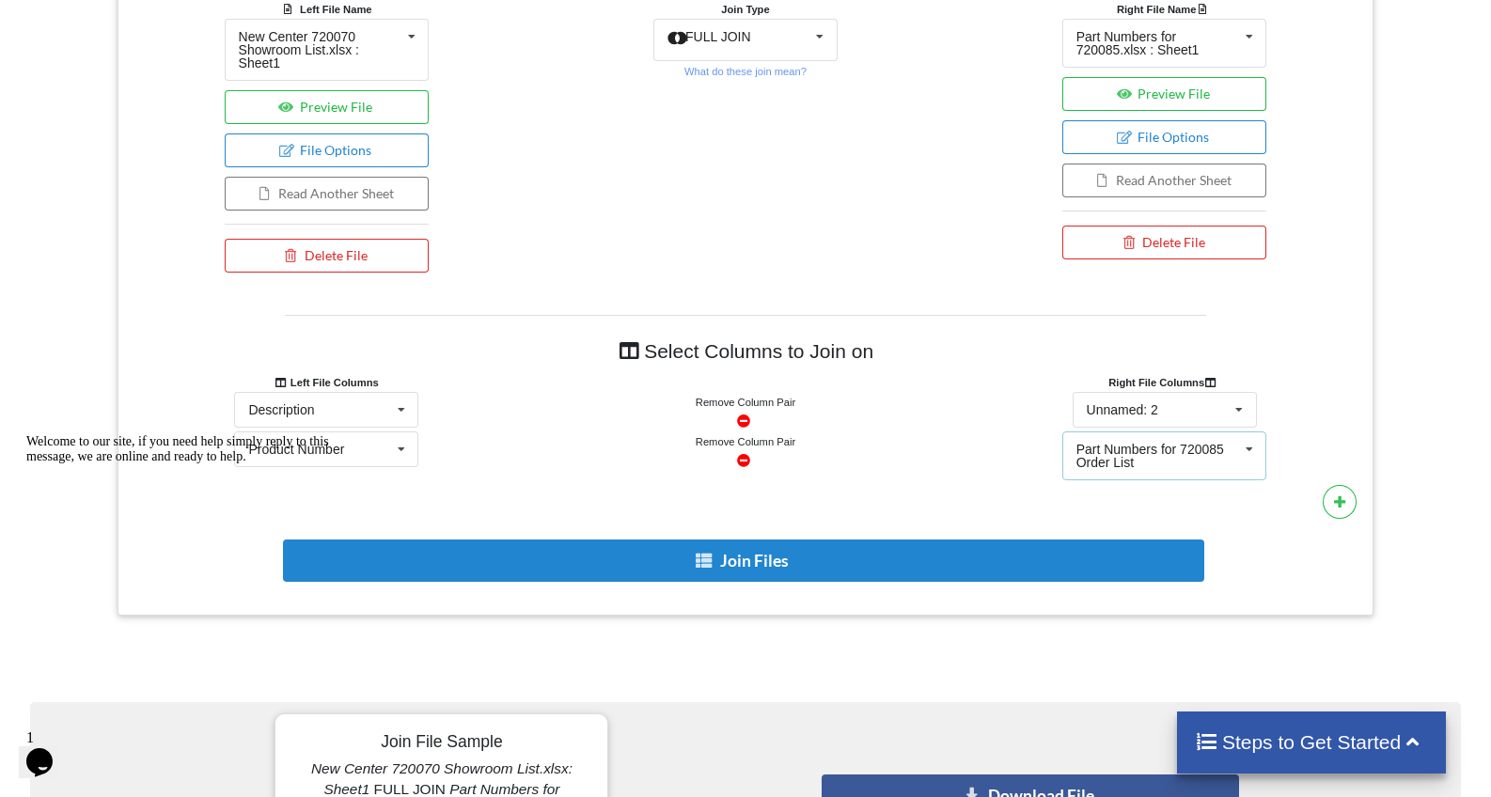
click at [1158, 417] on div "Part Numbers for 720085 Order List" at bounding box center [1122, 409] width 71 height 13
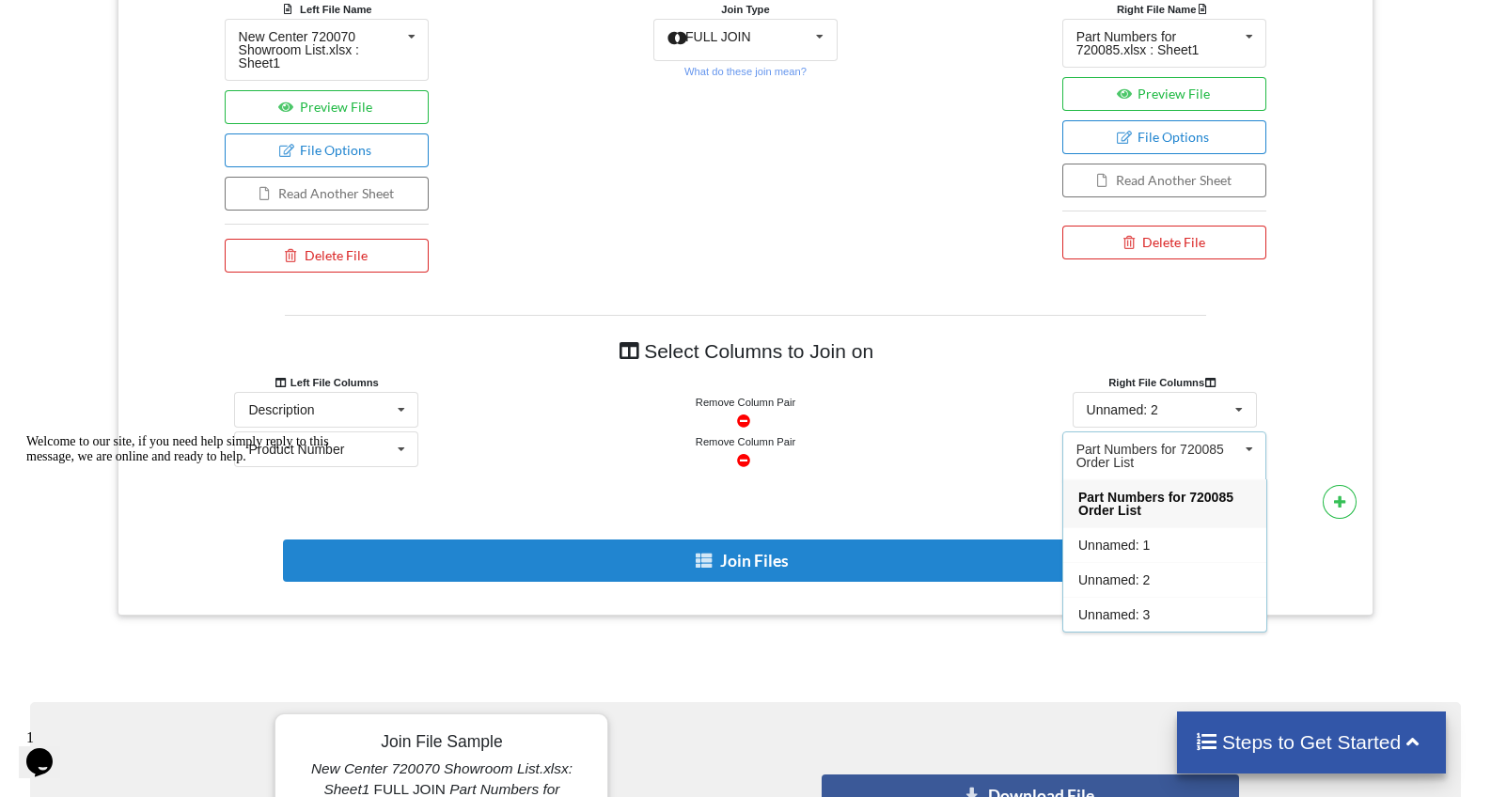
click at [1205, 490] on span "Part Numbers for 720085 Order List" at bounding box center [1155, 504] width 155 height 28
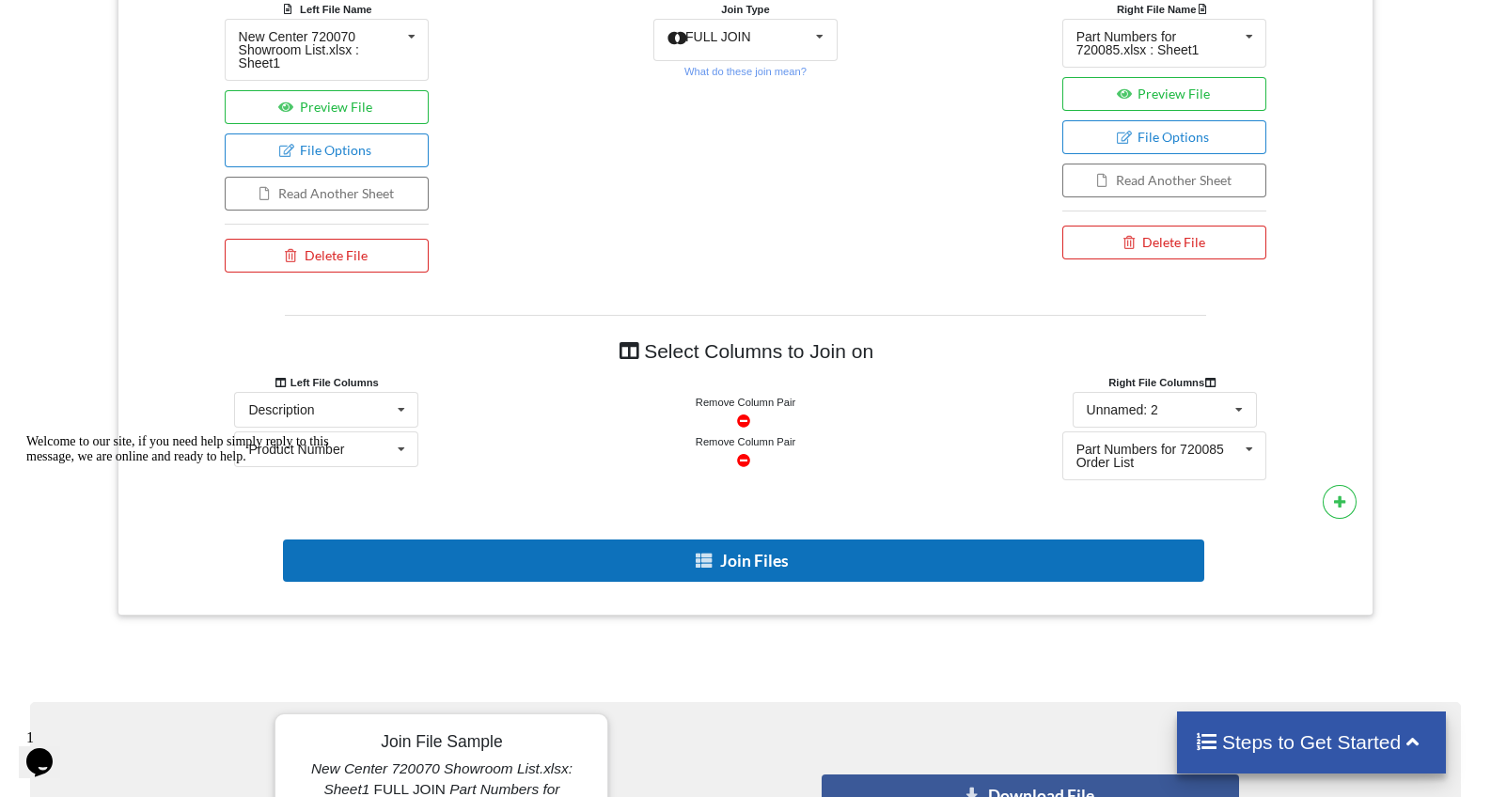
click at [1085, 548] on button "Join Files" at bounding box center [743, 561] width 921 height 42
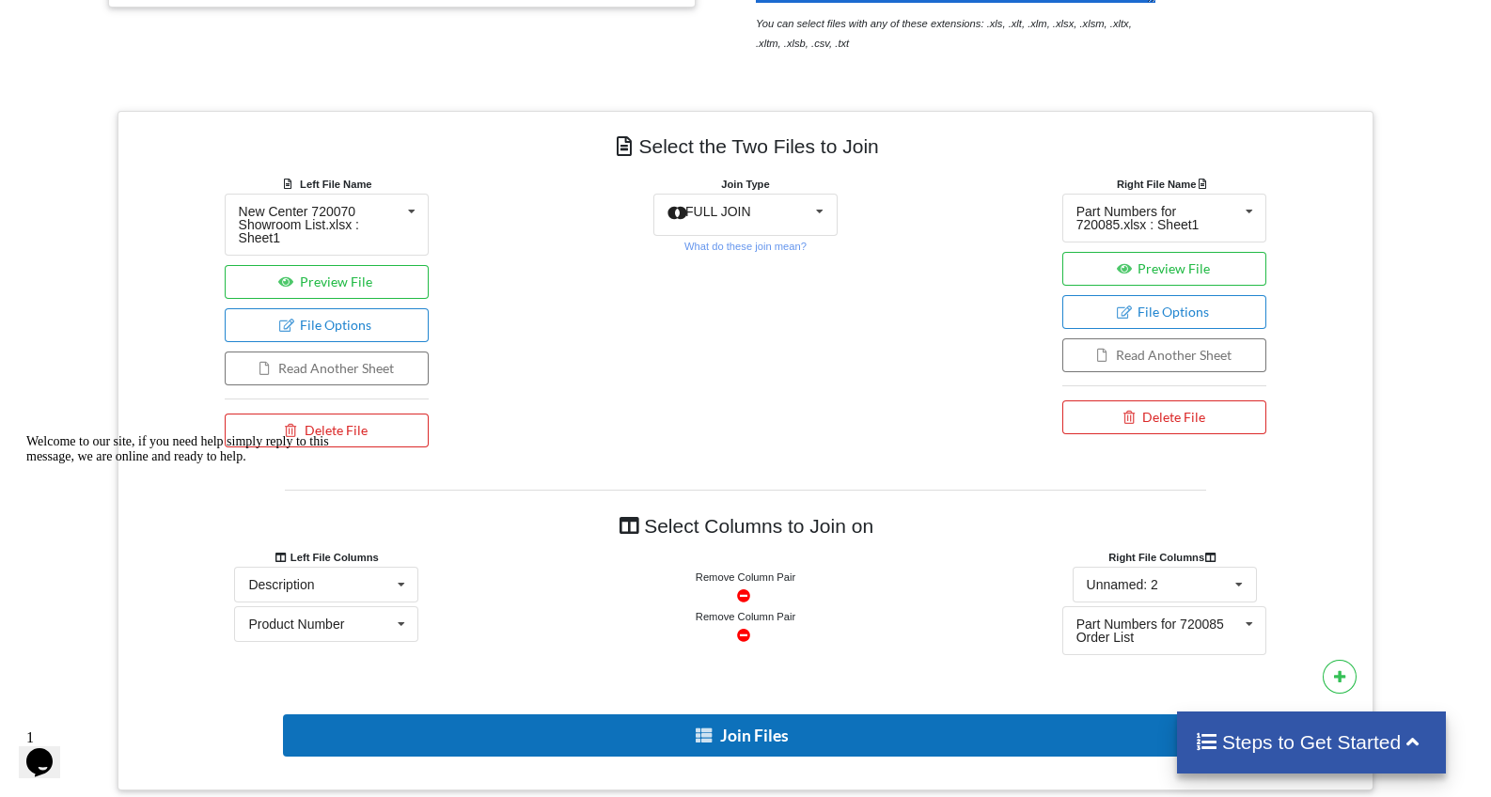
scroll to position [639, 0]
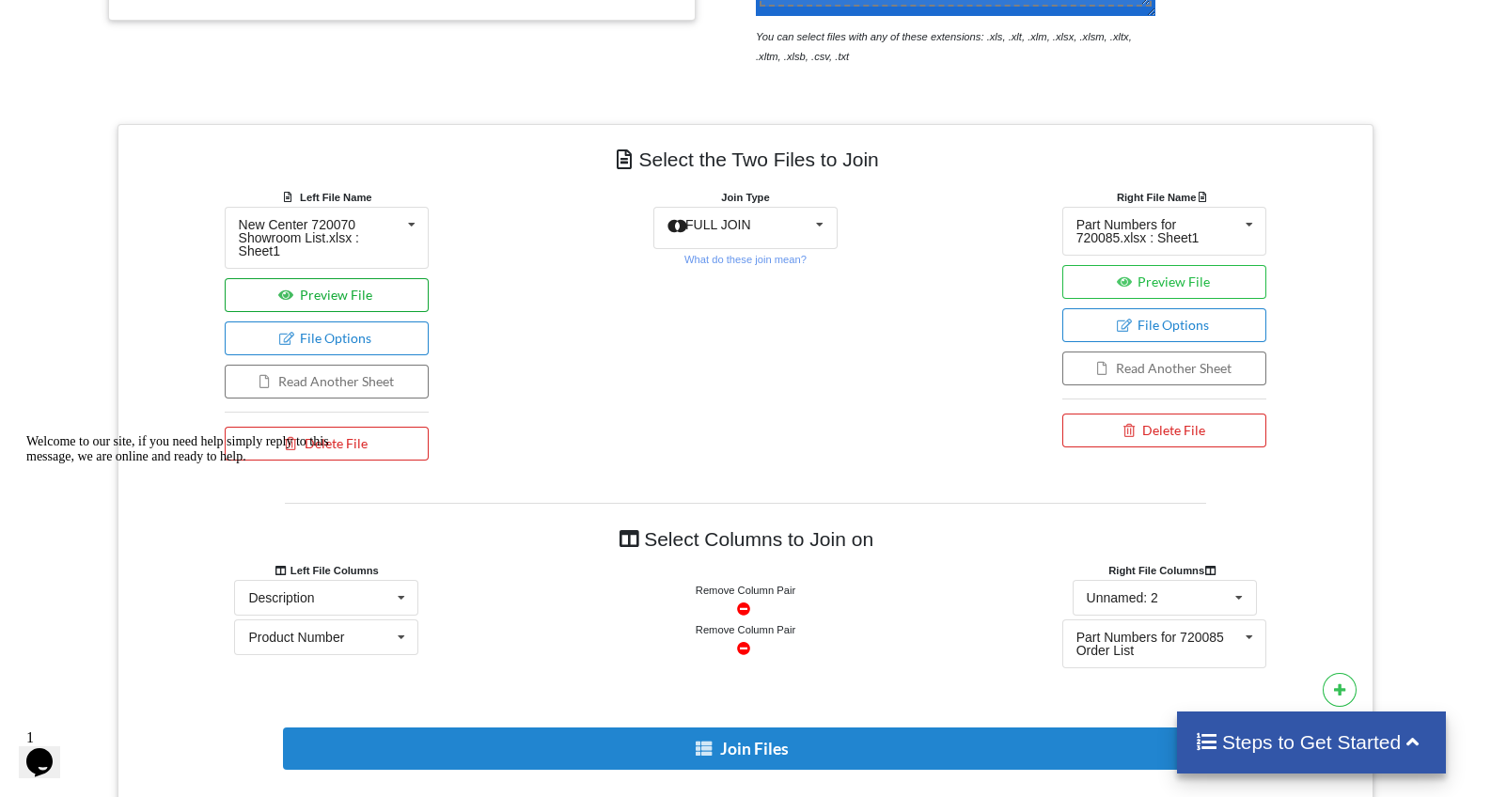
click at [362, 278] on button "Preview File" at bounding box center [327, 295] width 205 height 34
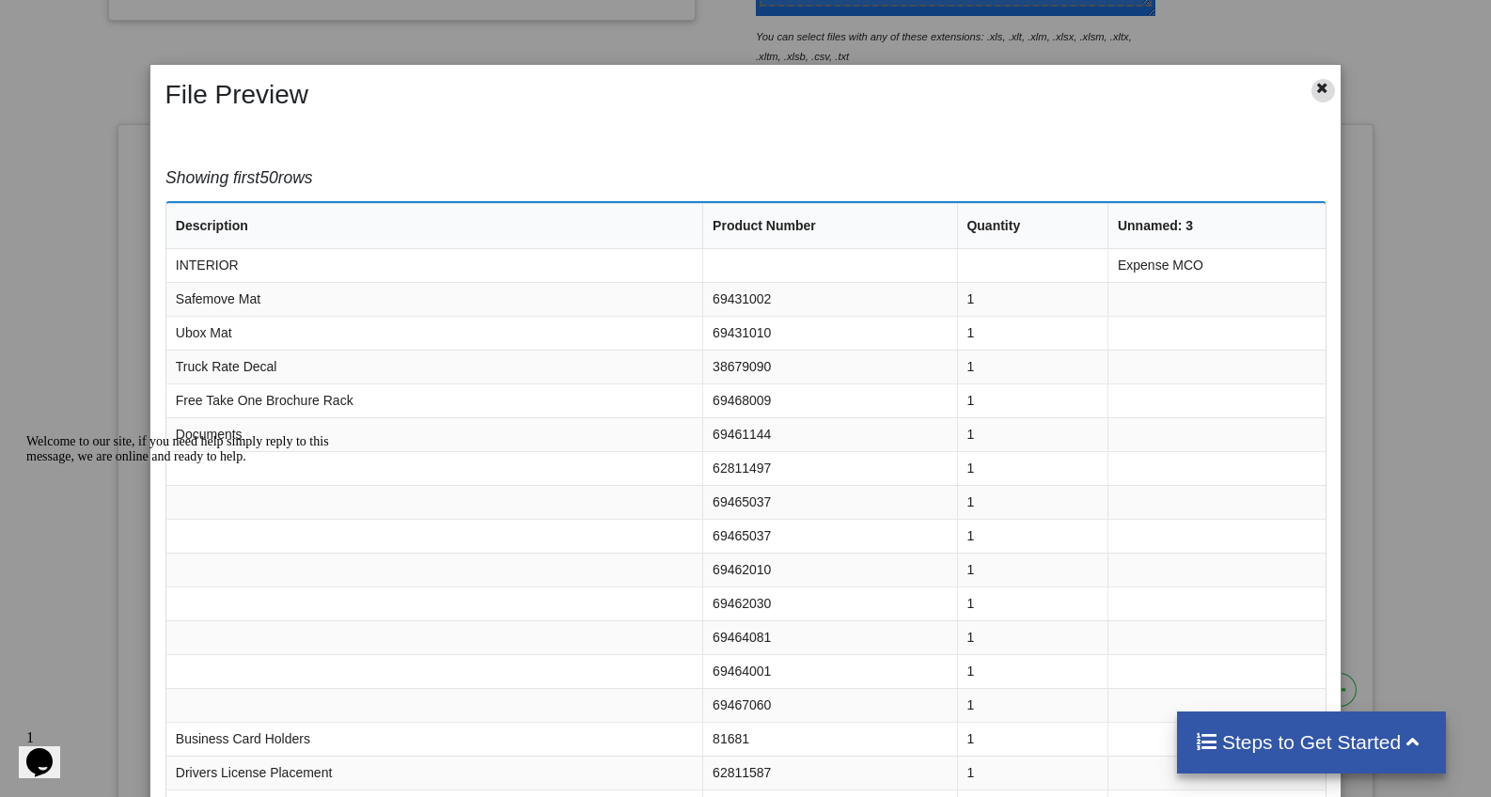
click at [1316, 86] on icon at bounding box center [1322, 85] width 16 height 13
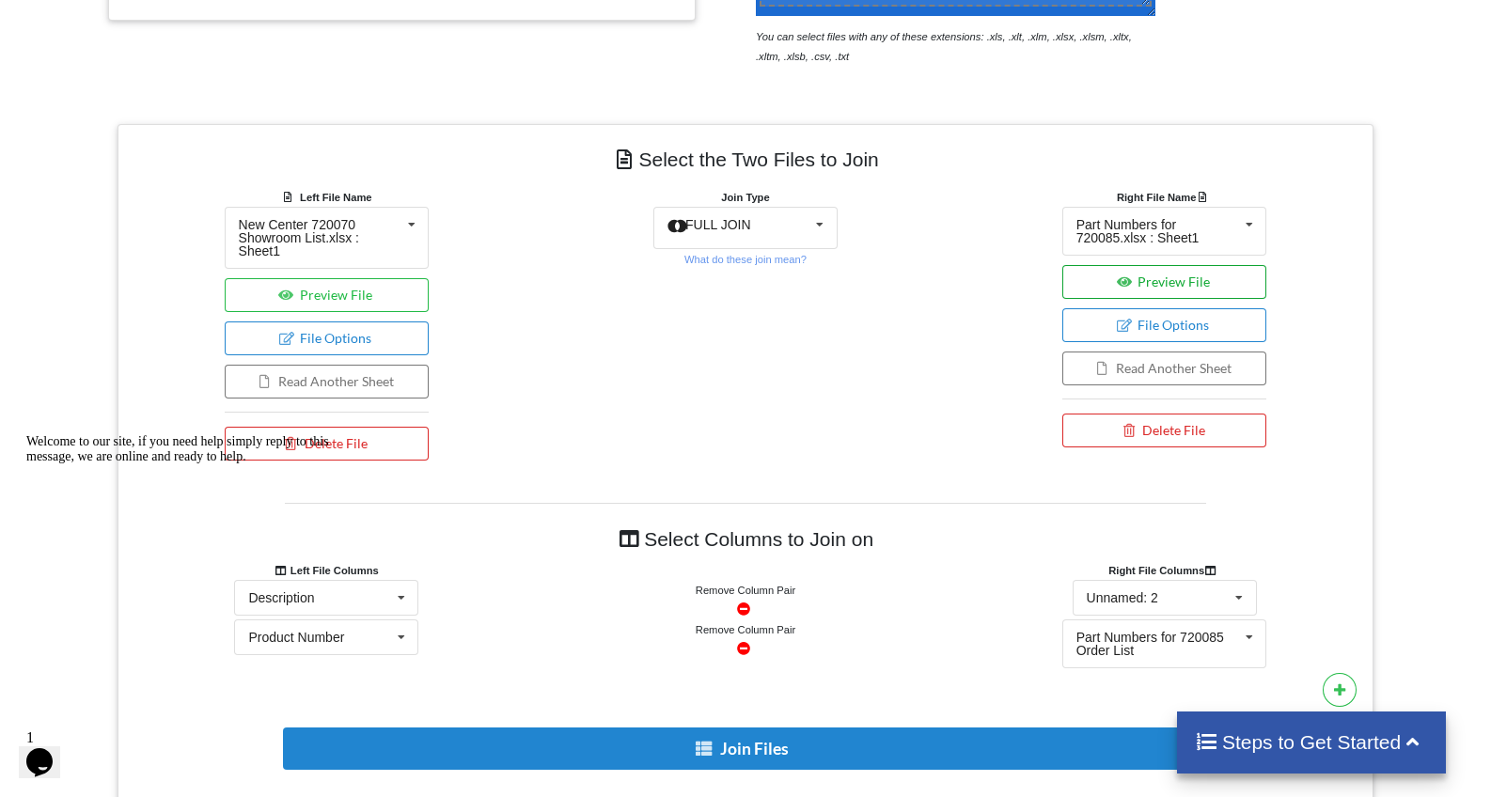
click at [1179, 282] on button "Preview File" at bounding box center [1164, 282] width 205 height 34
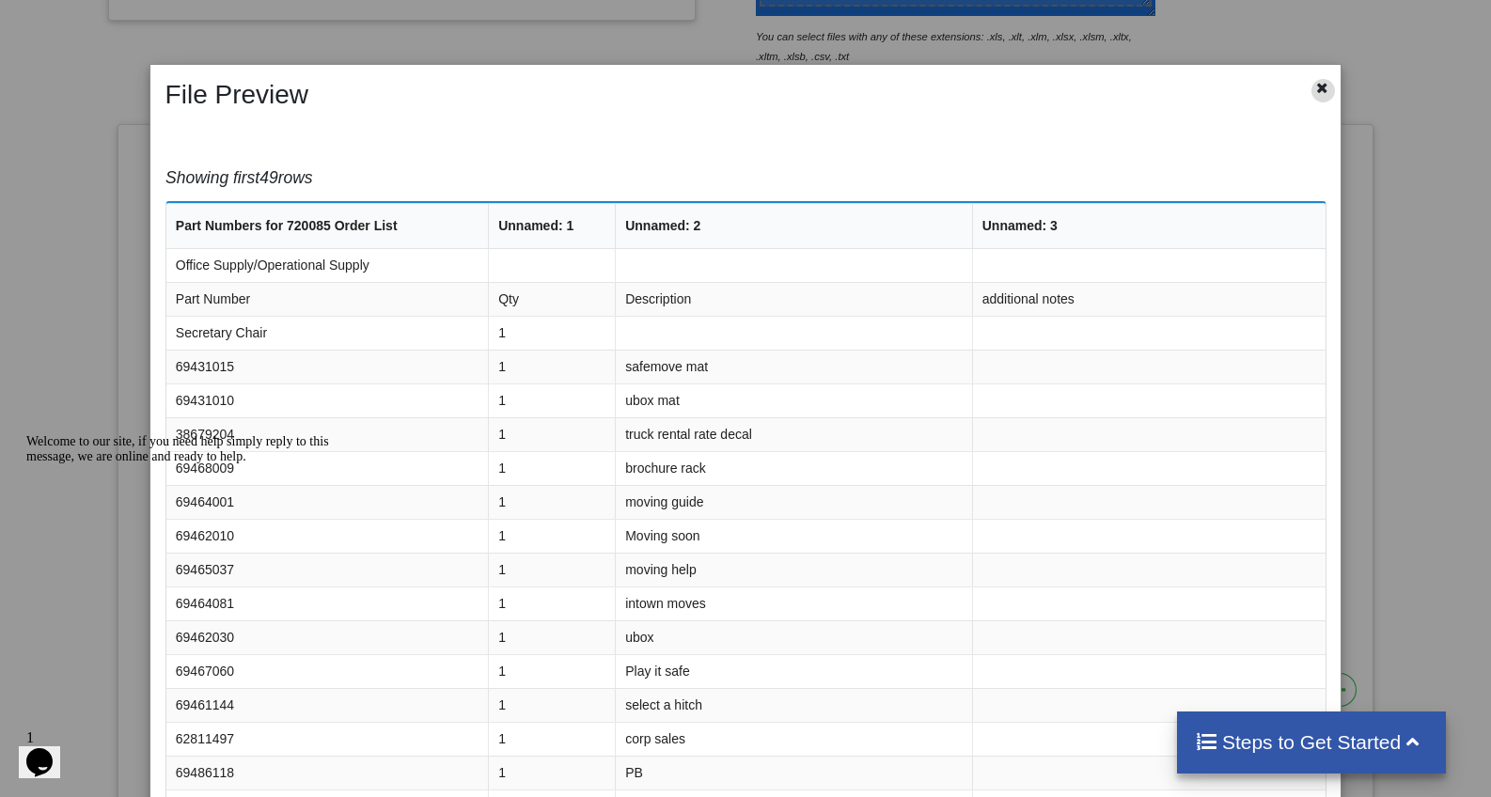
click at [1318, 86] on icon at bounding box center [1322, 85] width 16 height 13
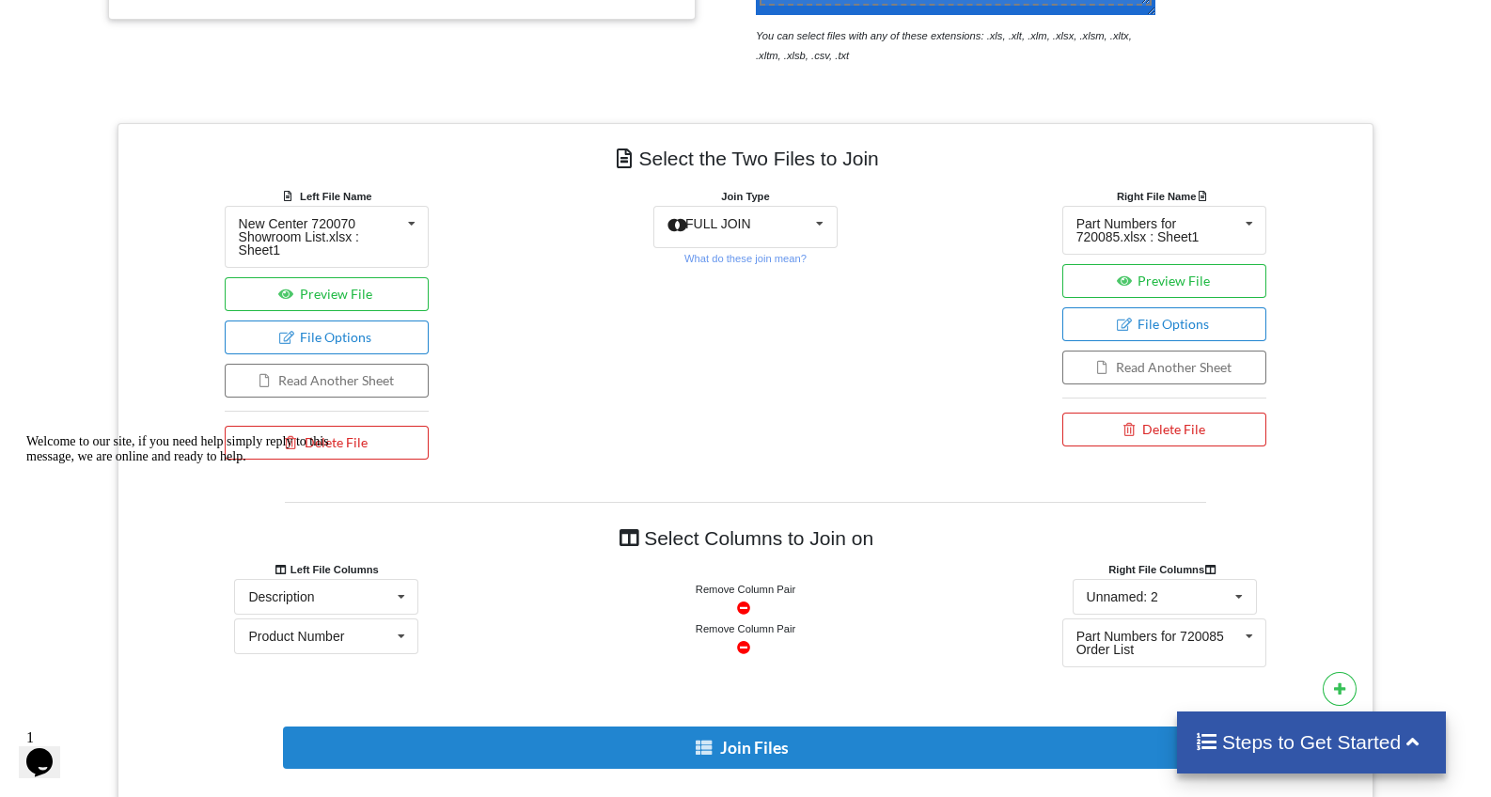
scroll to position [960, 0]
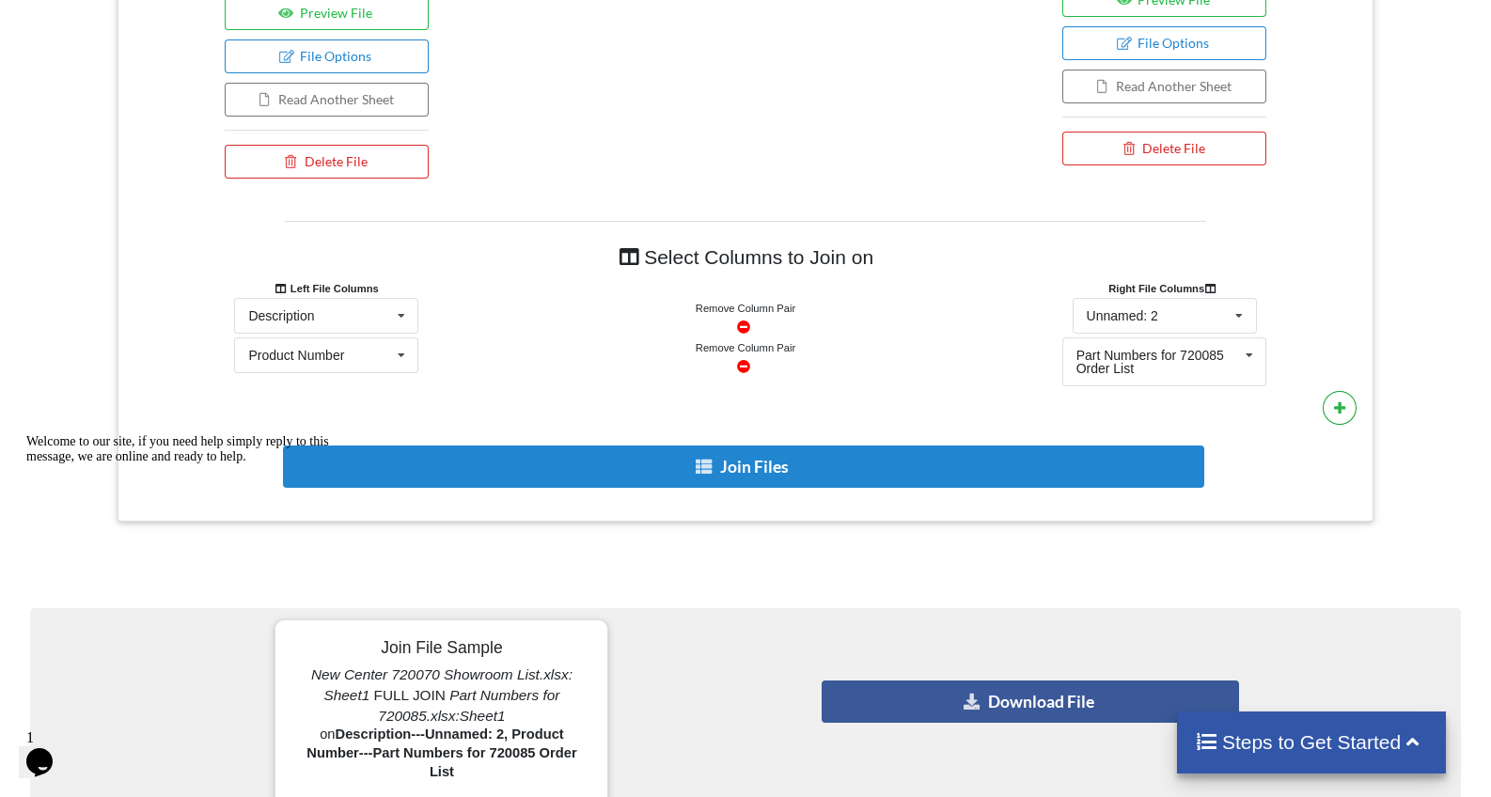
click at [1333, 401] on icon at bounding box center [1339, 406] width 13 height 11
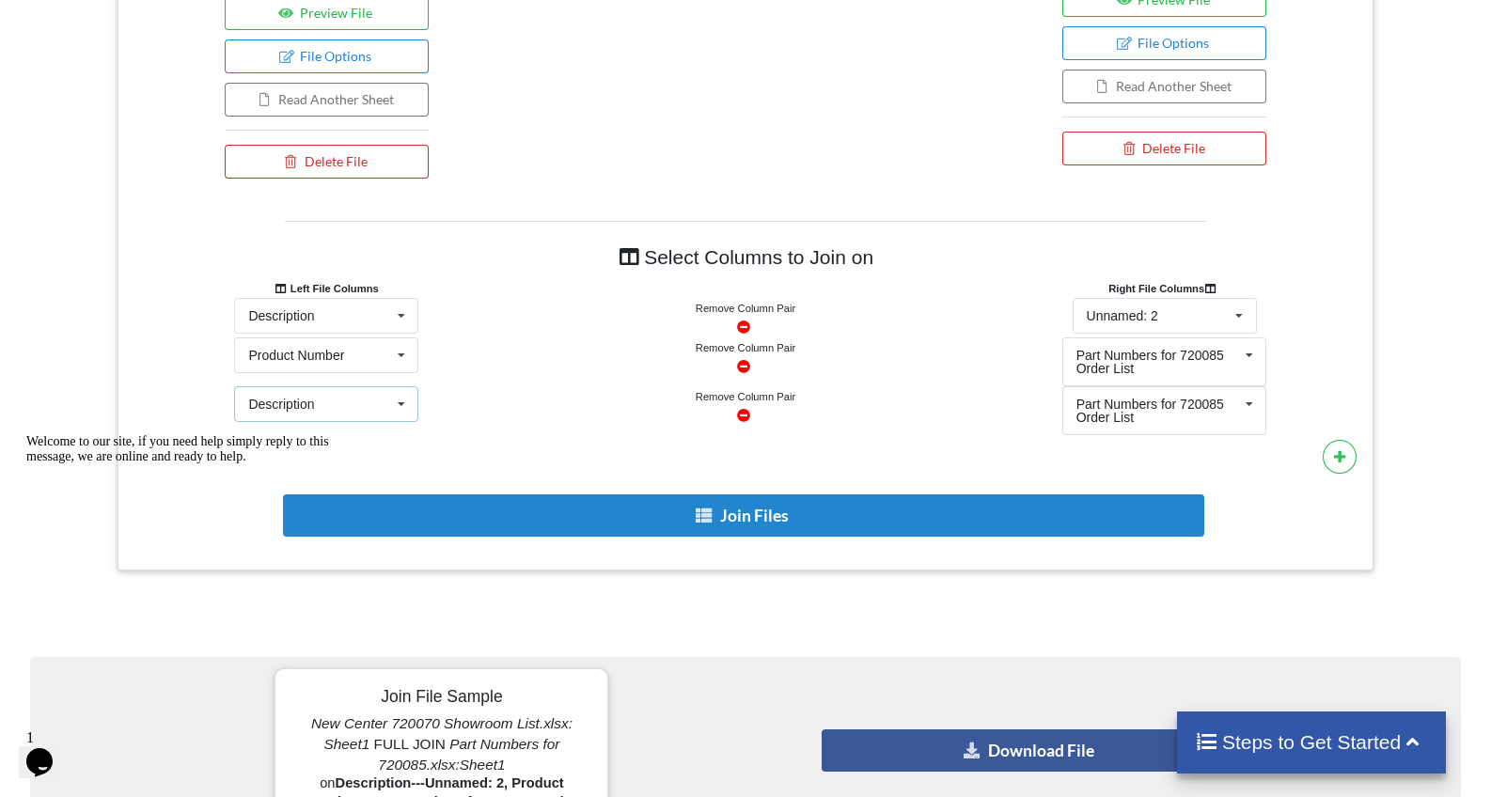
click at [310, 322] on div "Description" at bounding box center [281, 315] width 66 height 13
click at [323, 464] on div "Welcome to our site, if you need help simply reply to this message, we are onli…" at bounding box center [195, 449] width 338 height 30
click at [348, 334] on div "Description Description Product Number Quantity Unnamed: 3" at bounding box center [326, 316] width 184 height 36
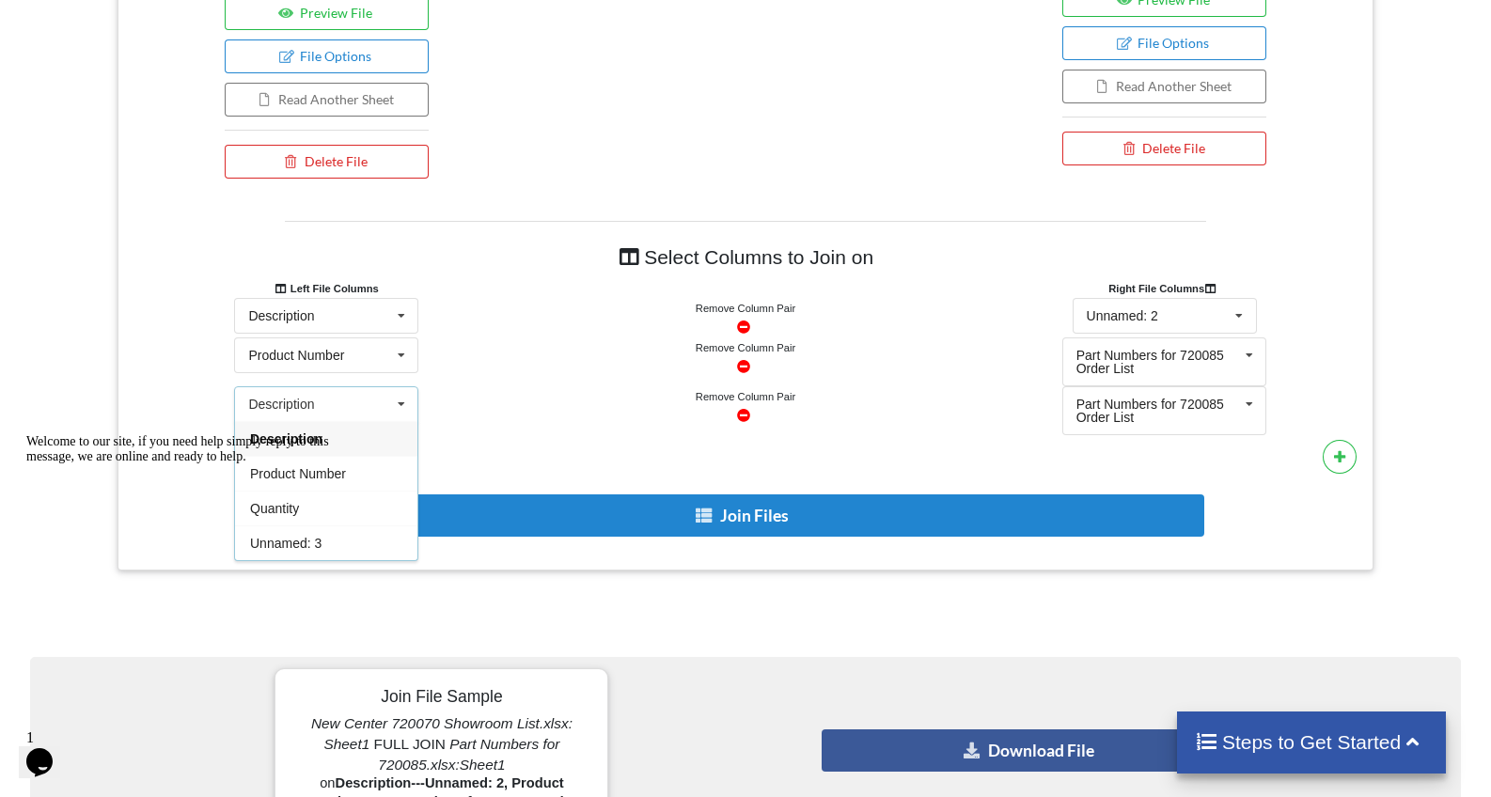
click at [297, 464] on div "Welcome to our site, if you need help simply reply to this message, we are onli…" at bounding box center [195, 449] width 338 height 30
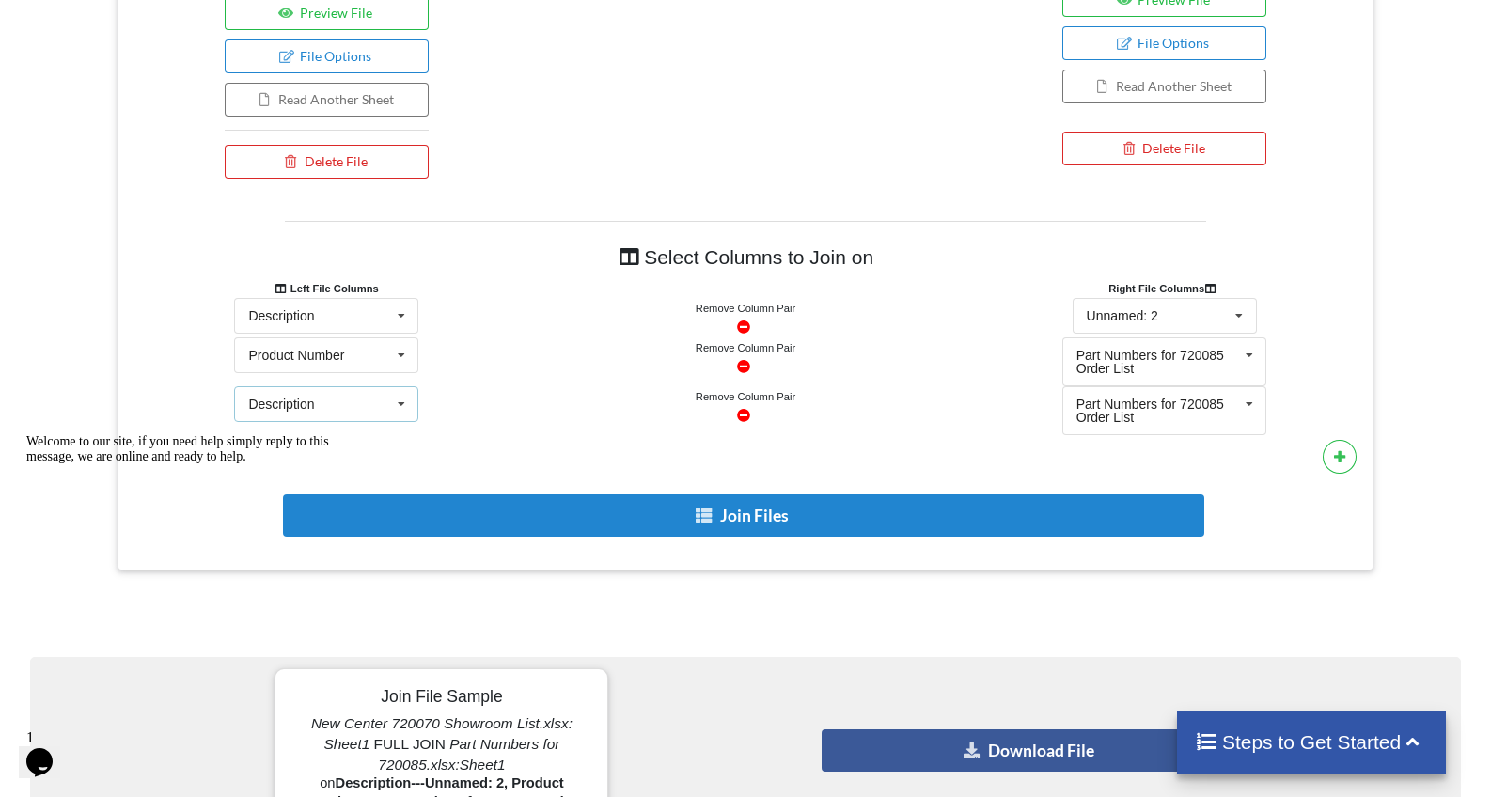
click at [329, 334] on div "Description Description Product Number Quantity Unnamed: 3" at bounding box center [326, 316] width 184 height 36
click at [290, 464] on div "Welcome to our site, if you need help simply reply to this message, we are onli…" at bounding box center [195, 449] width 338 height 30
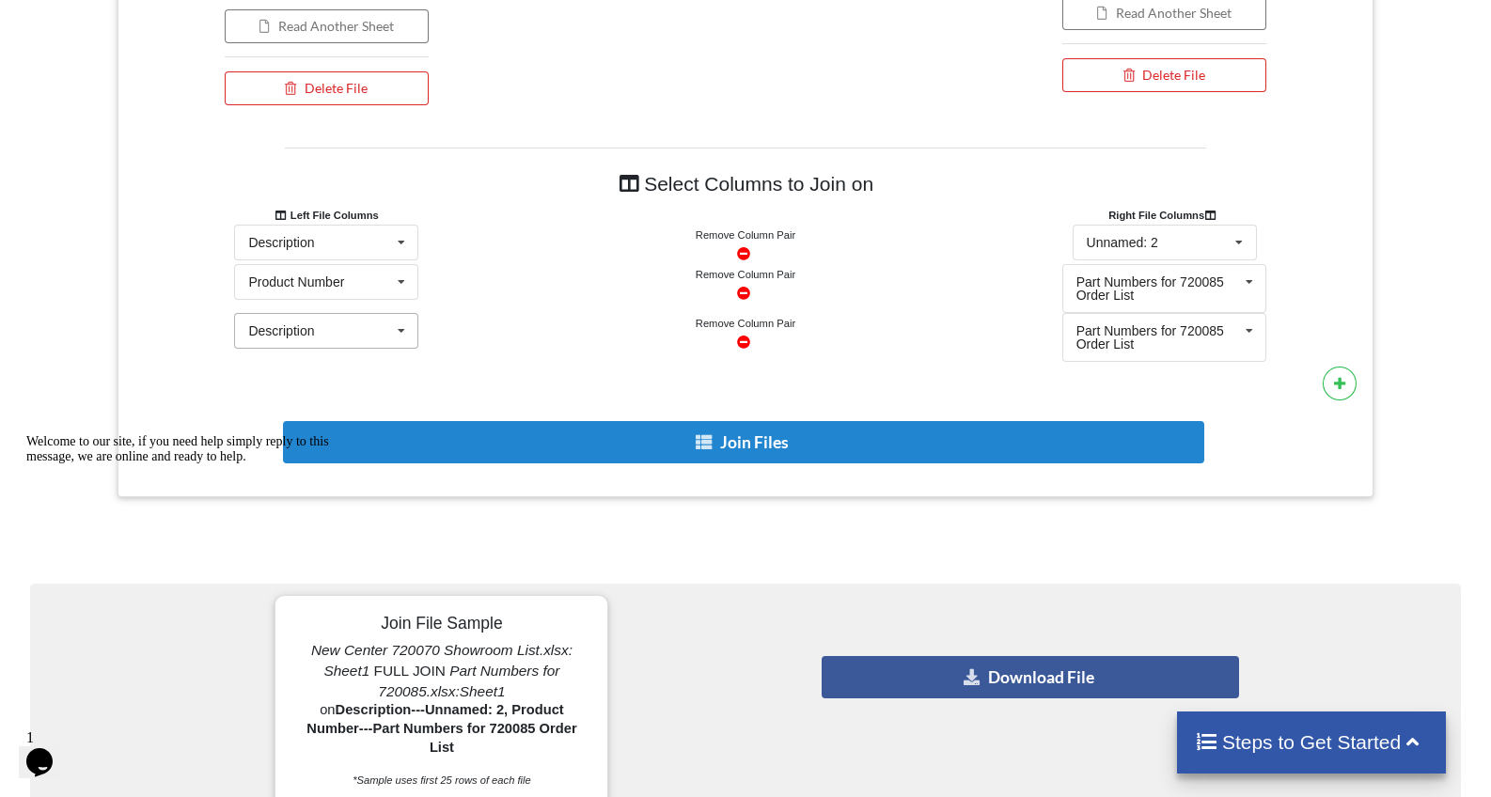
scroll to position [1035, 0]
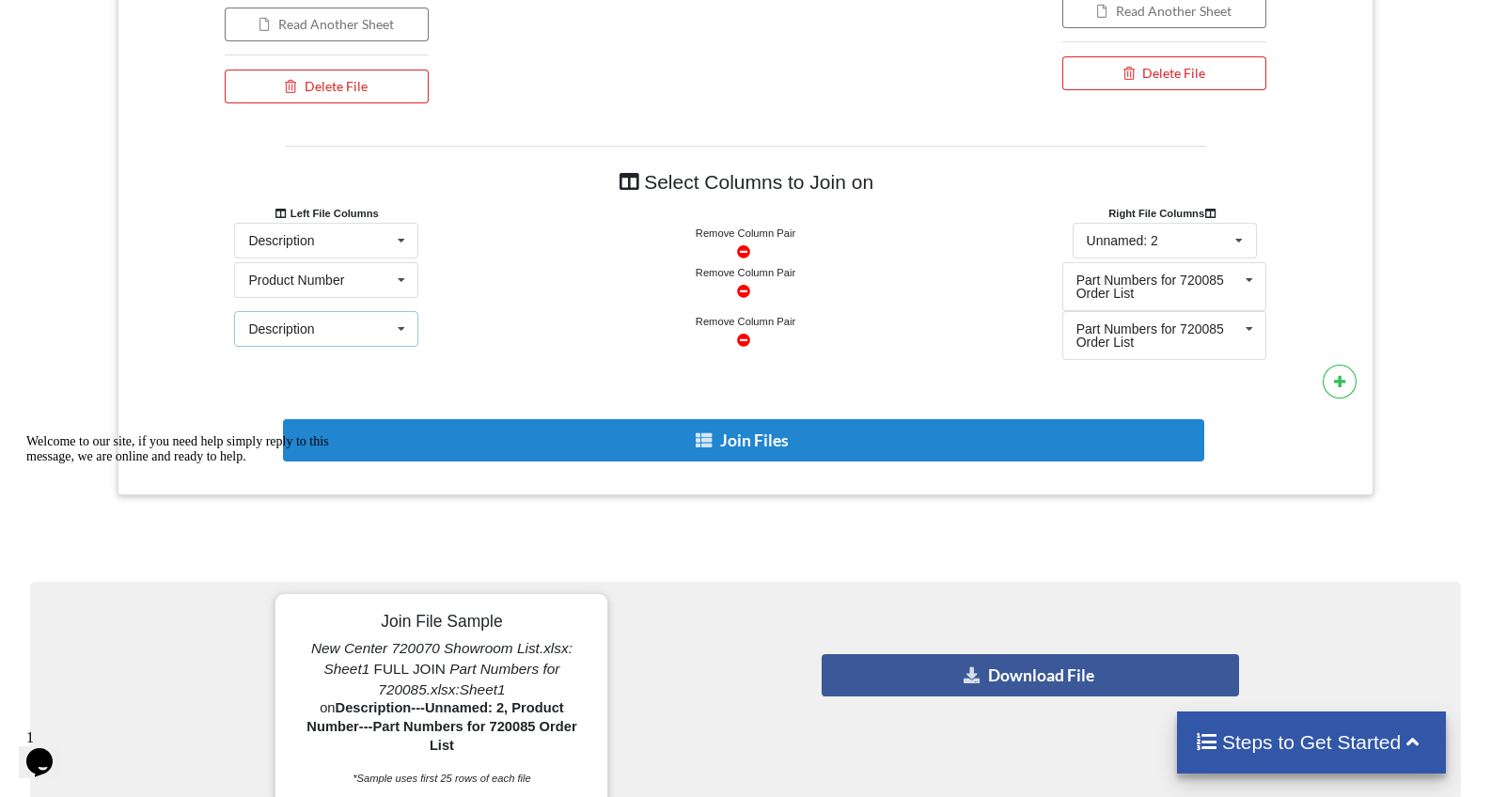
click at [364, 259] on div "Description Description Product Number Quantity Unnamed: 3" at bounding box center [326, 241] width 184 height 36
click at [1124, 247] on div "Part Numbers for 720085 Order List" at bounding box center [1122, 240] width 71 height 13
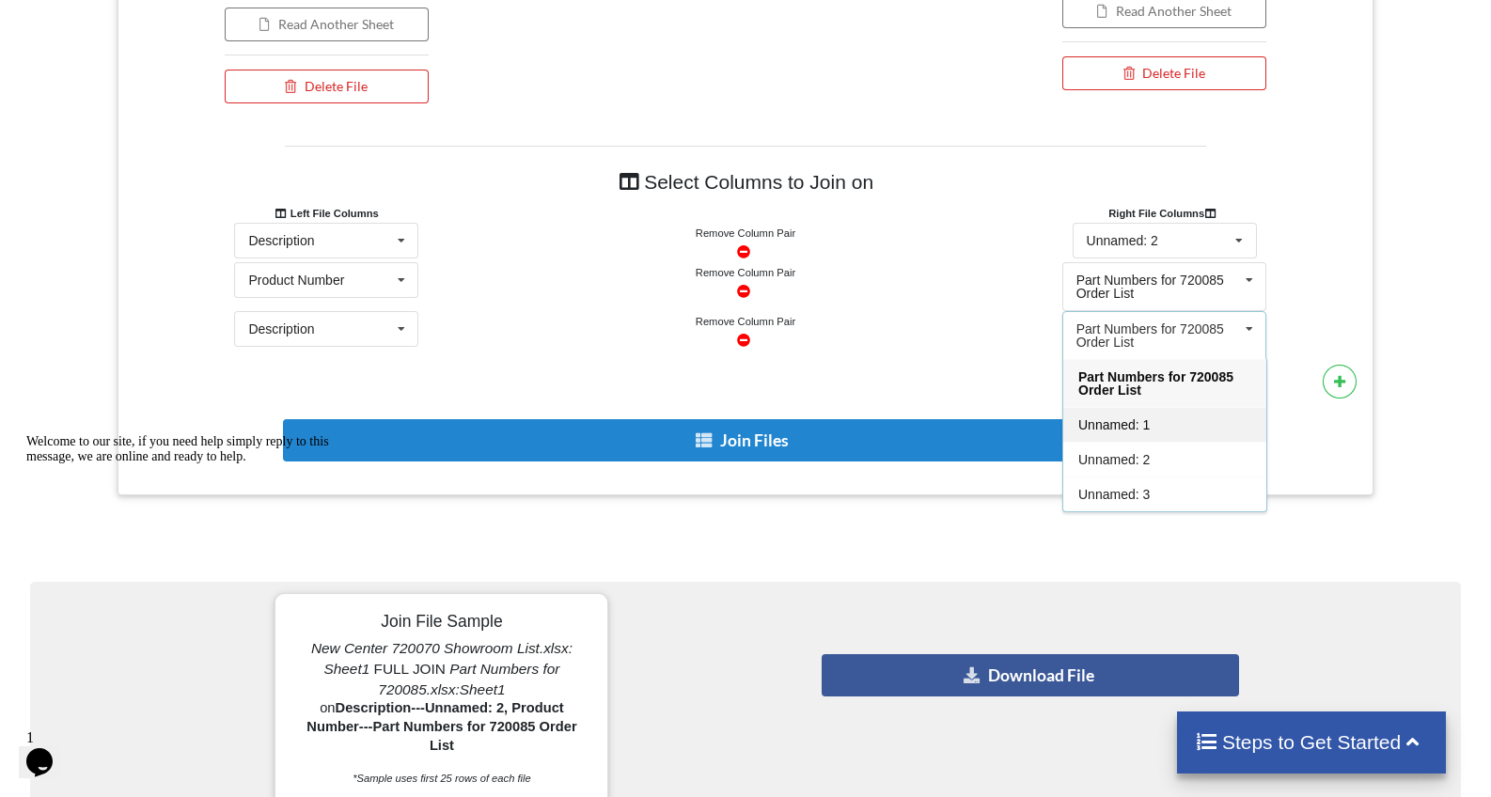
click at [1129, 417] on span "Unnamed: 1" at bounding box center [1113, 424] width 71 height 15
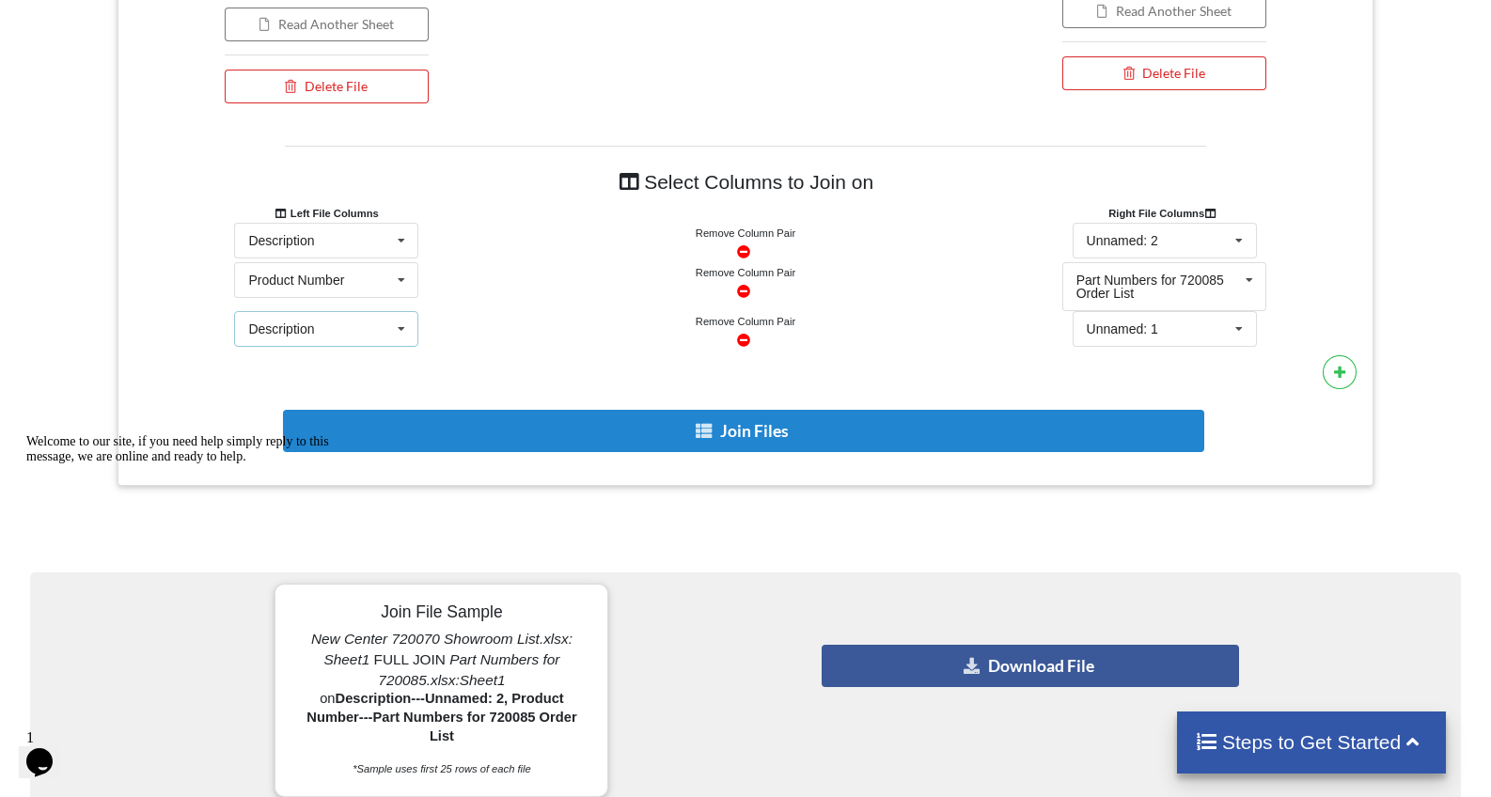
click at [393, 259] on icon at bounding box center [401, 241] width 28 height 35
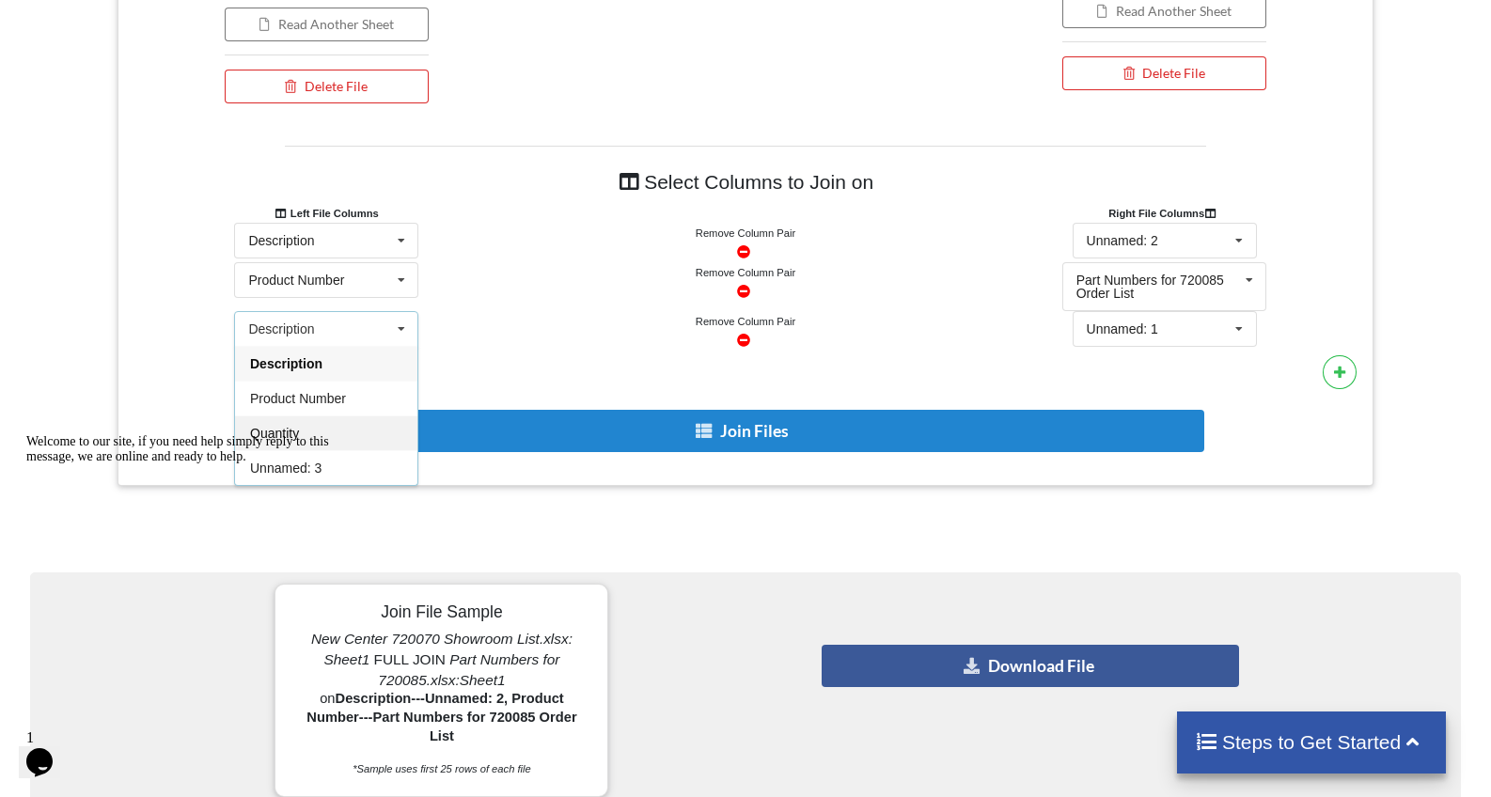
click at [303, 424] on div "Quantity" at bounding box center [326, 433] width 182 height 35
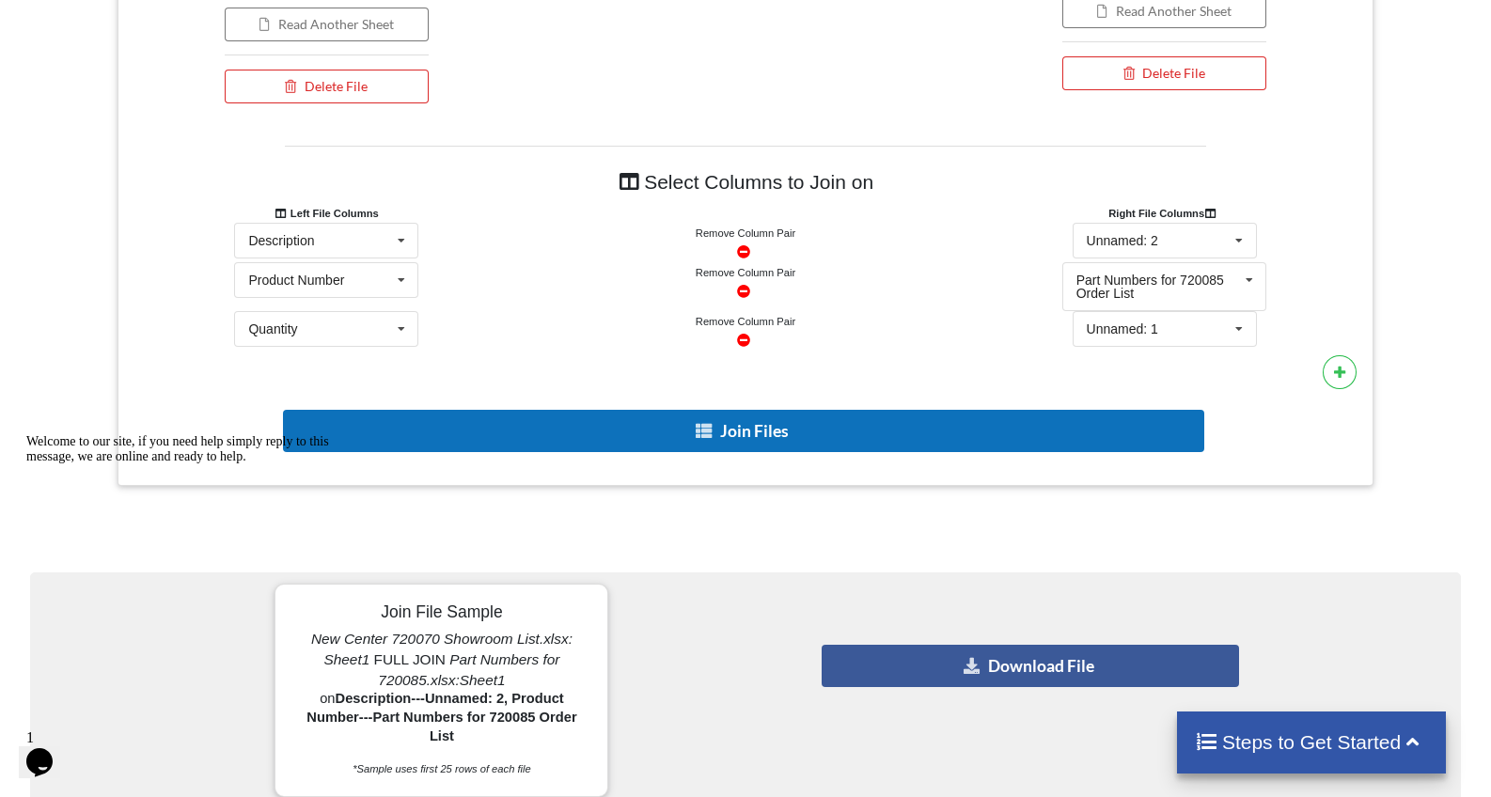
click at [1098, 410] on button "Join Files" at bounding box center [743, 431] width 921 height 42
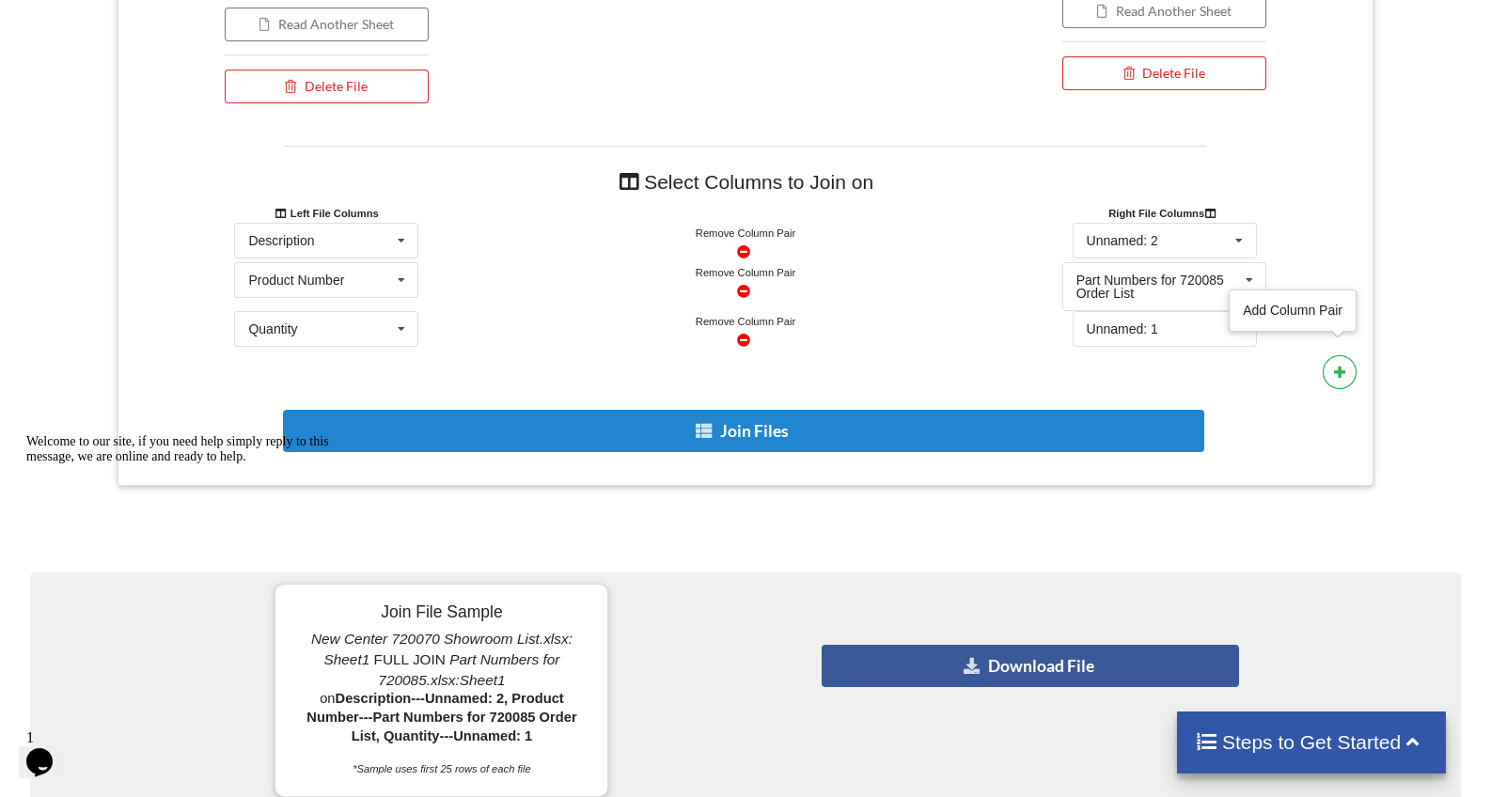
click at [1356, 362] on button at bounding box center [1340, 372] width 34 height 34
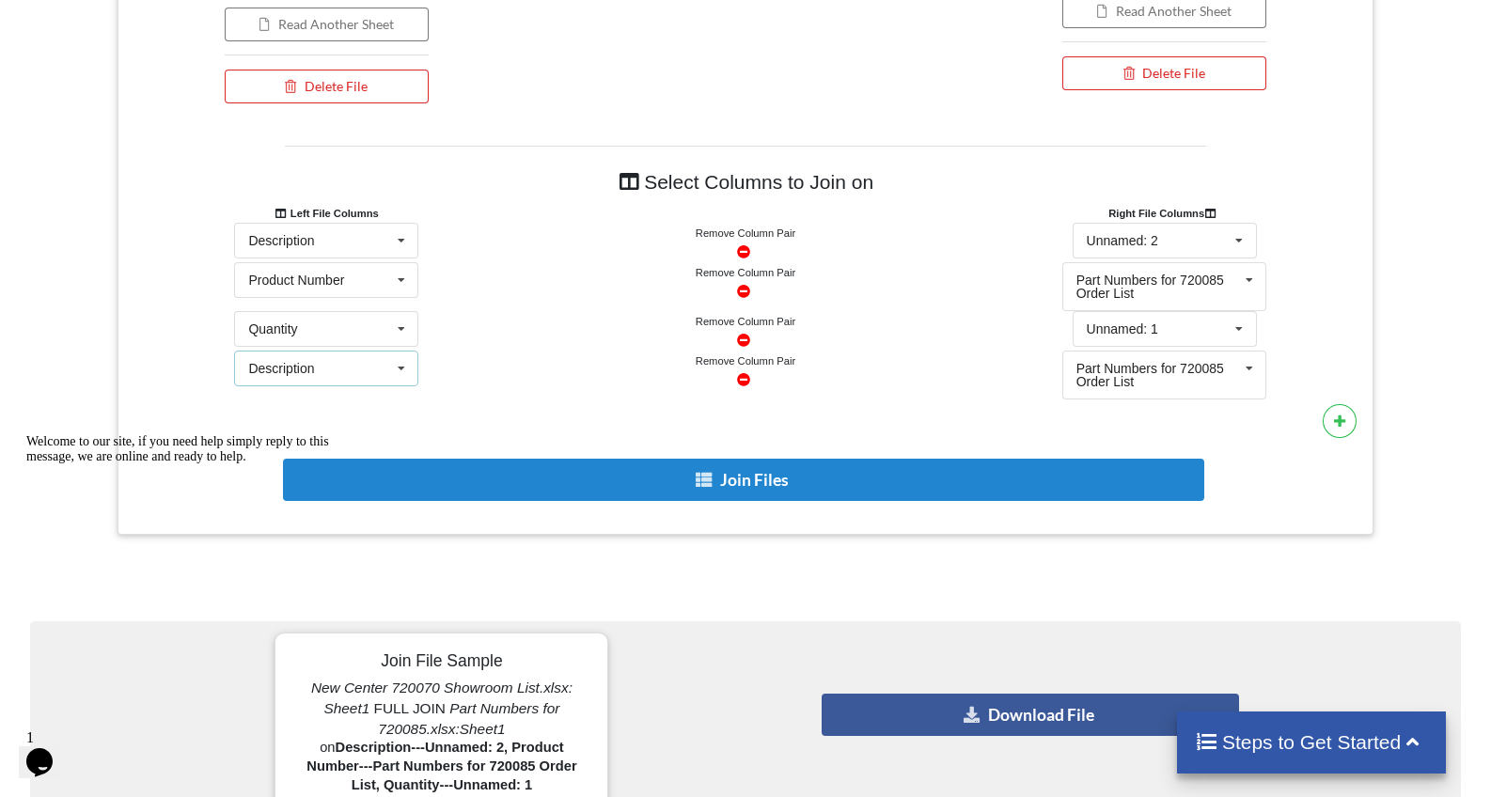
click at [399, 259] on icon at bounding box center [401, 241] width 28 height 35
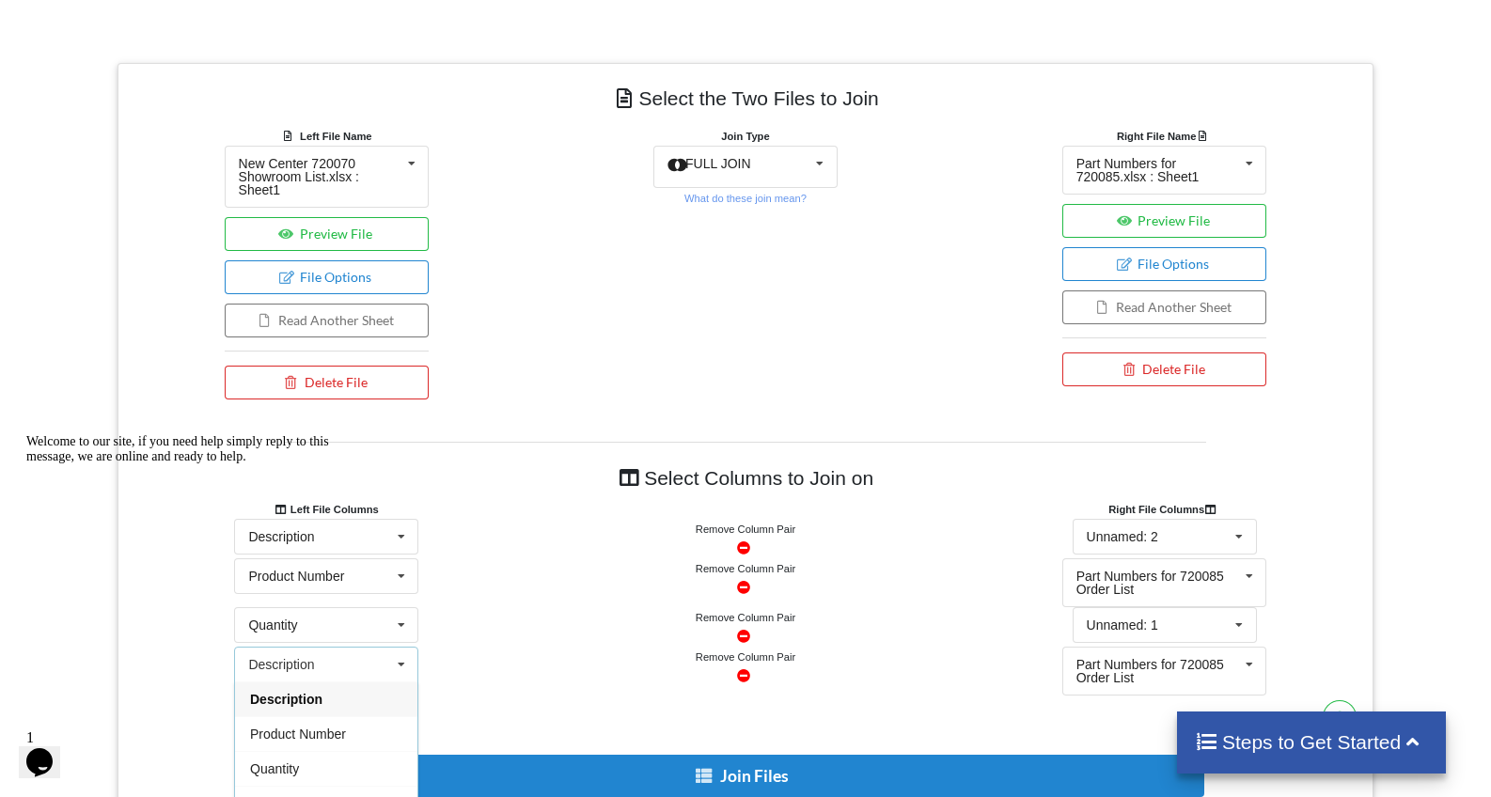
scroll to position [715, 0]
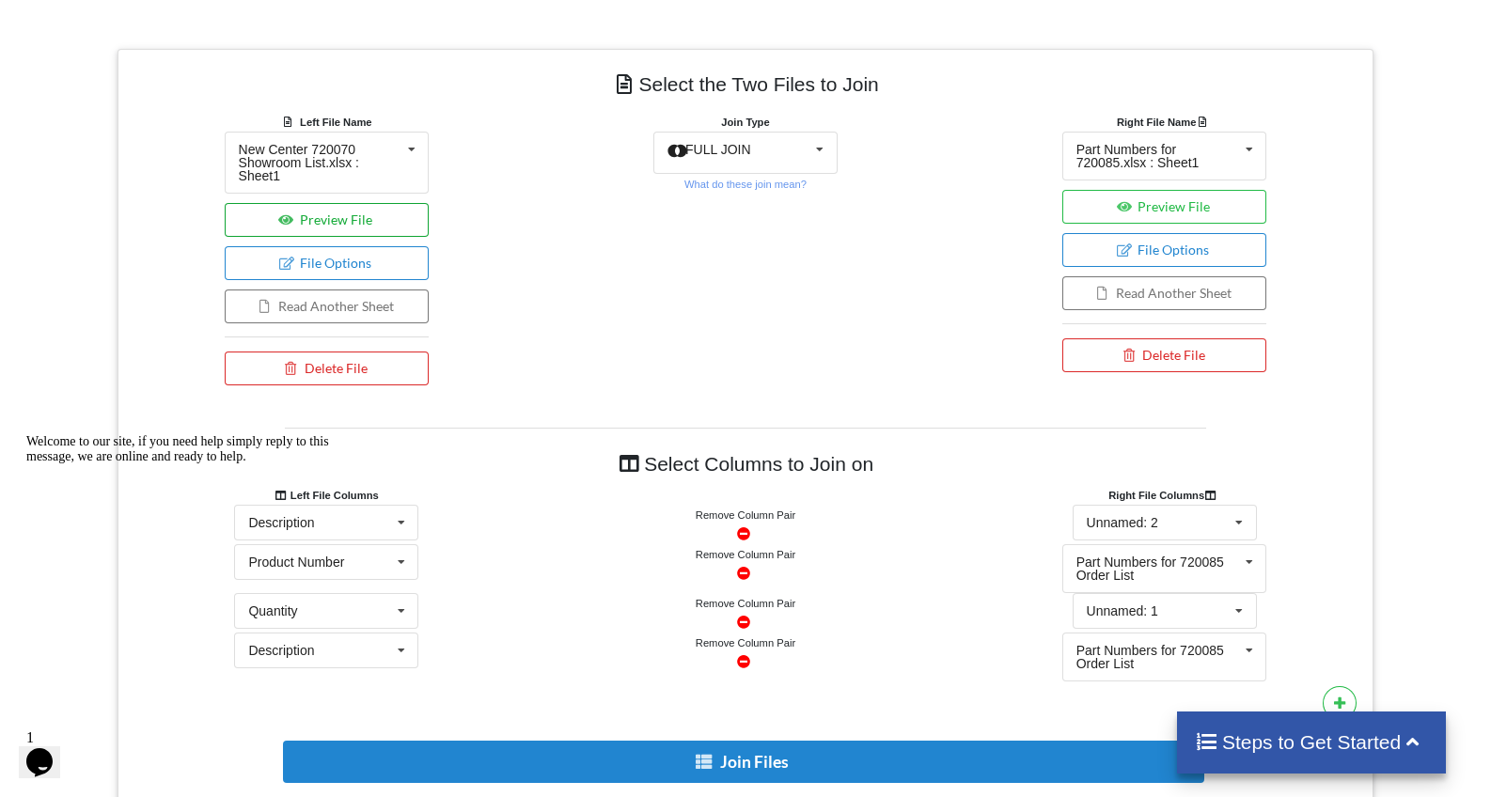
click at [393, 203] on button "Preview File" at bounding box center [327, 220] width 205 height 34
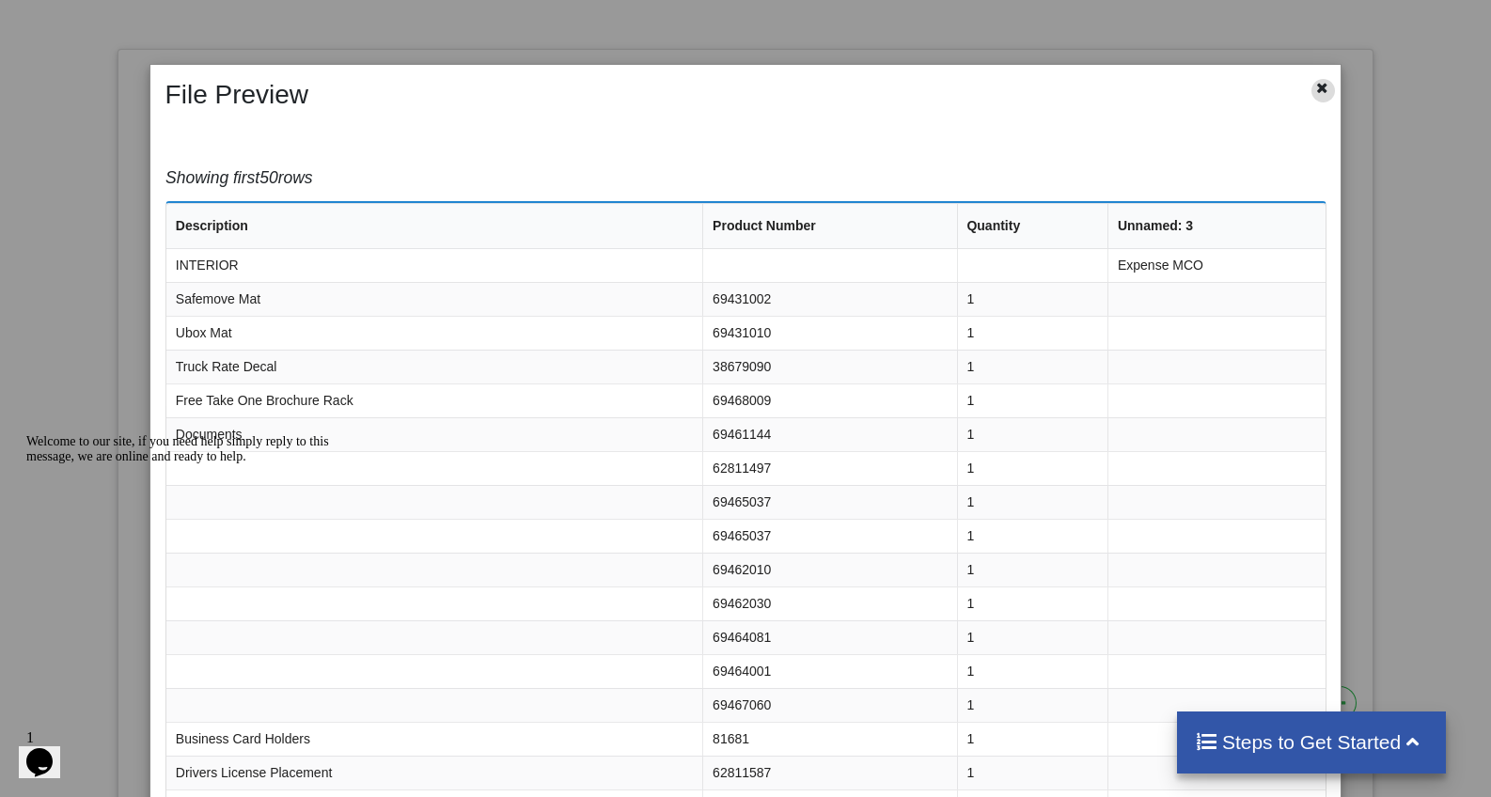
click at [1320, 81] on icon at bounding box center [1322, 85] width 16 height 13
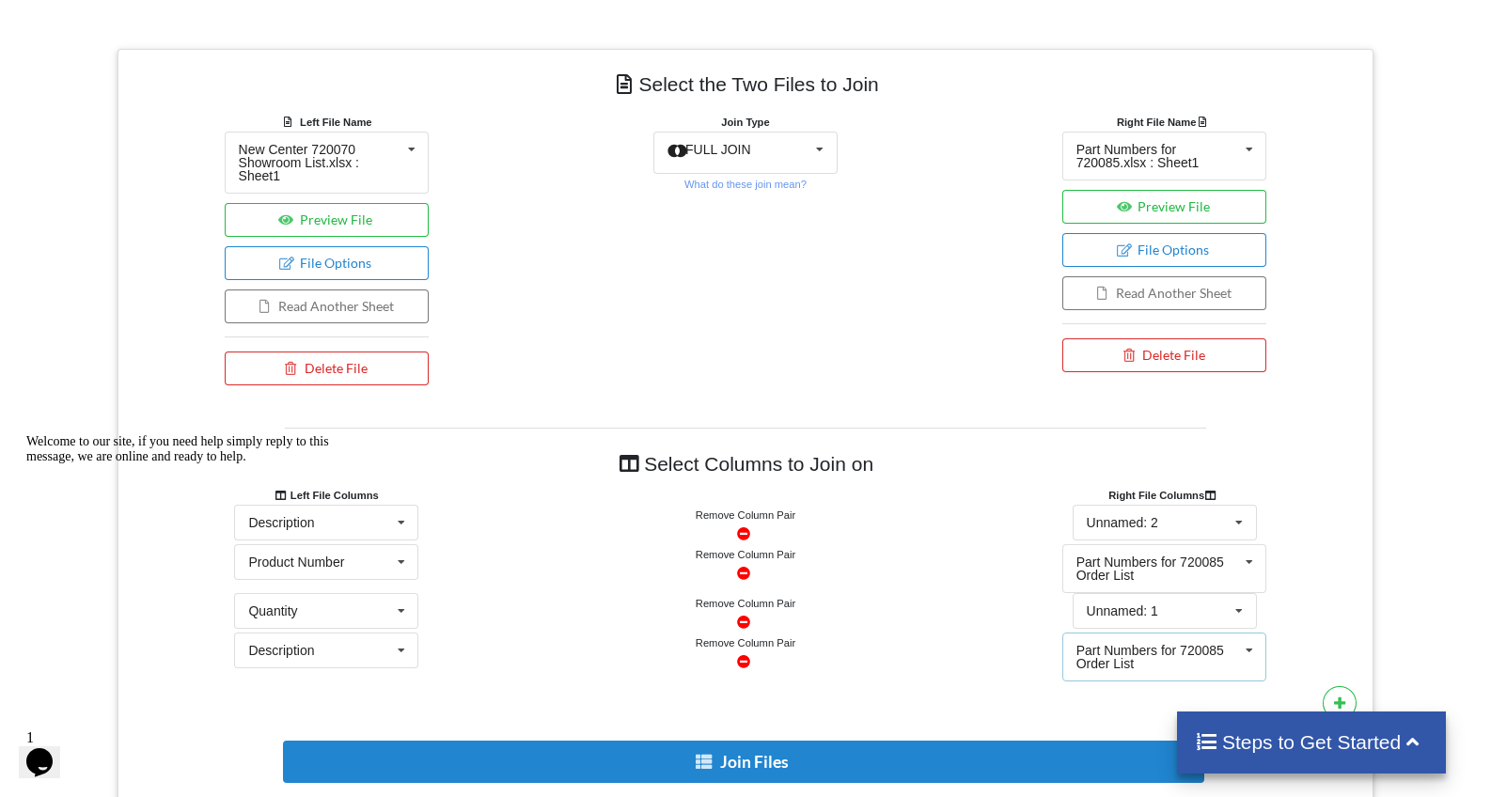
click at [1158, 529] on div "Part Numbers for 720085 Order List" at bounding box center [1122, 522] width 71 height 13
click at [1329, 320] on div "Right File Name Part Numbers for 720085.xlsx : Sheet1 New Center 720070 Showroo…" at bounding box center [1164, 253] width 419 height 283
click at [1234, 197] on button "Preview File" at bounding box center [1164, 207] width 205 height 34
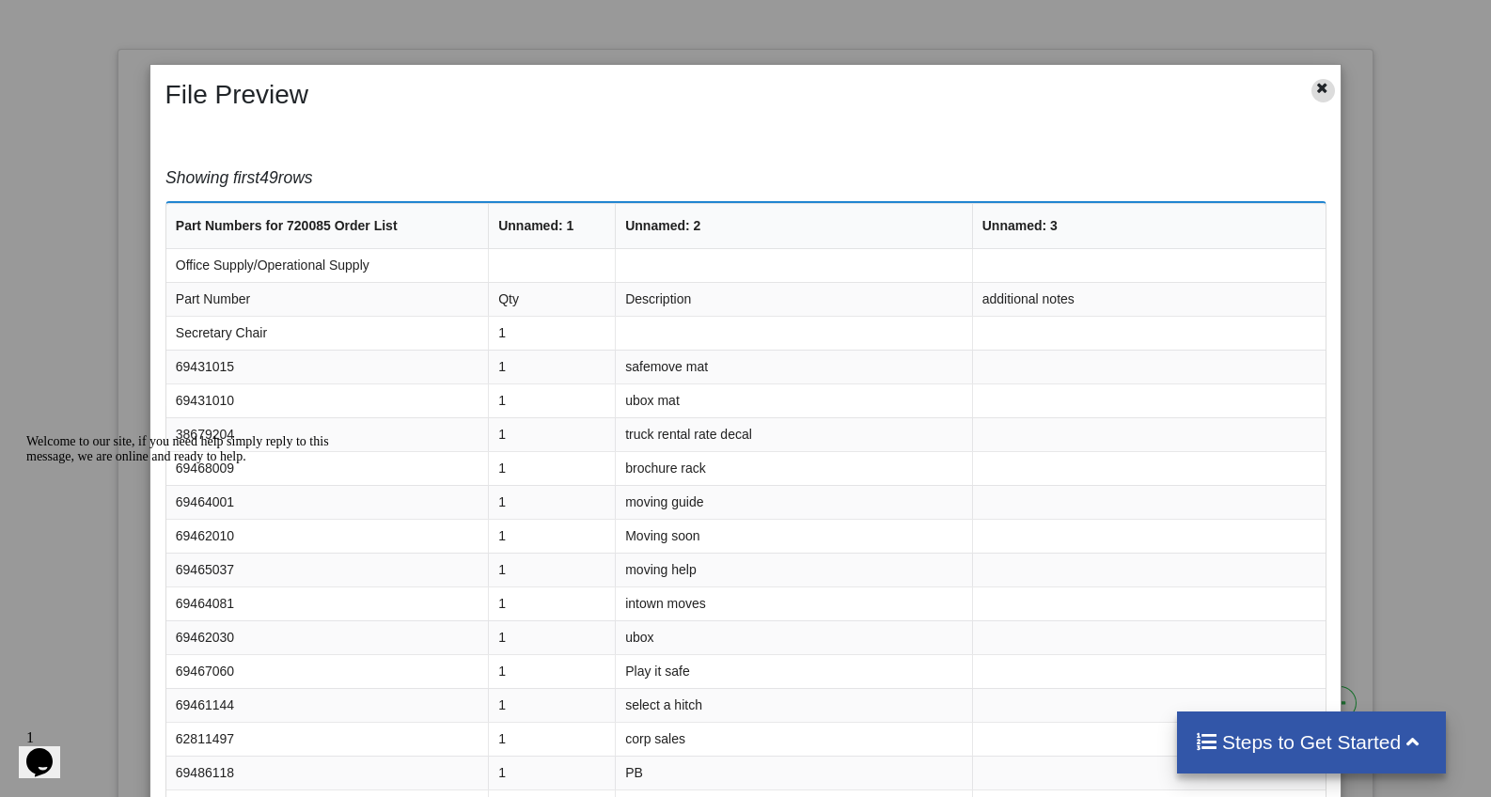
click at [1317, 91] on icon at bounding box center [1322, 85] width 16 height 13
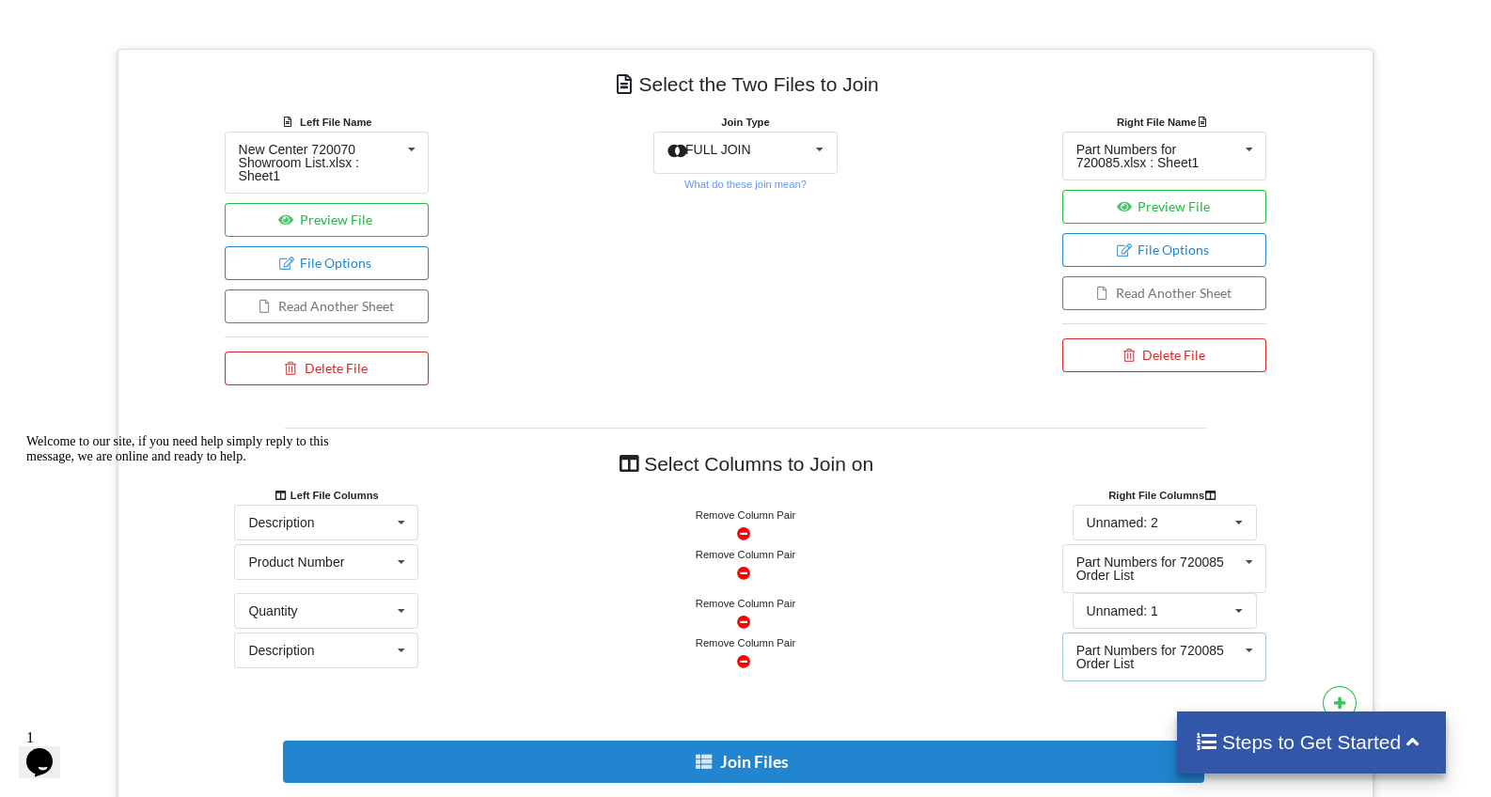
click at [1182, 665] on div "Part Numbers for 720085 Order List Part Numbers for 720085 Order List Unnamed: …" at bounding box center [1164, 657] width 205 height 49
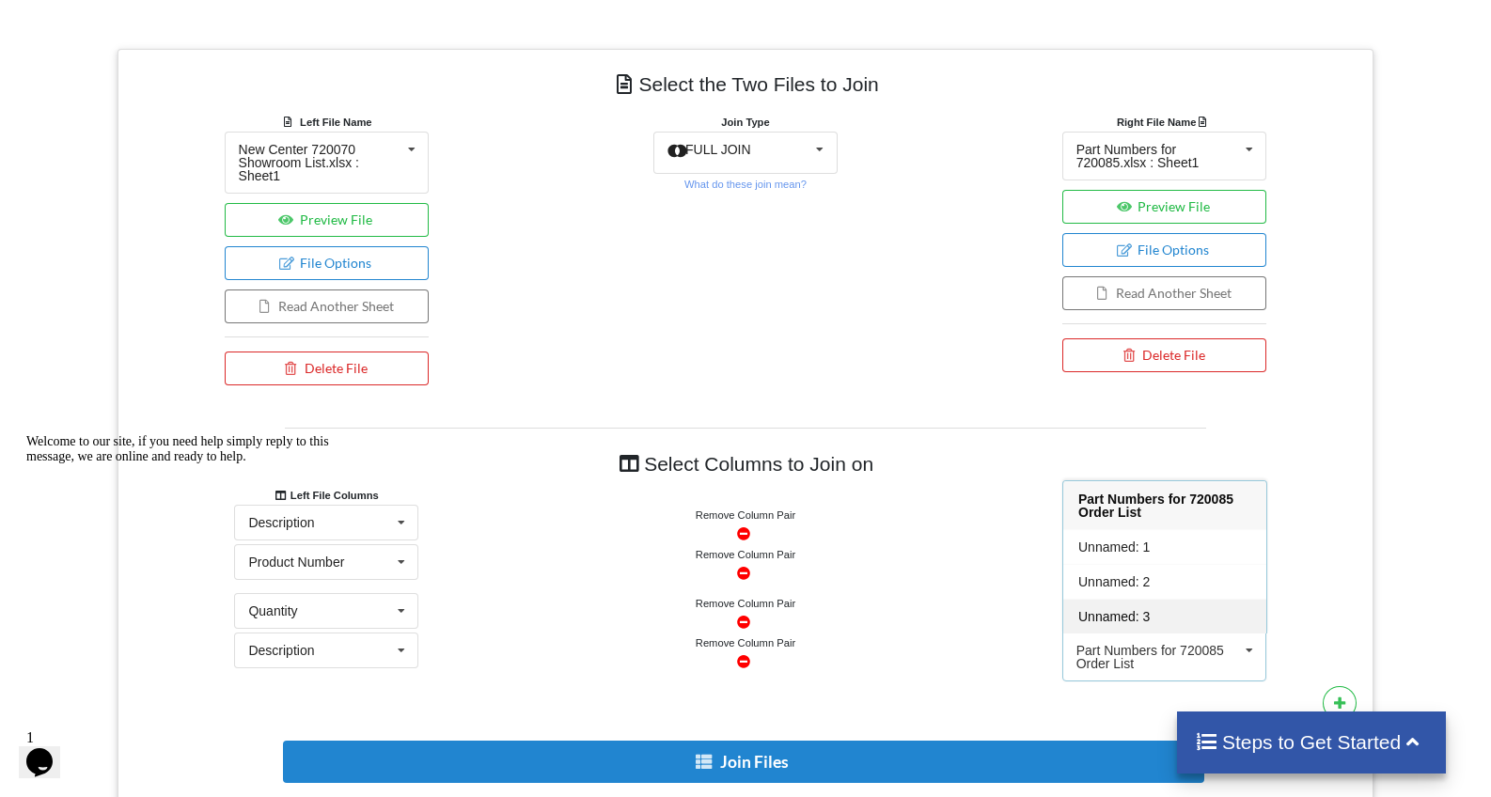
click at [1161, 614] on div "Unnamed: 3" at bounding box center [1164, 616] width 203 height 35
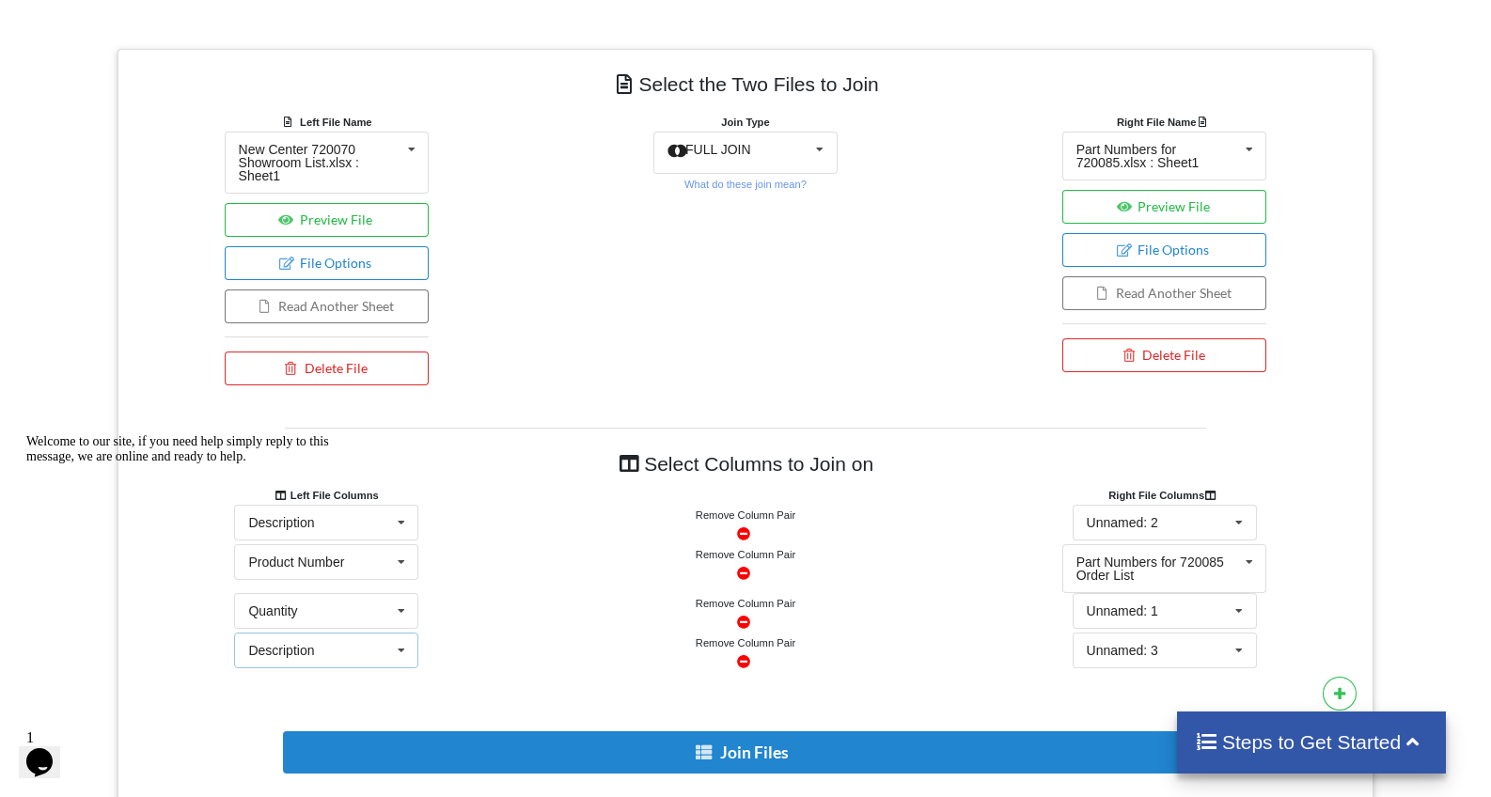
click at [398, 541] on icon at bounding box center [401, 523] width 28 height 35
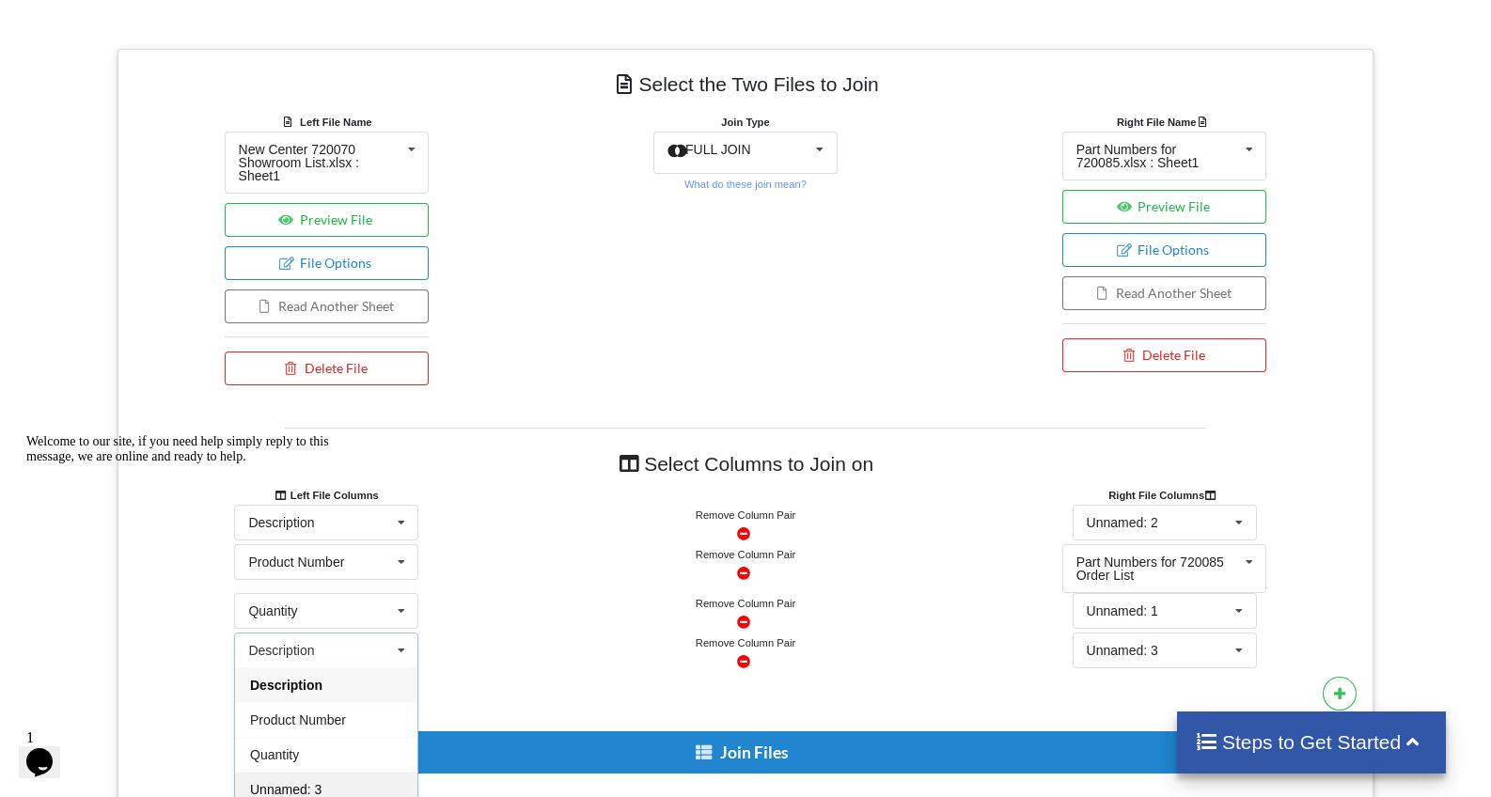
click at [364, 778] on div "Unnamed: 3" at bounding box center [326, 789] width 182 height 35
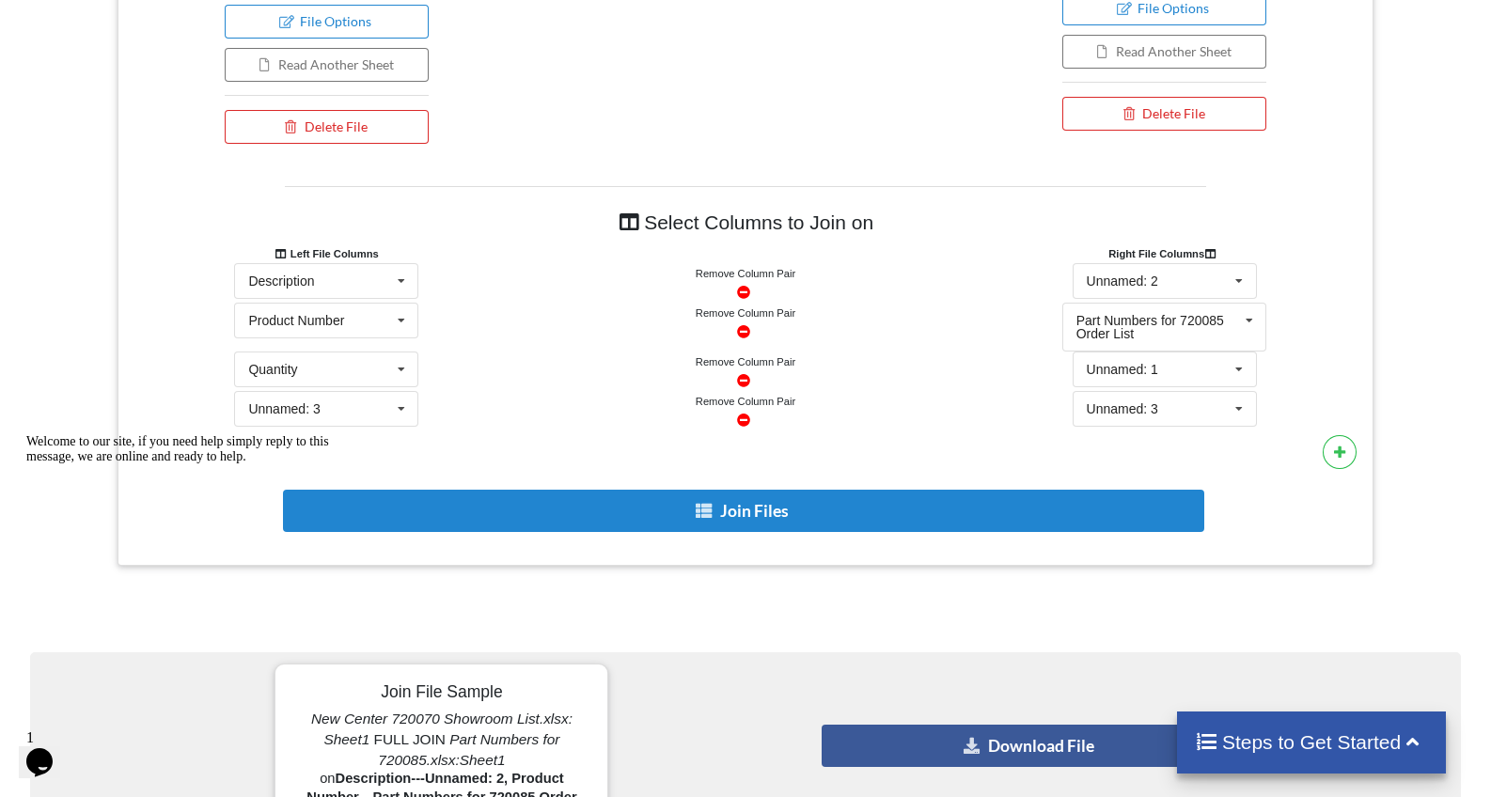
scroll to position [1035, 0]
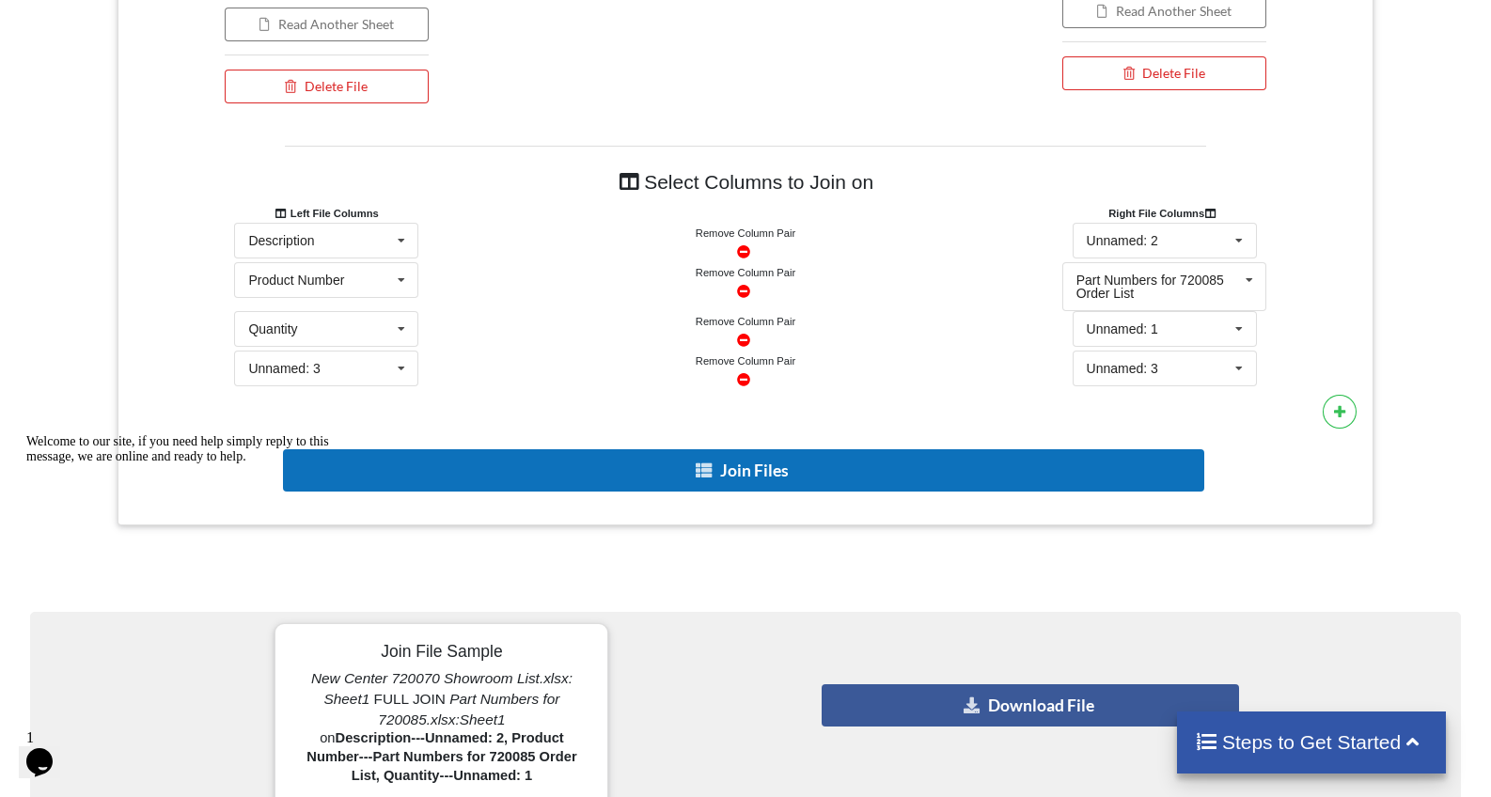
click at [921, 460] on button "Join Files" at bounding box center [743, 470] width 921 height 42
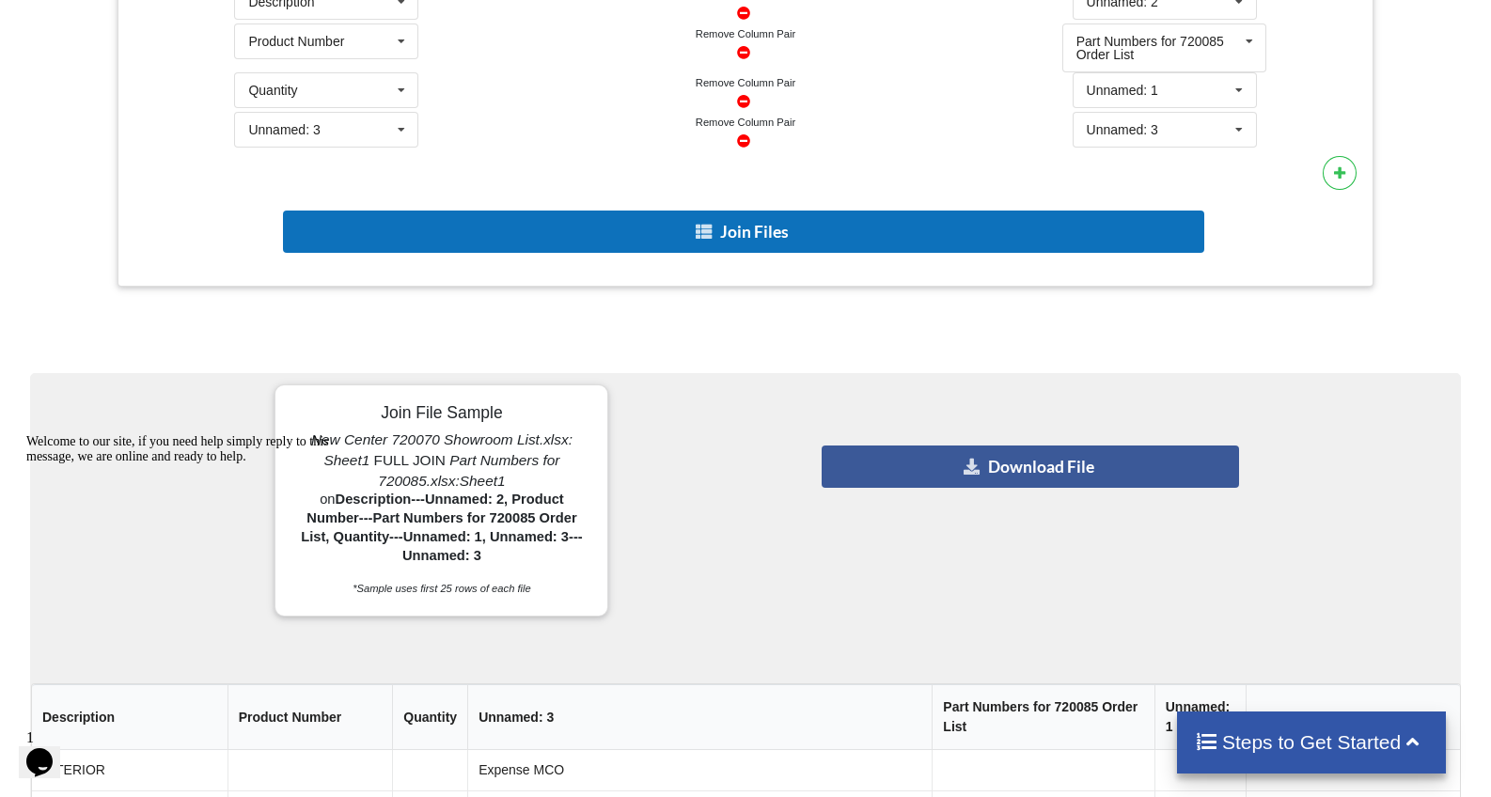
scroll to position [1265, 0]
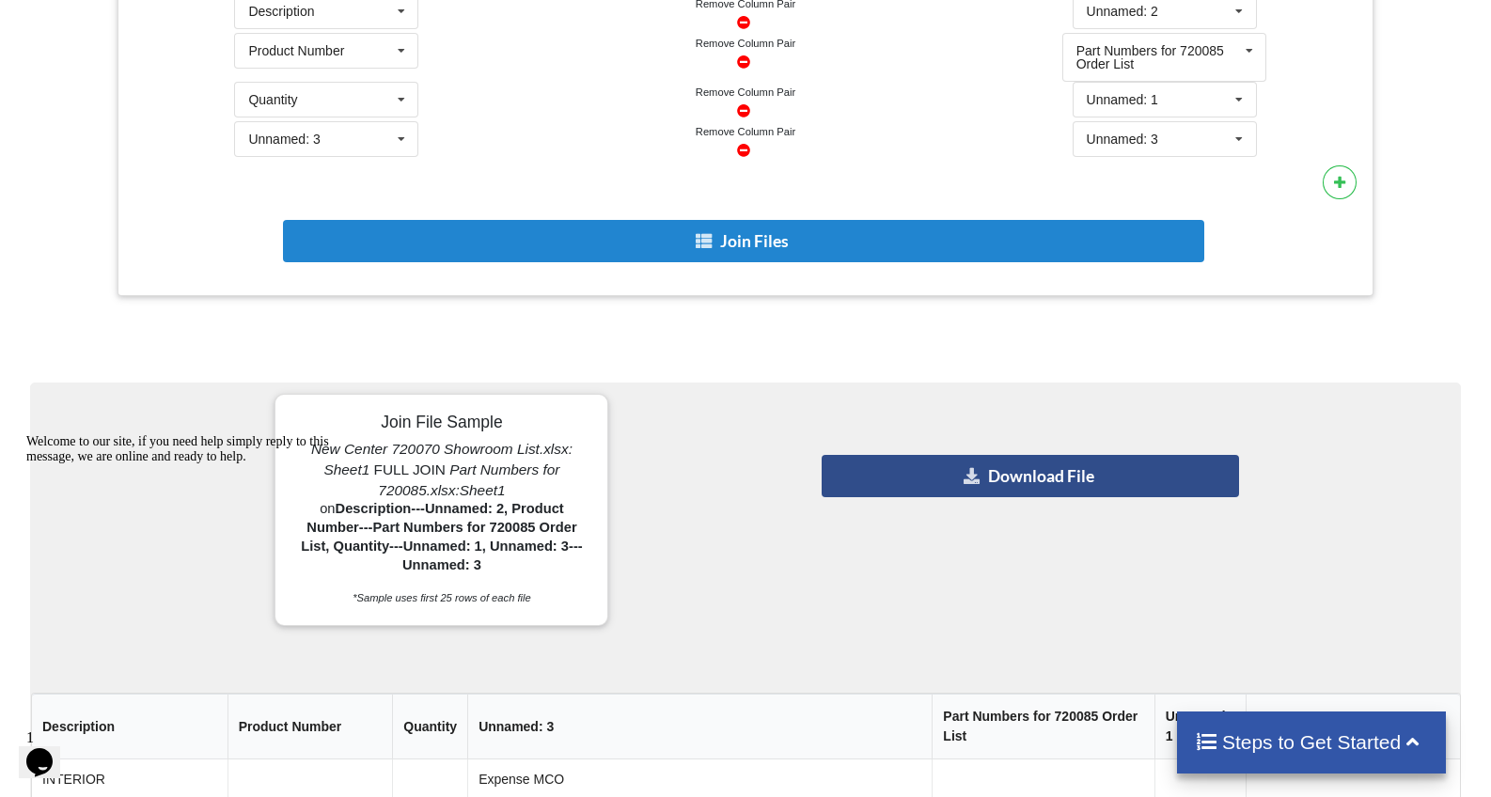
click at [904, 471] on button "Download File" at bounding box center [1030, 476] width 417 height 42
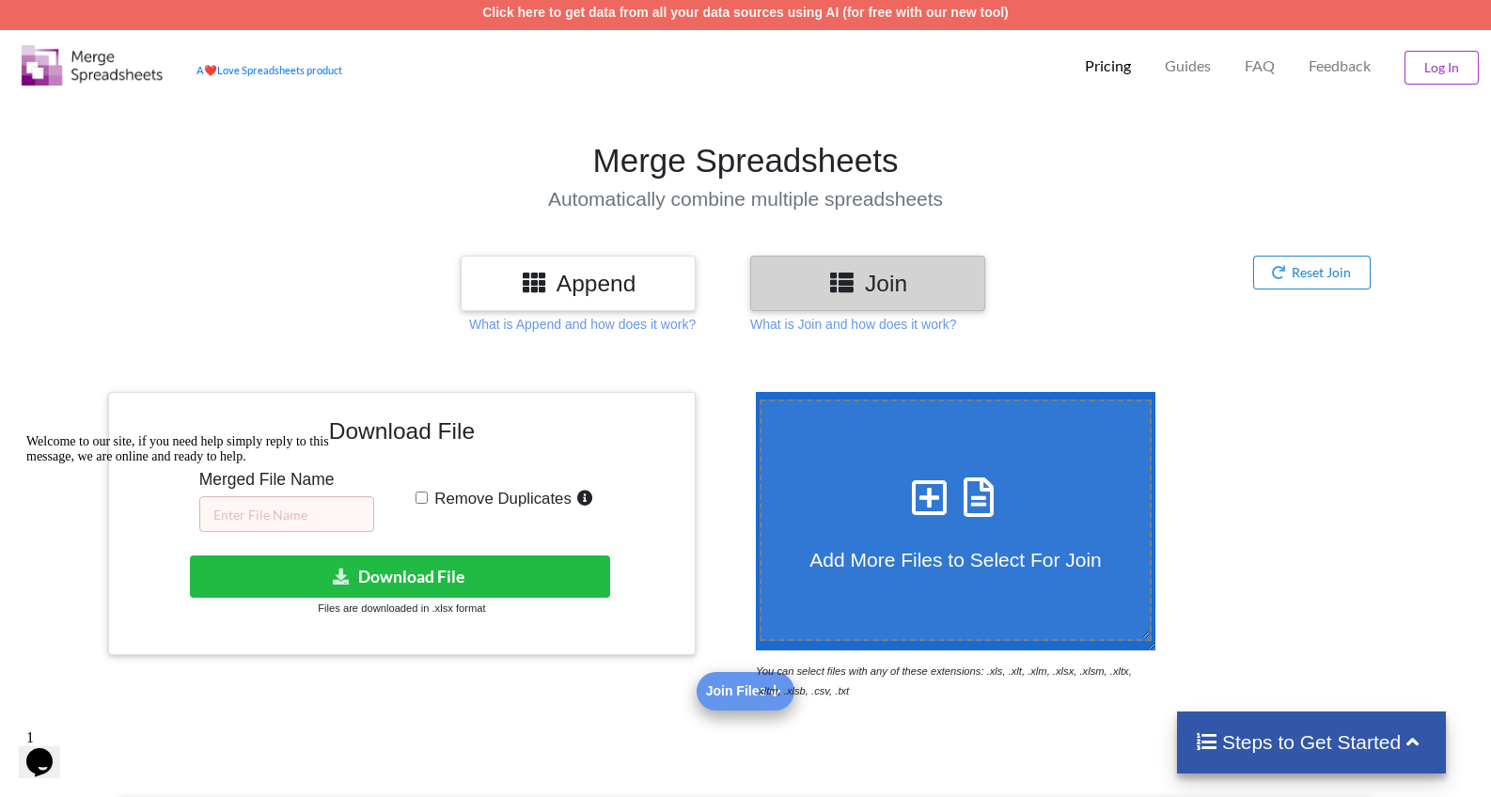
scroll to position [0, 0]
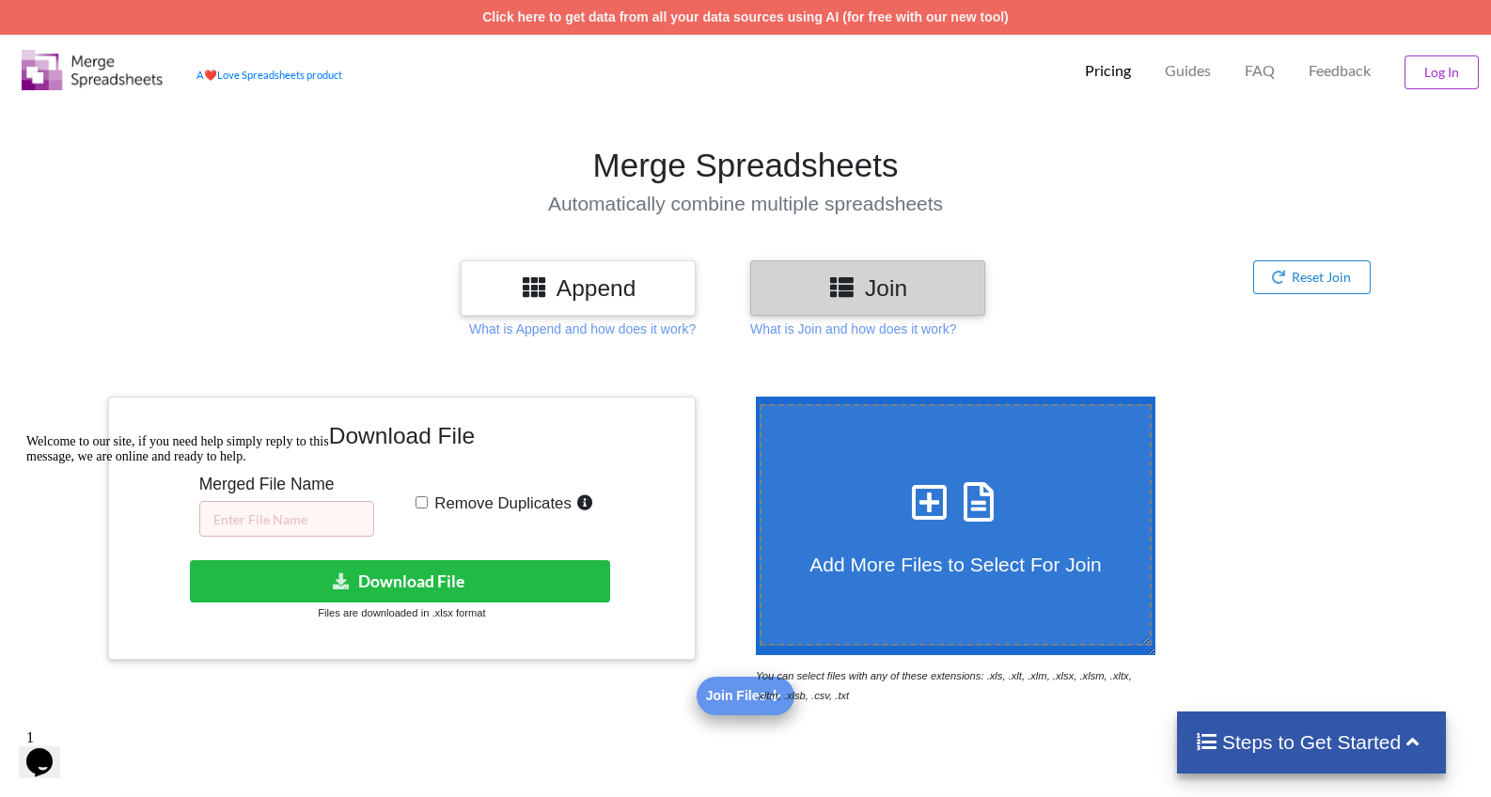
click at [448, 502] on span "Remove Duplicates" at bounding box center [500, 504] width 144 height 18
click at [428, 502] on input "Remove Duplicates" at bounding box center [422, 502] width 12 height 12
checkbox input "true"
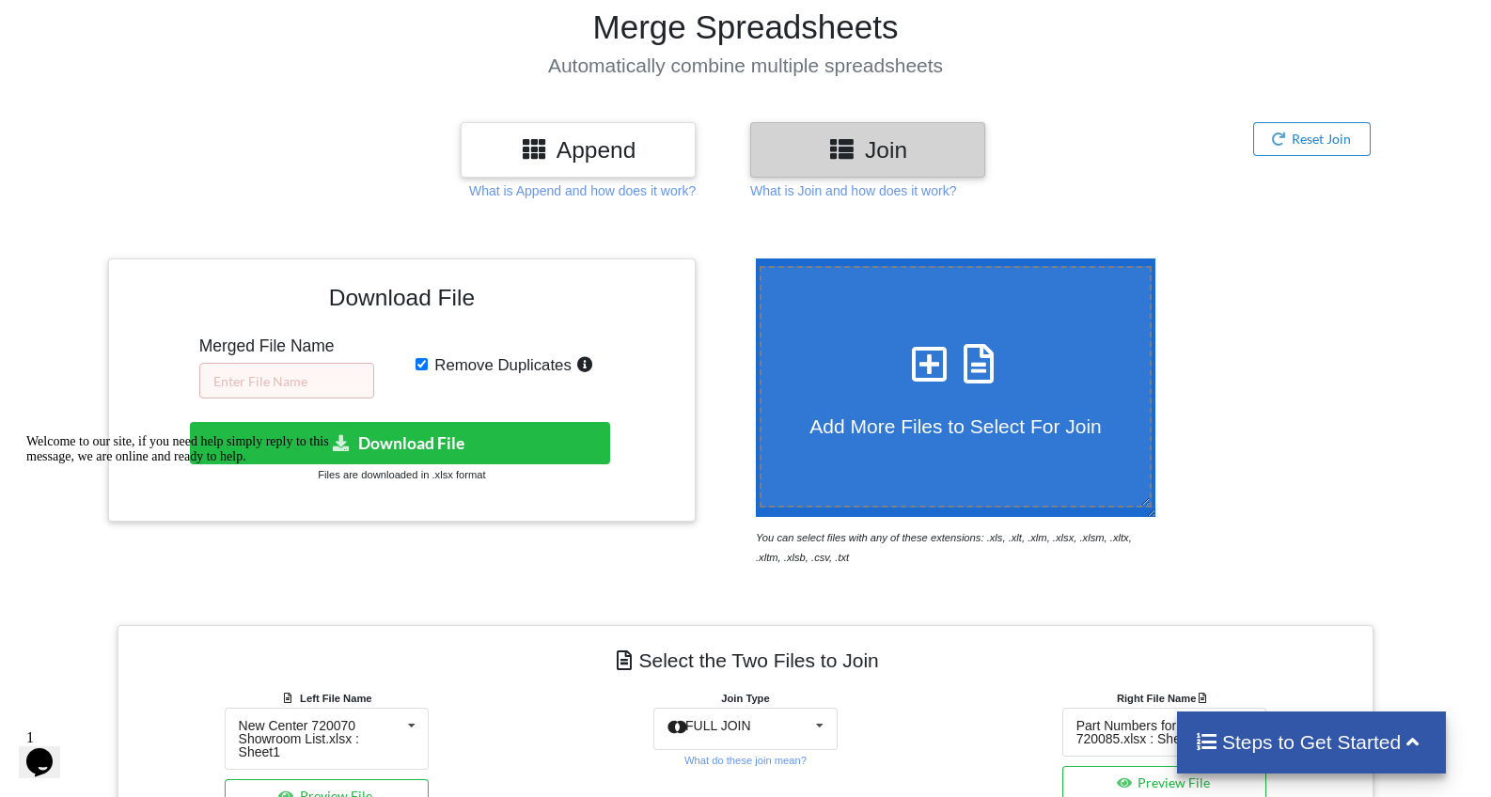
scroll to position [94, 0]
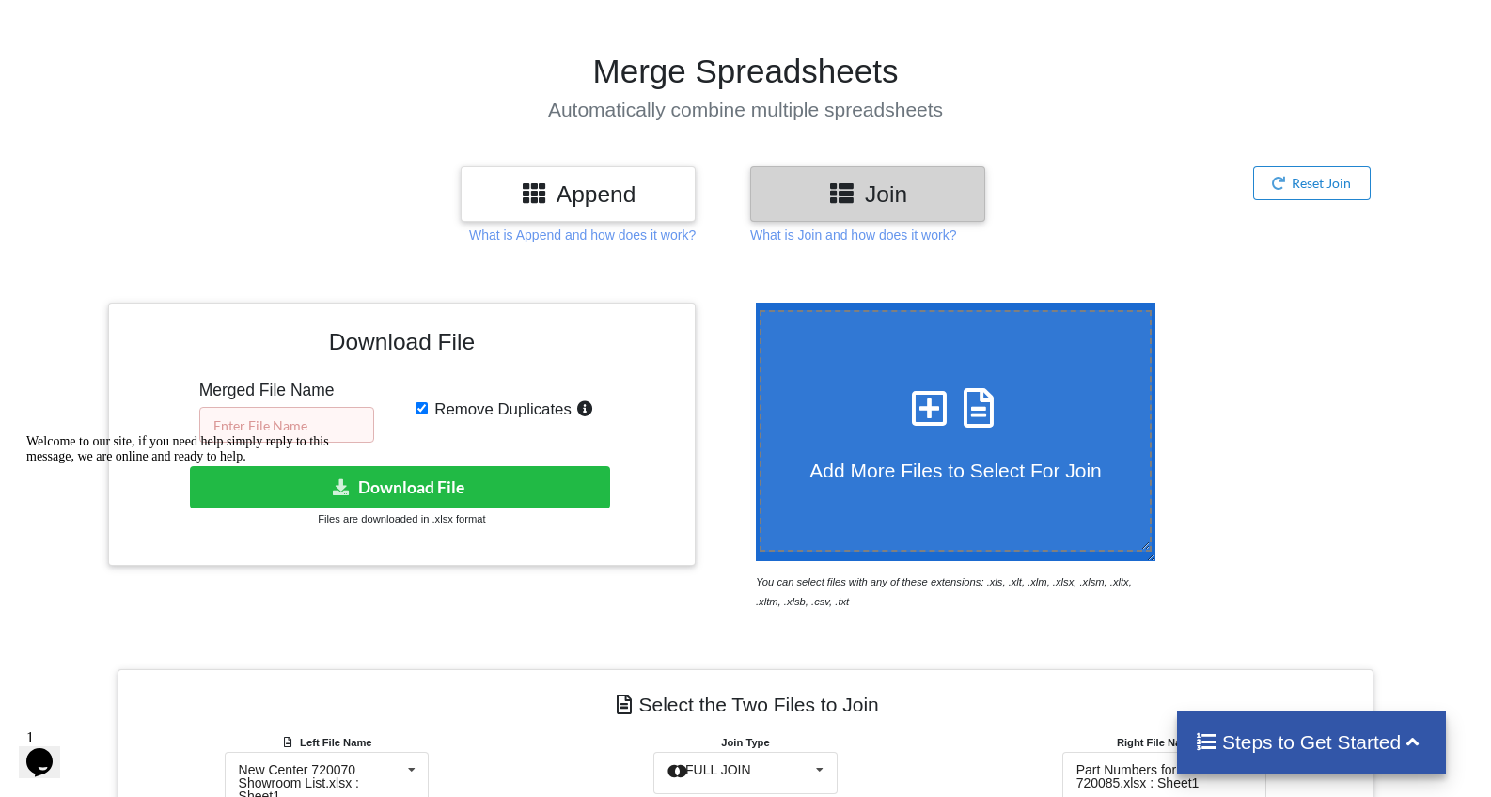
click at [255, 421] on input "text" at bounding box center [286, 425] width 175 height 36
type input "720067 Order LIST"
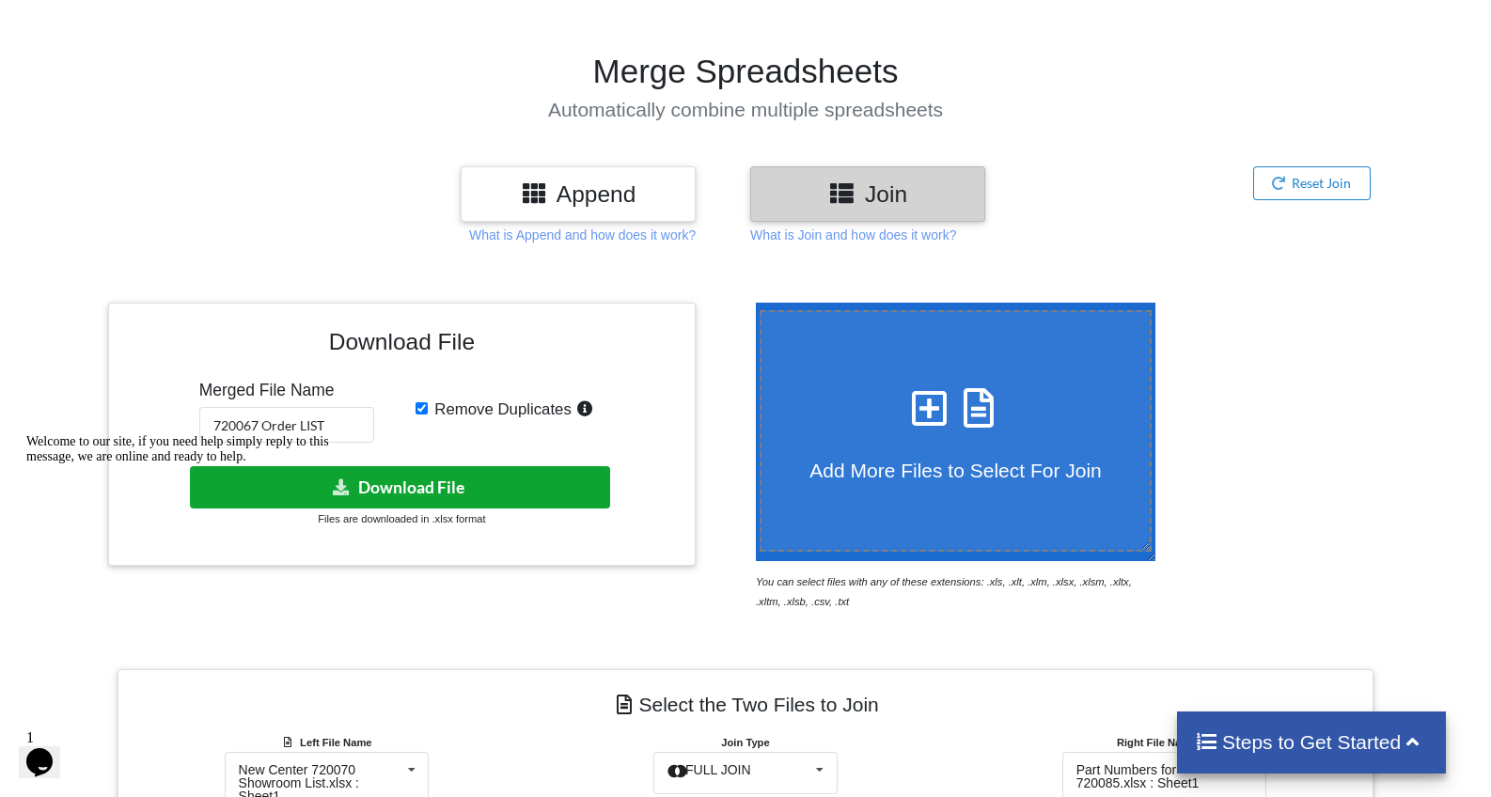
click at [390, 490] on button "Download File" at bounding box center [400, 487] width 420 height 42
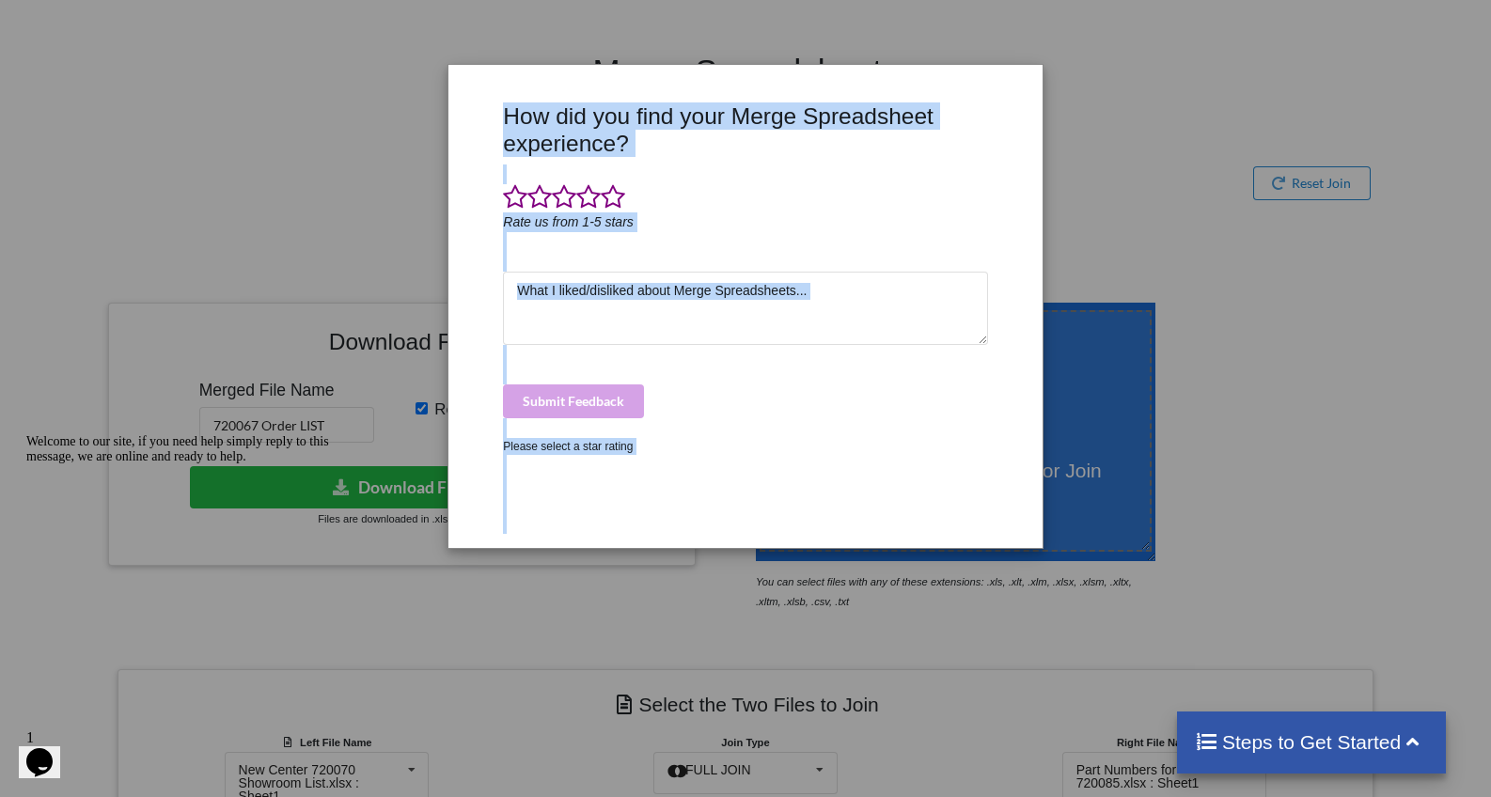
click at [1097, 79] on div "How did you find your Merge Spreadsheet experience? Rate us from 1-5 stars Subm…" at bounding box center [745, 398] width 1491 height 797
